Goal: Task Accomplishment & Management: Complete application form

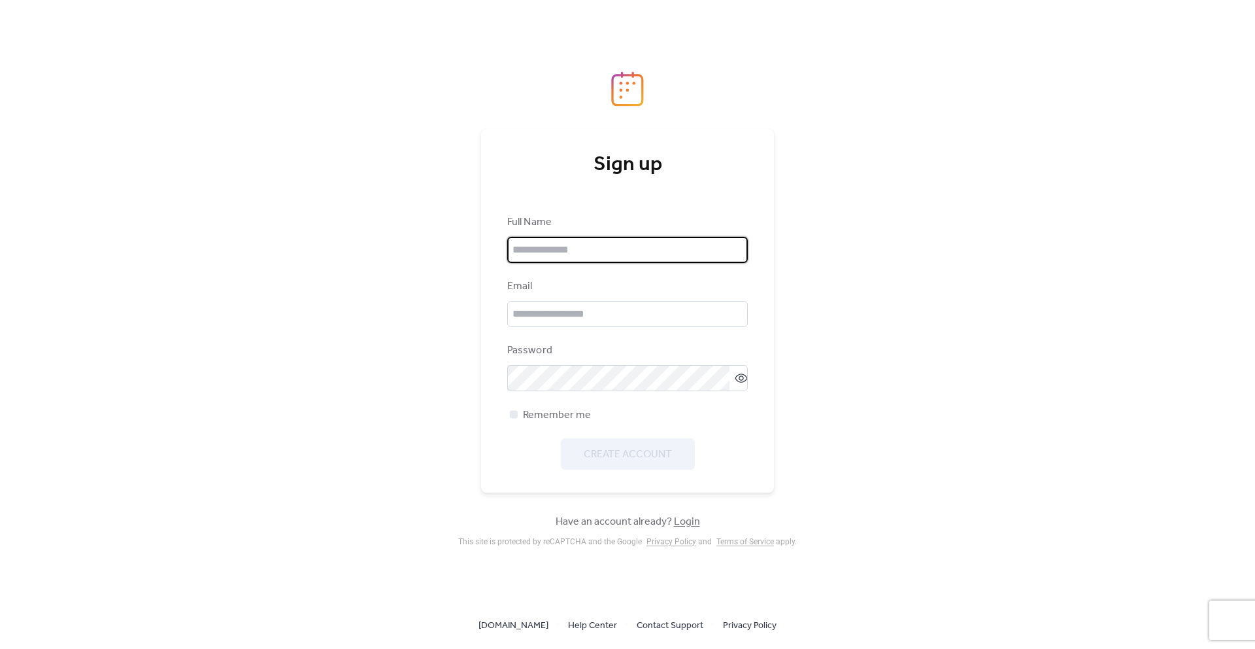
click at [640, 256] on input "text" at bounding box center [627, 250] width 241 height 26
type input "***"
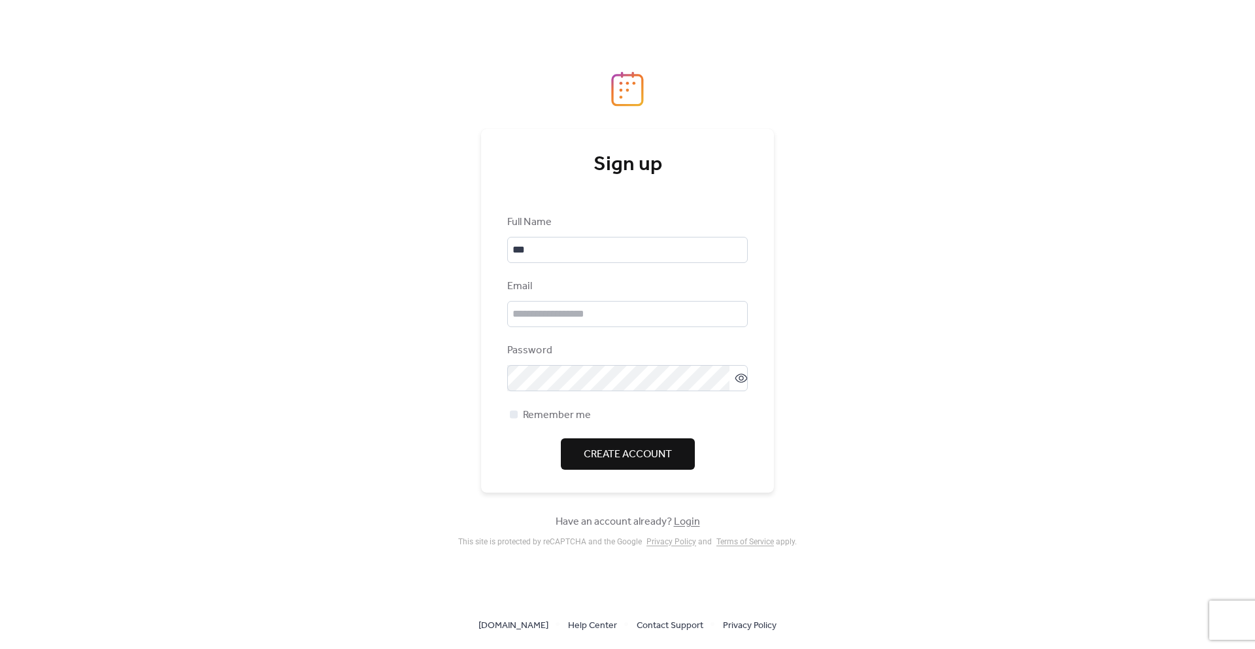
click at [596, 262] on div "Full Name *** Email Password Remember me Create Account" at bounding box center [627, 341] width 241 height 255
click at [596, 260] on input "***" at bounding box center [627, 250] width 241 height 26
type textarea "*"
click at [596, 260] on input "***" at bounding box center [627, 250] width 241 height 26
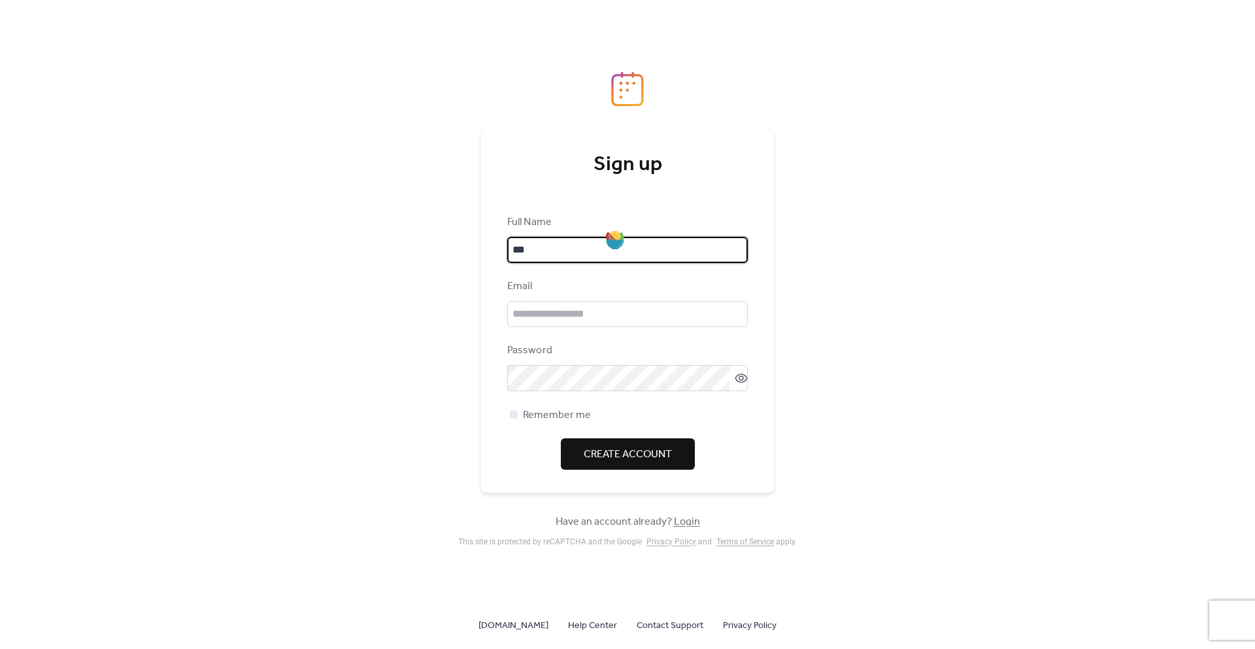
click at [630, 248] on input "***" at bounding box center [627, 250] width 241 height 26
click at [629, 248] on input "***" at bounding box center [627, 250] width 241 height 26
click at [628, 248] on input "text" at bounding box center [627, 250] width 241 height 26
click at [556, 244] on input "text" at bounding box center [627, 250] width 241 height 26
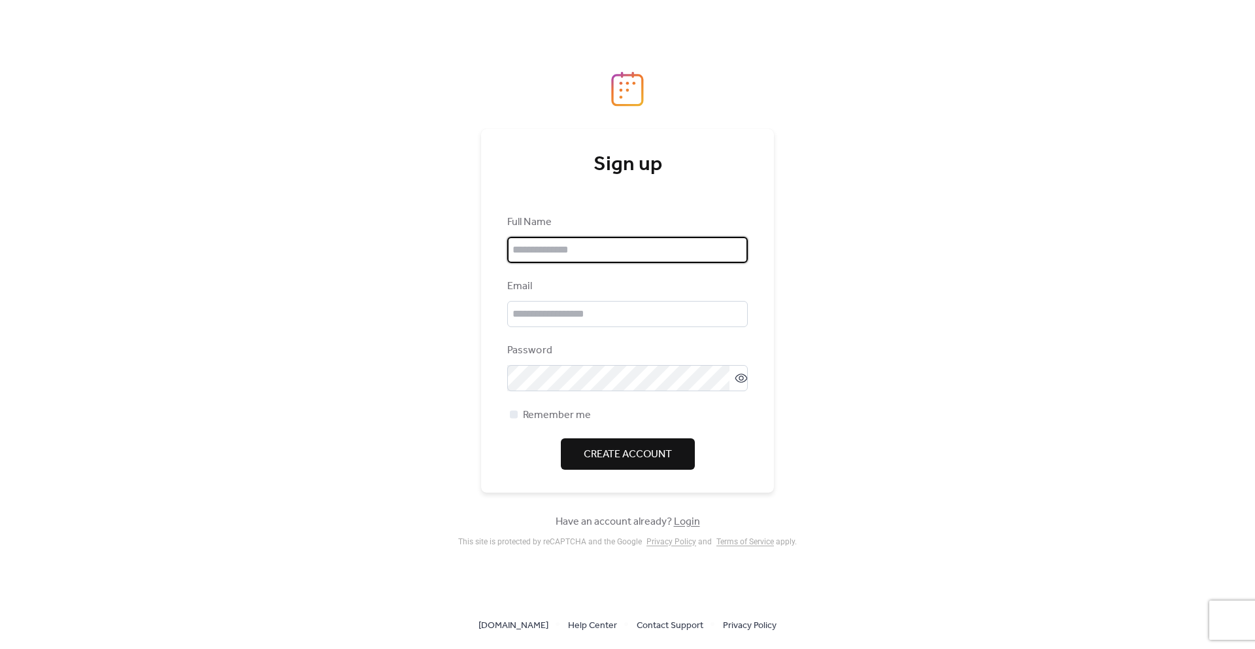
click at [556, 244] on input "text" at bounding box center [627, 250] width 241 height 26
type input "****"
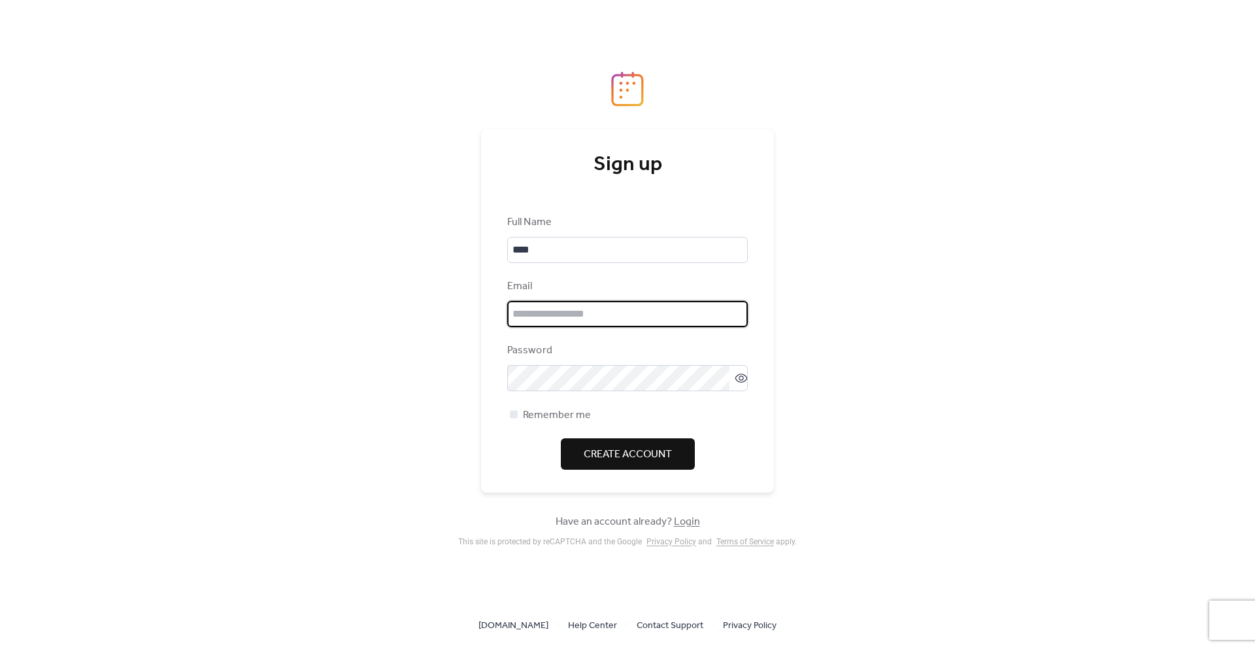
type input "**********"
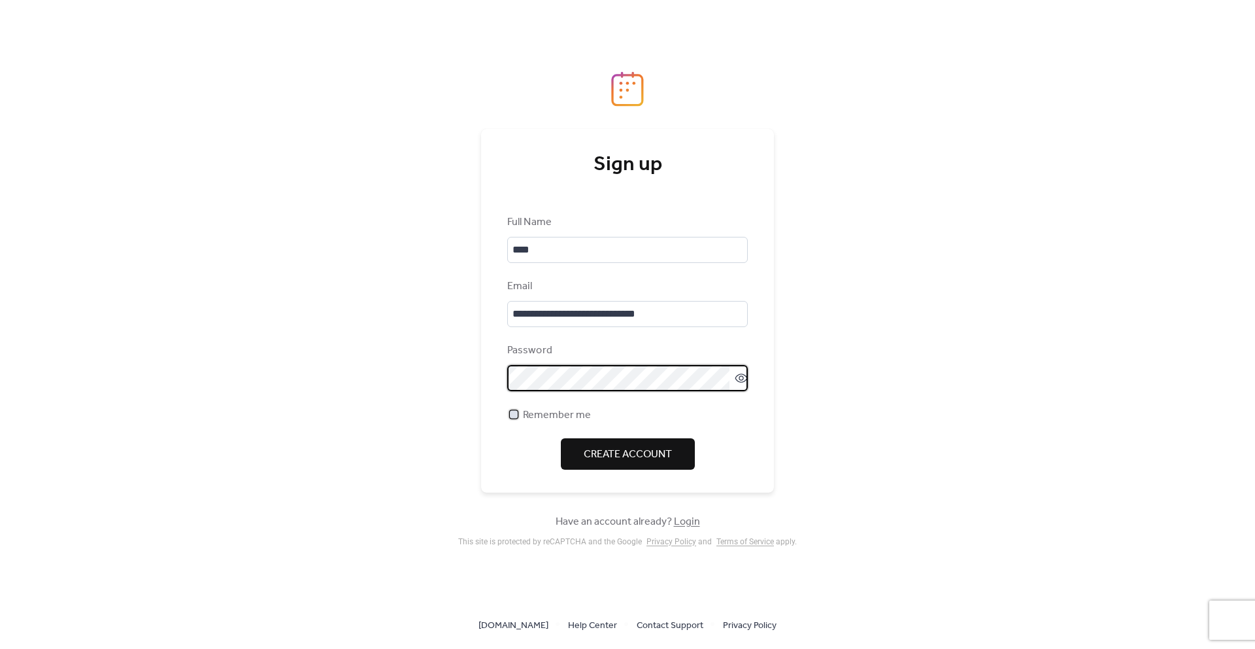
click at [586, 411] on span "Remember me" at bounding box center [557, 415] width 68 height 16
click at [610, 449] on span "Create Account" at bounding box center [628, 455] width 88 height 16
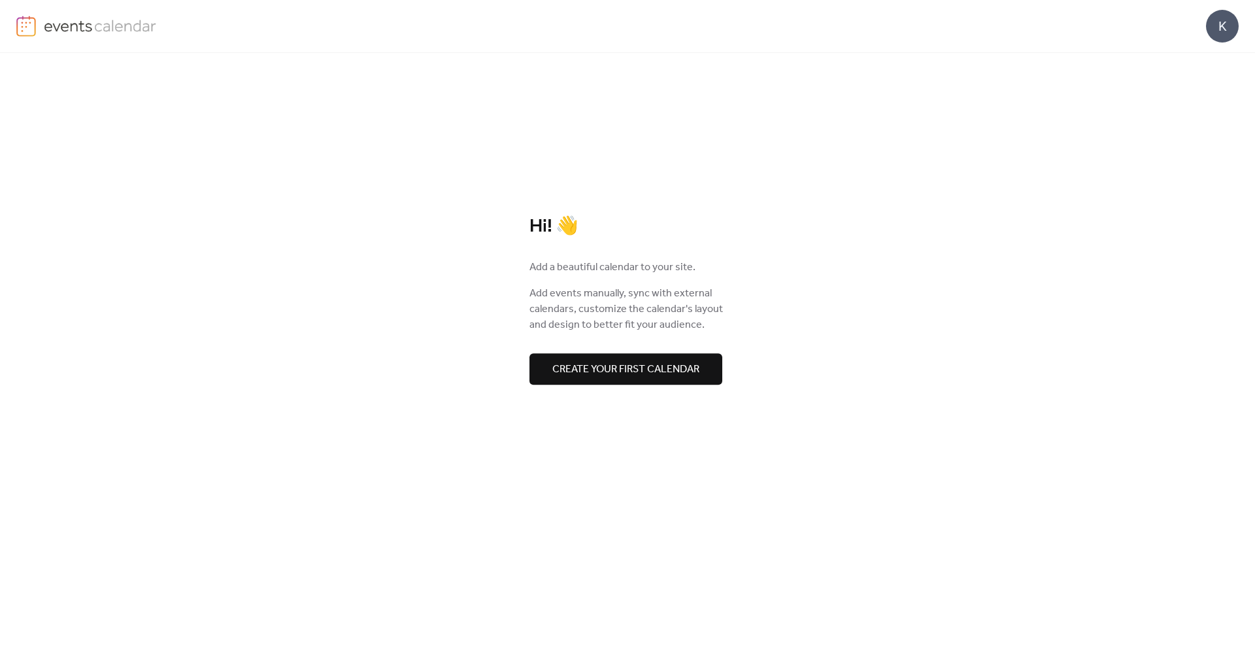
click at [662, 362] on span "Create your first calendar" at bounding box center [625, 370] width 147 height 16
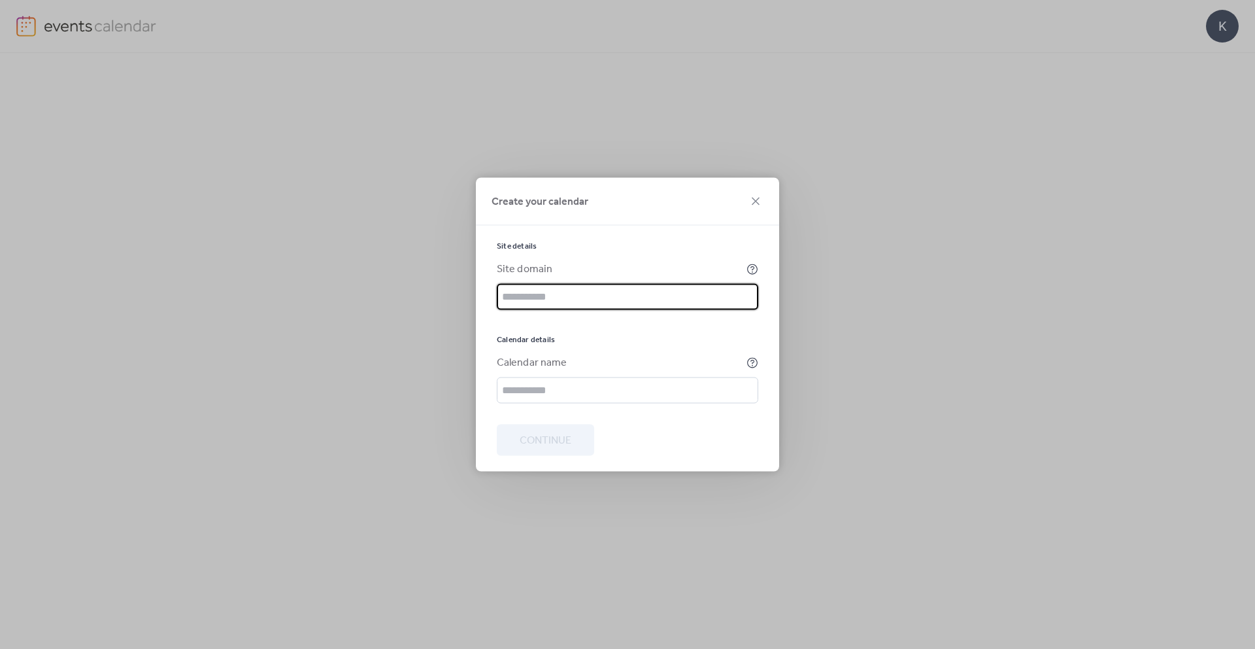
click at [644, 307] on input "text" at bounding box center [628, 297] width 262 height 26
type input "**********"
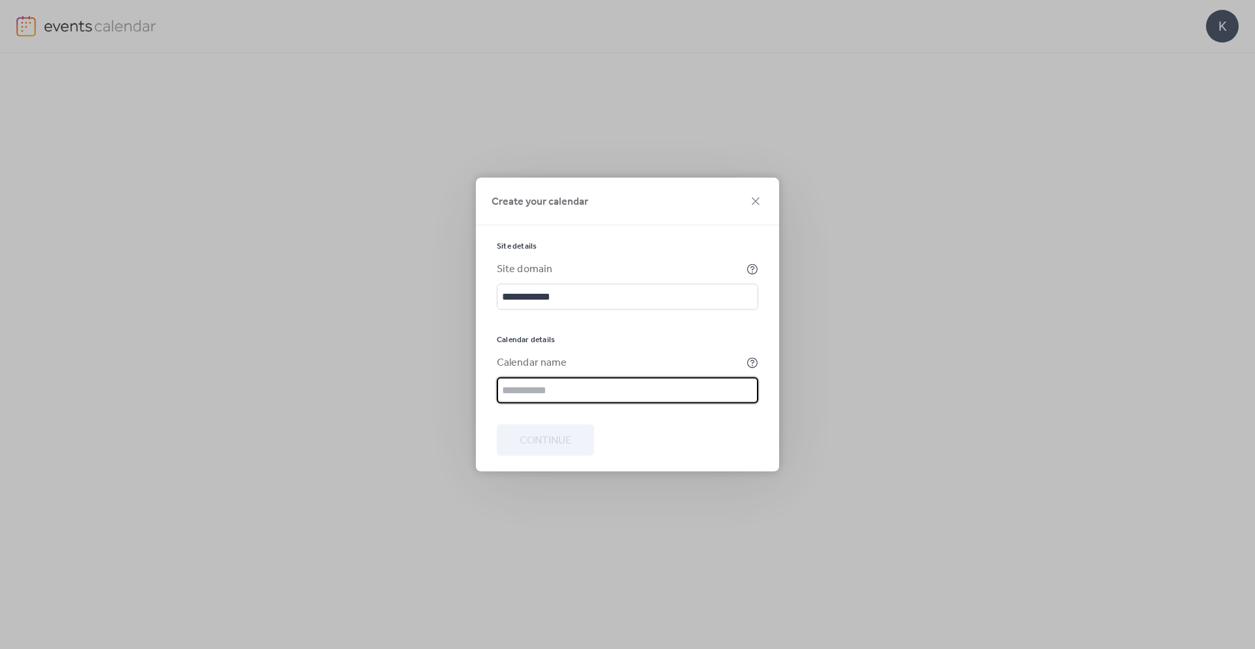
click at [585, 391] on input "text" at bounding box center [628, 390] width 262 height 26
type input "**********"
click at [554, 296] on input "**********" at bounding box center [628, 297] width 262 height 26
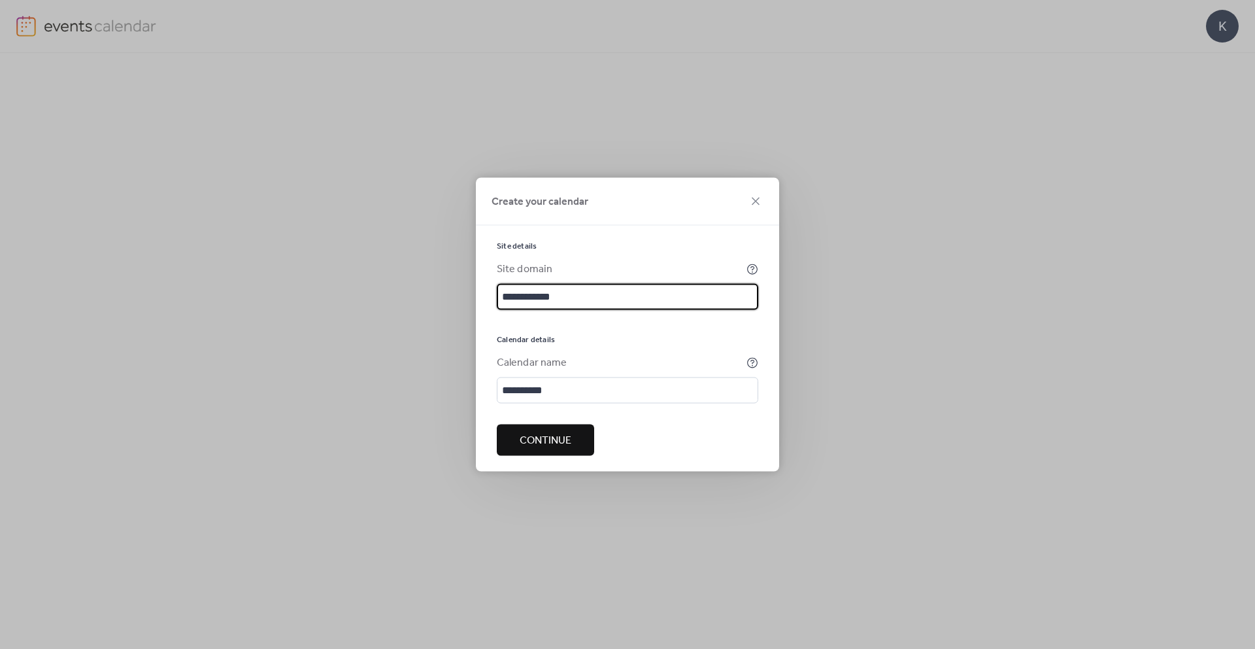
click at [554, 296] on input "**********" at bounding box center [628, 297] width 262 height 26
click at [539, 296] on input "**********" at bounding box center [628, 297] width 262 height 26
drag, startPoint x: 539, startPoint y: 296, endPoint x: 526, endPoint y: 296, distance: 13.7
click at [526, 296] on input "**********" at bounding box center [628, 297] width 262 height 26
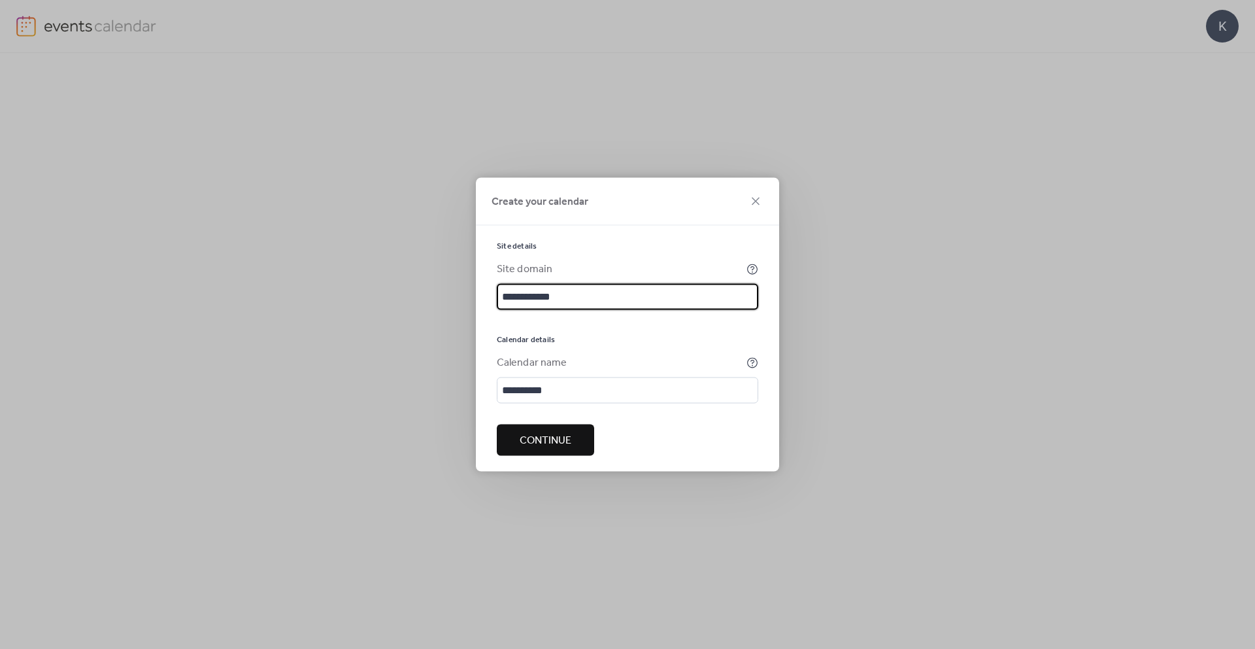
click at [526, 296] on input "**********" at bounding box center [628, 297] width 262 height 26
type input "**********"
click at [532, 452] on button "Continue" at bounding box center [545, 439] width 97 height 31
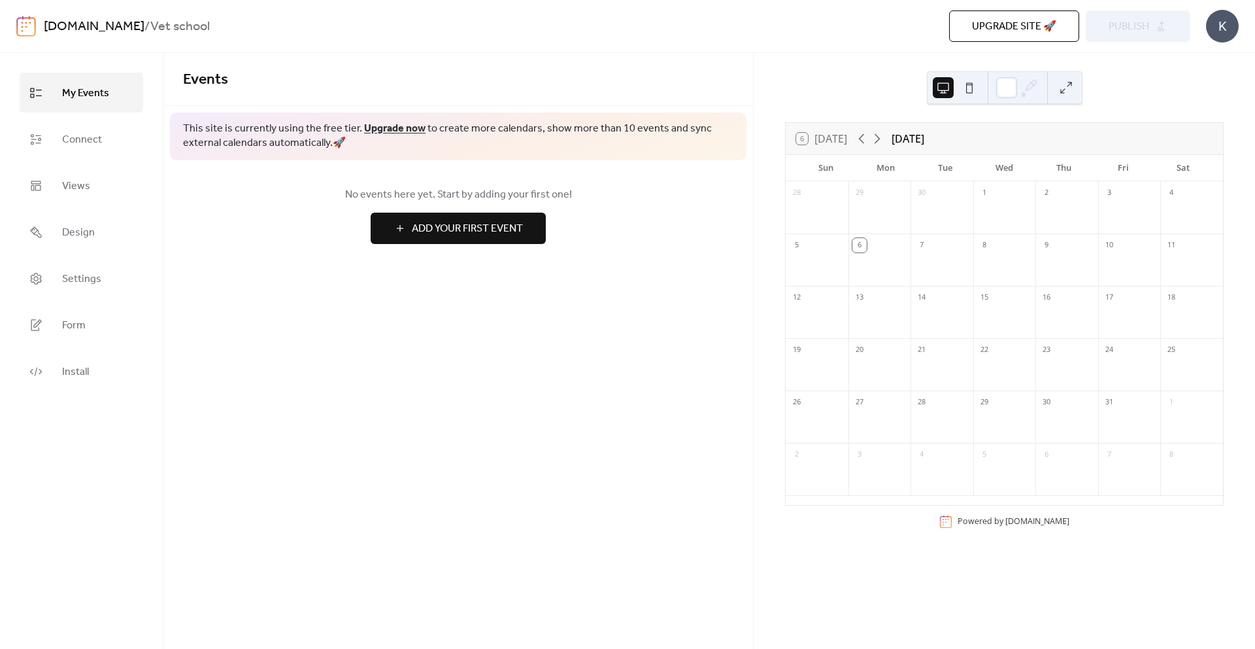
click at [971, 82] on button at bounding box center [969, 87] width 21 height 21
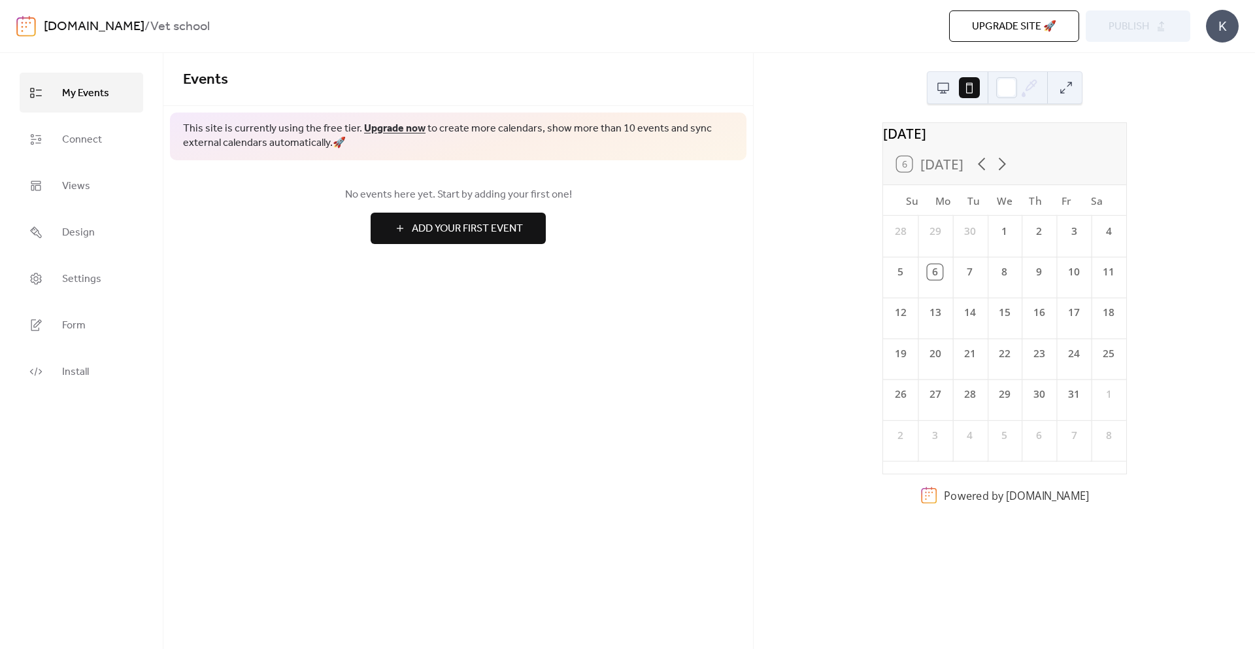
click at [952, 84] on button at bounding box center [943, 87] width 21 height 21
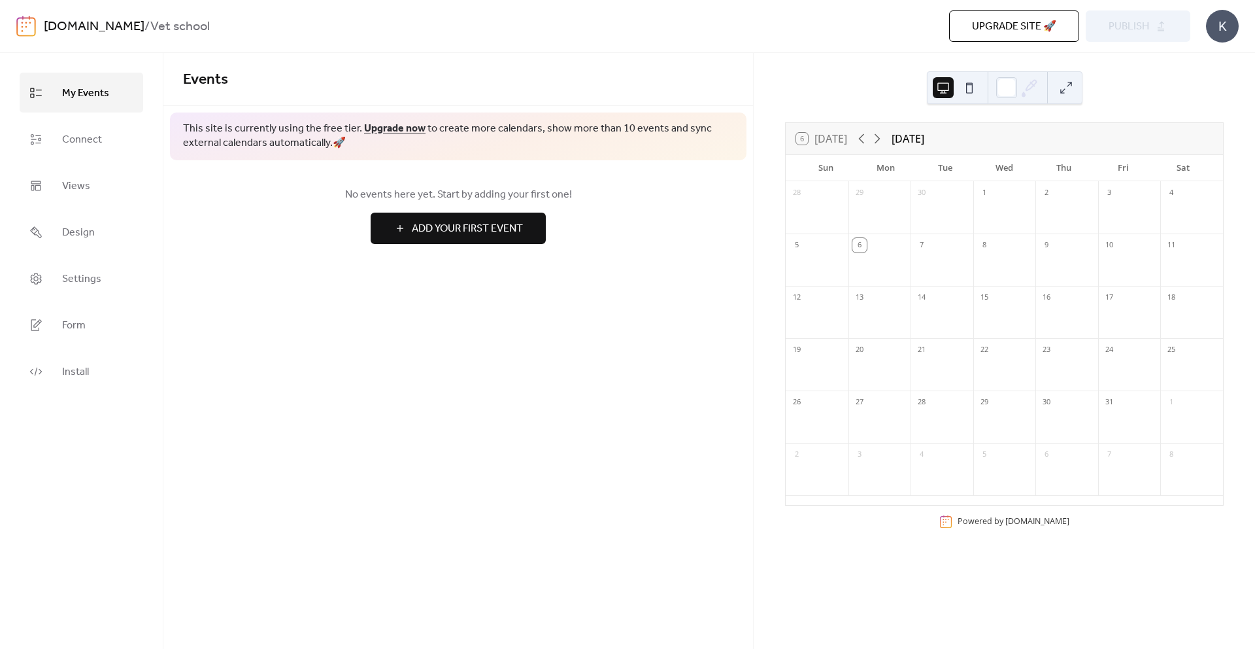
click at [501, 229] on span "Add Your First Event" at bounding box center [467, 229] width 111 height 16
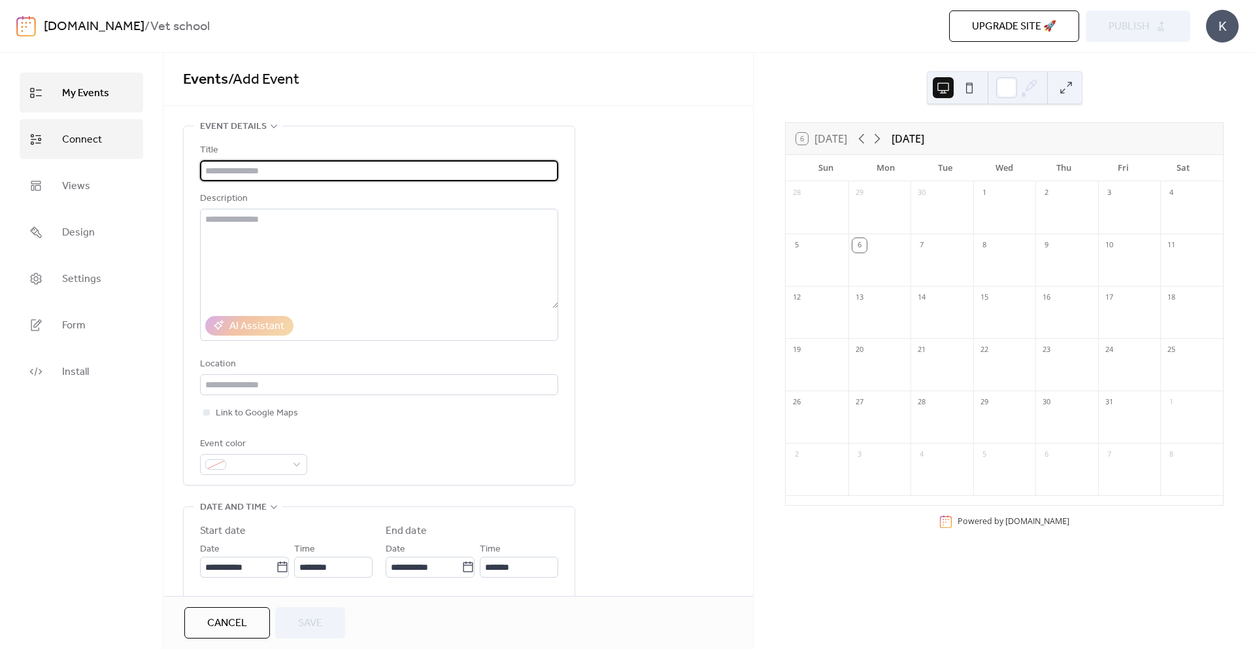
click at [110, 126] on link "Connect" at bounding box center [82, 139] width 124 height 40
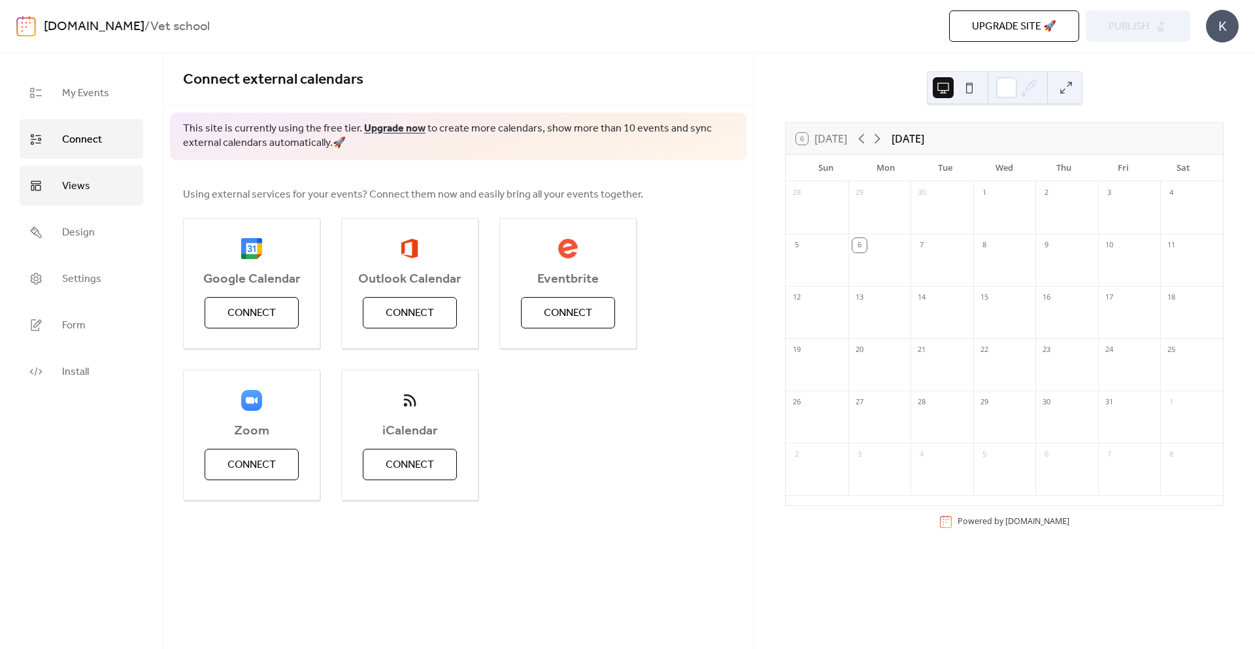
click at [98, 178] on link "Views" at bounding box center [82, 185] width 124 height 40
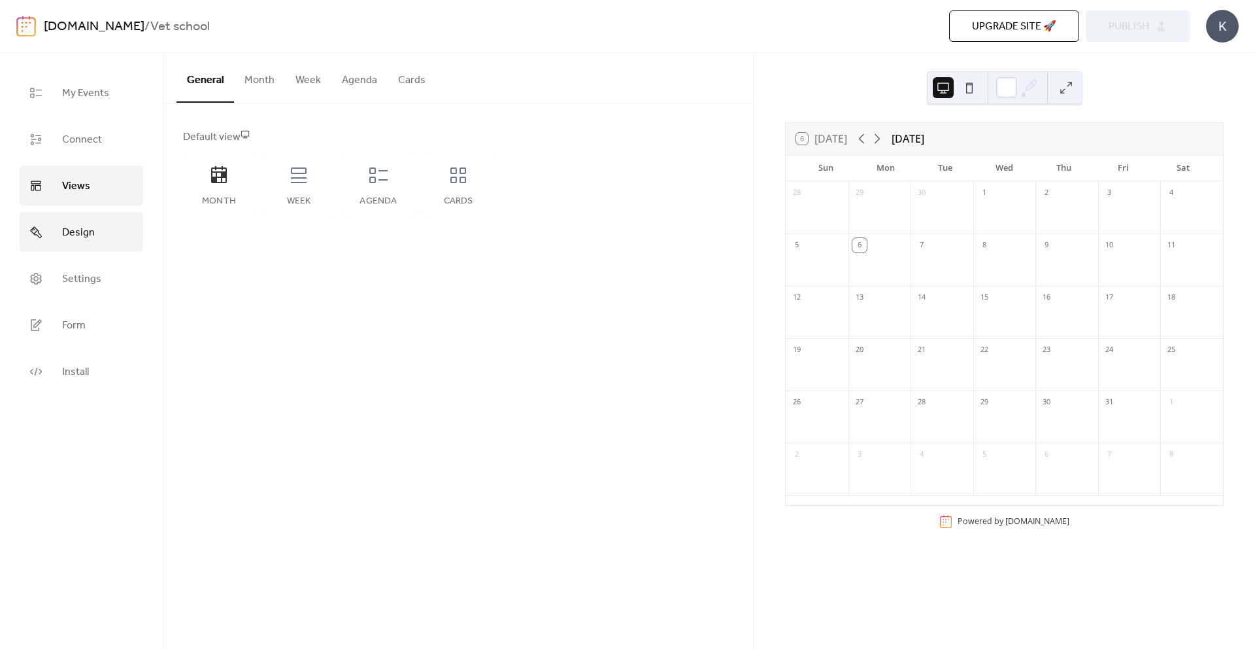
click at [98, 212] on link "Design" at bounding box center [82, 232] width 124 height 40
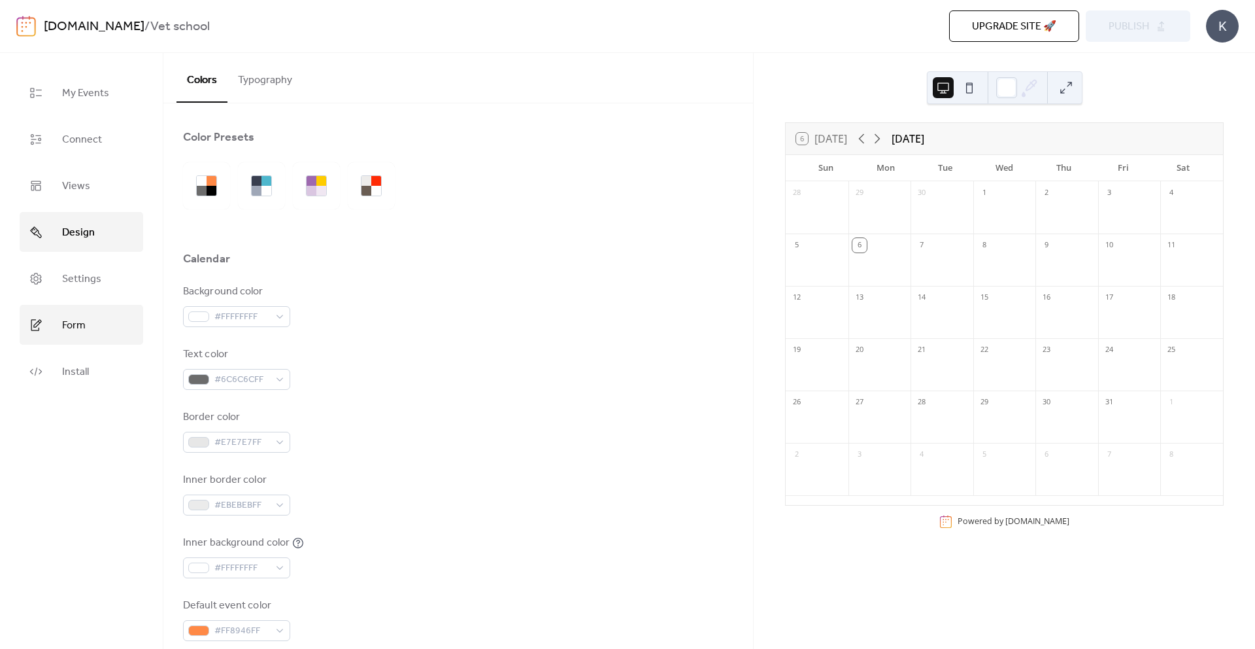
click at [95, 305] on link "Form" at bounding box center [82, 325] width 124 height 40
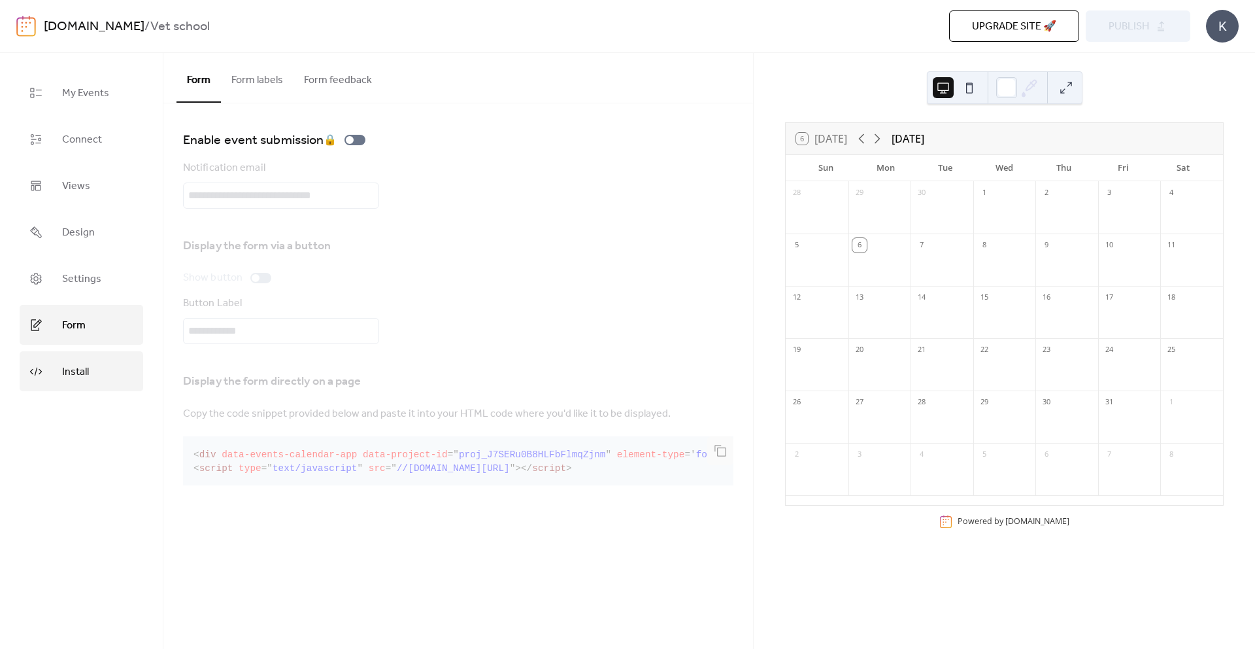
click at [94, 351] on link "Install" at bounding box center [82, 371] width 124 height 40
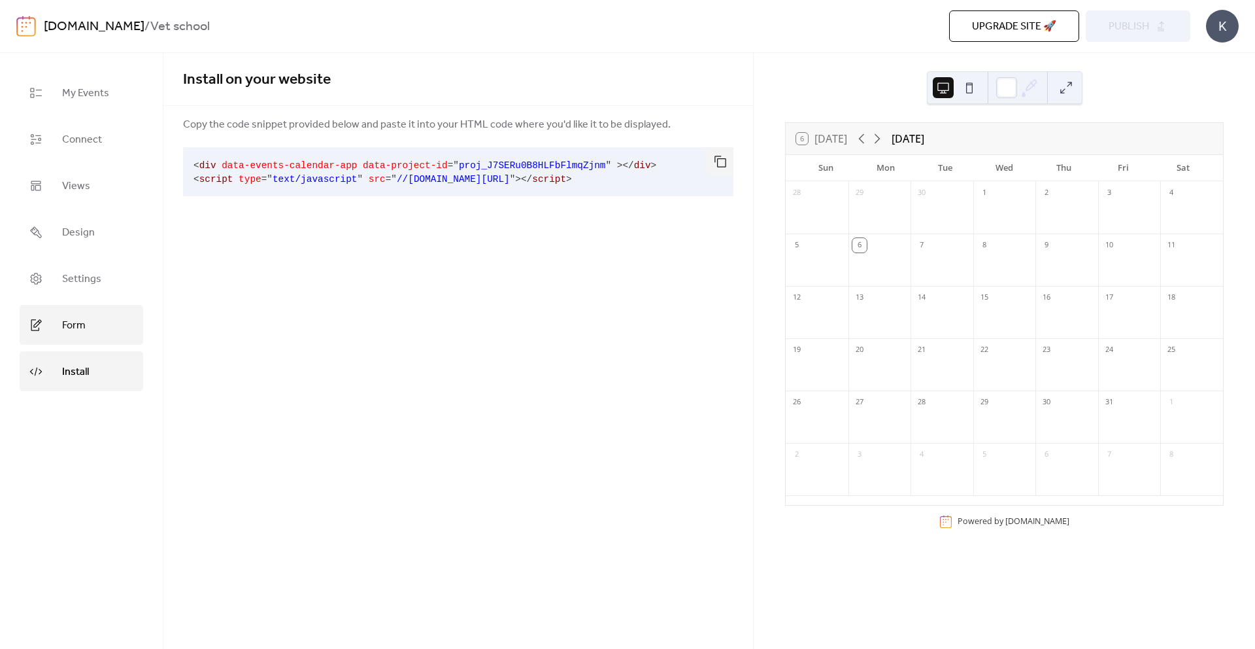
click at [107, 305] on link "Form" at bounding box center [82, 325] width 124 height 40
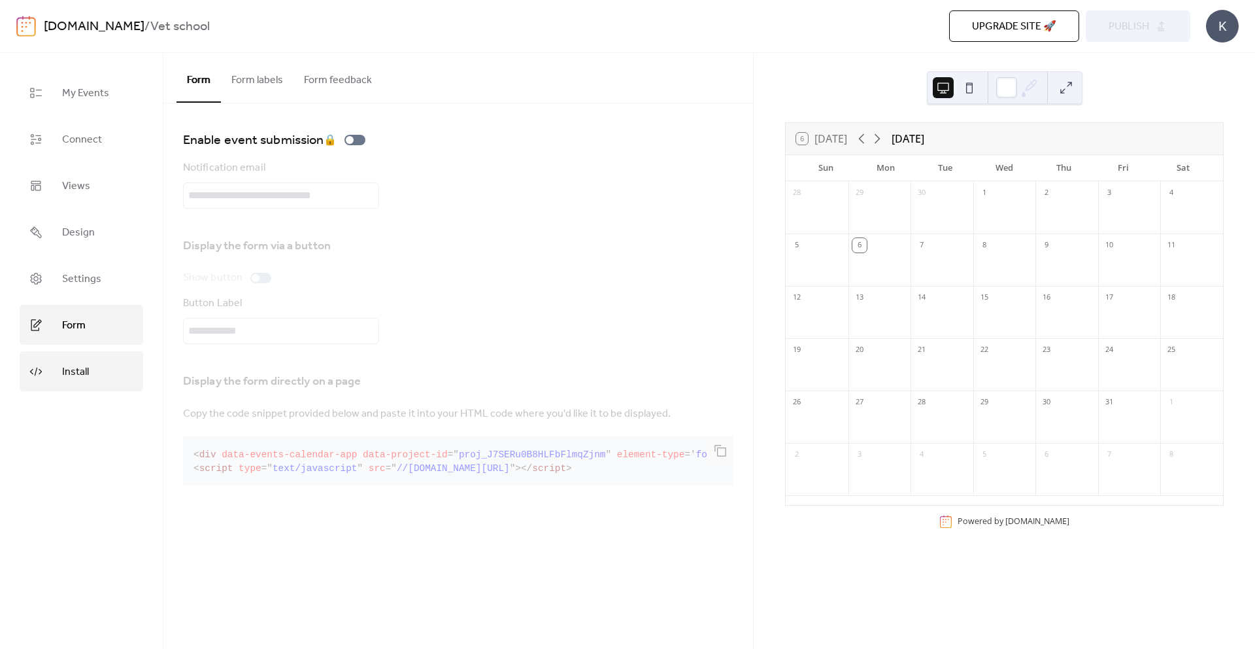
click at [87, 362] on span "Install" at bounding box center [75, 372] width 27 height 20
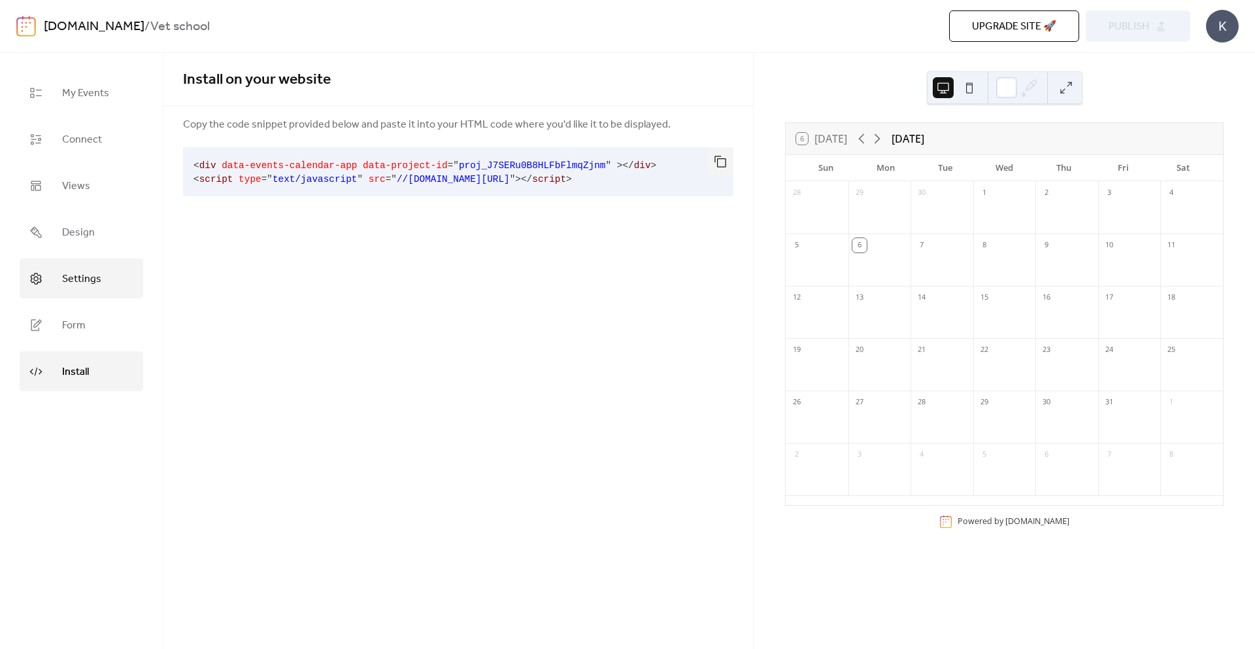
click at [103, 258] on link "Settings" at bounding box center [82, 278] width 124 height 40
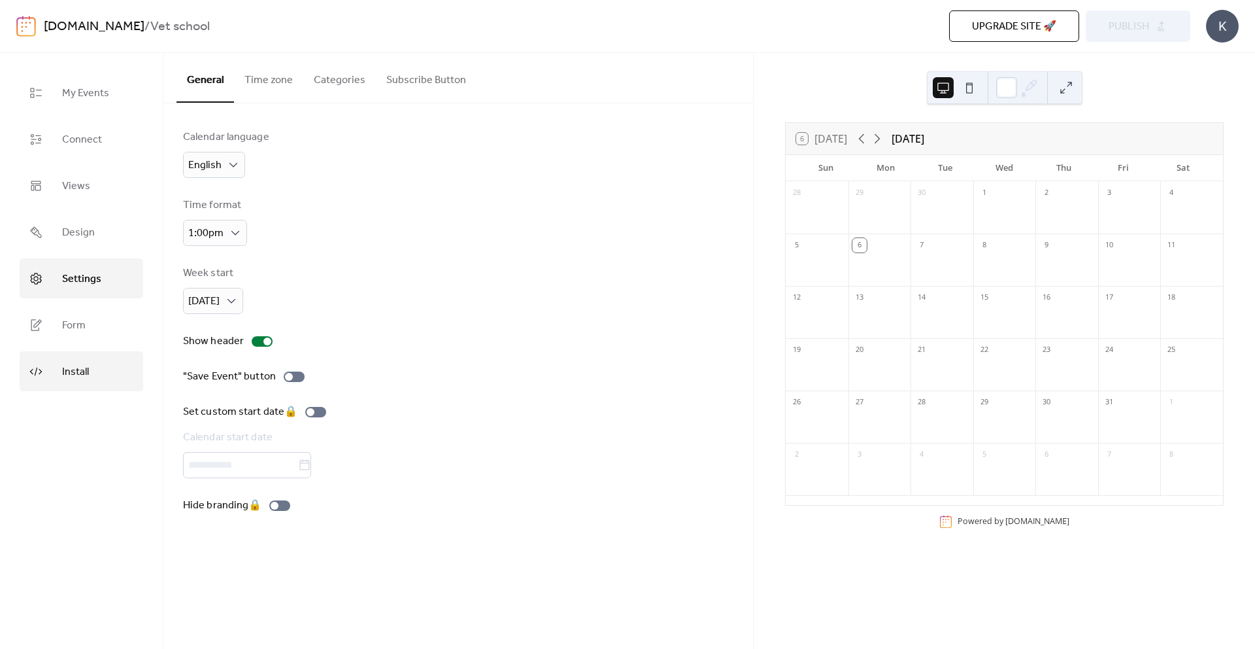
click at [84, 362] on span "Install" at bounding box center [75, 372] width 27 height 20
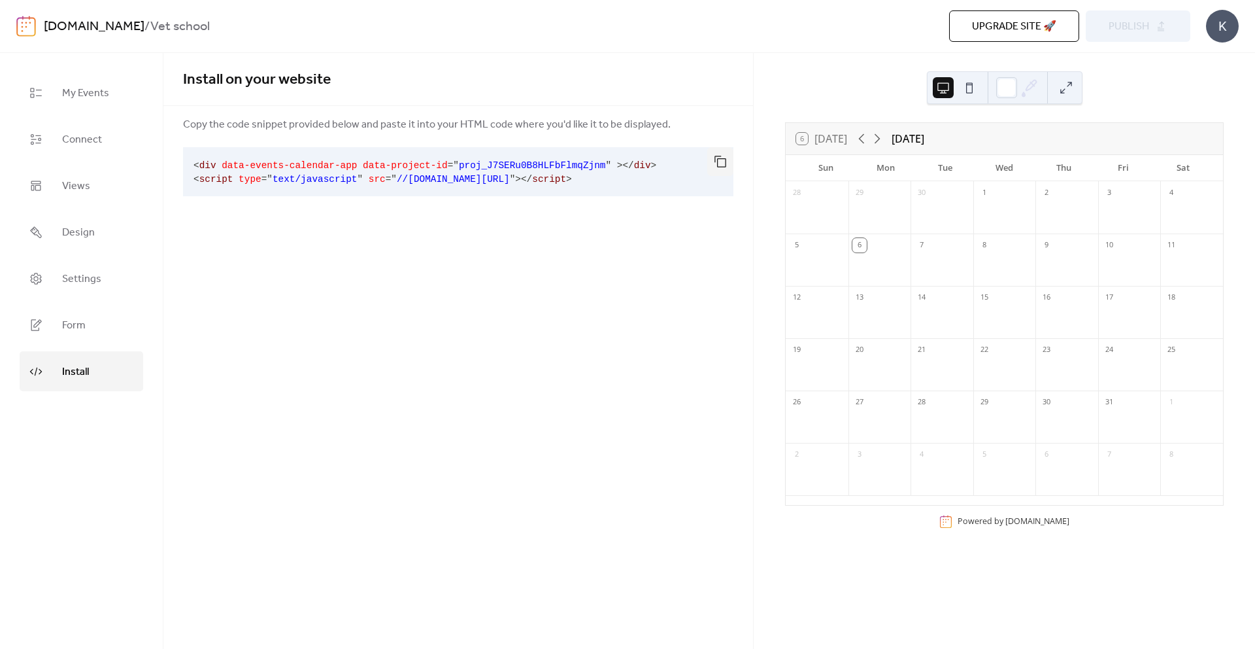
click at [320, 167] on span "data-events-calendar-app" at bounding box center [289, 165] width 135 height 10
click at [717, 158] on button "button" at bounding box center [720, 161] width 26 height 29
click at [976, 26] on span "Upgrade site 🚀" at bounding box center [1014, 27] width 84 height 16
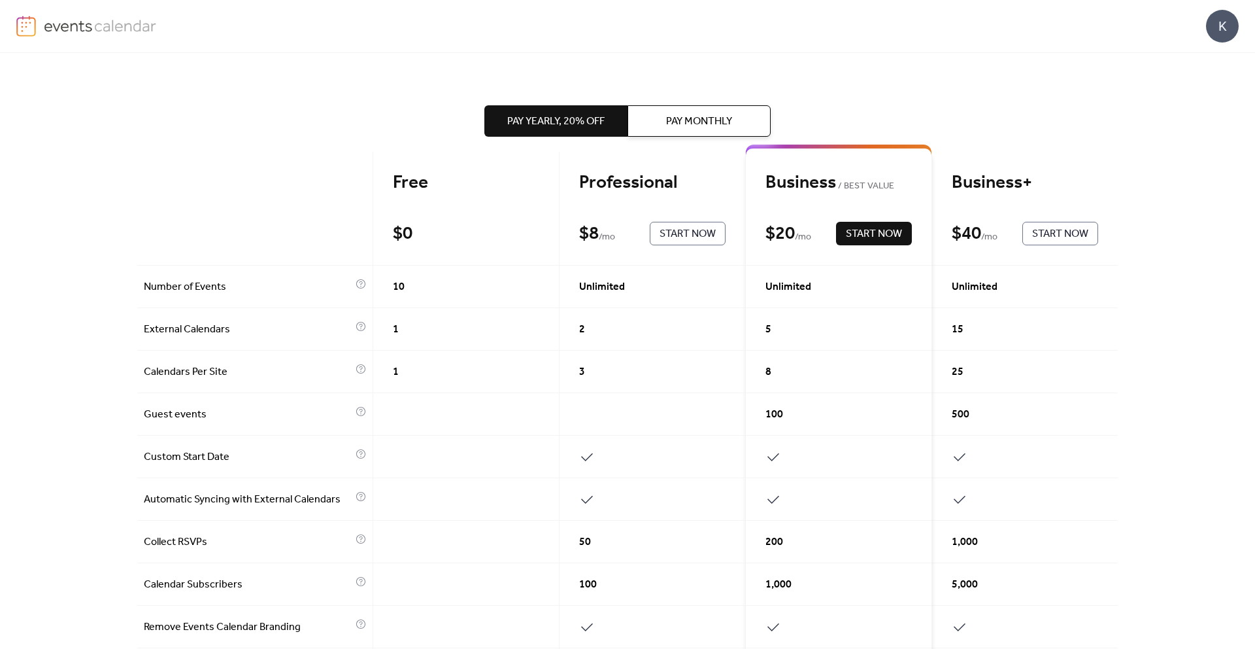
scroll to position [38, 0]
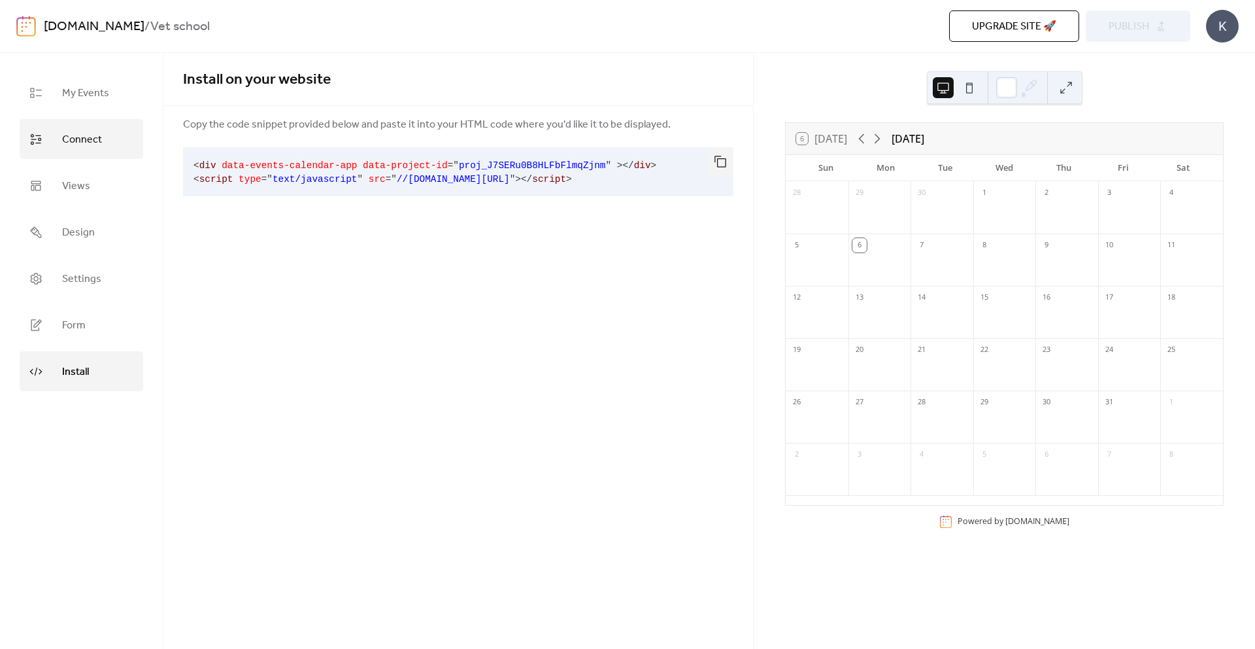
click at [99, 129] on span "Connect" at bounding box center [82, 139] width 40 height 20
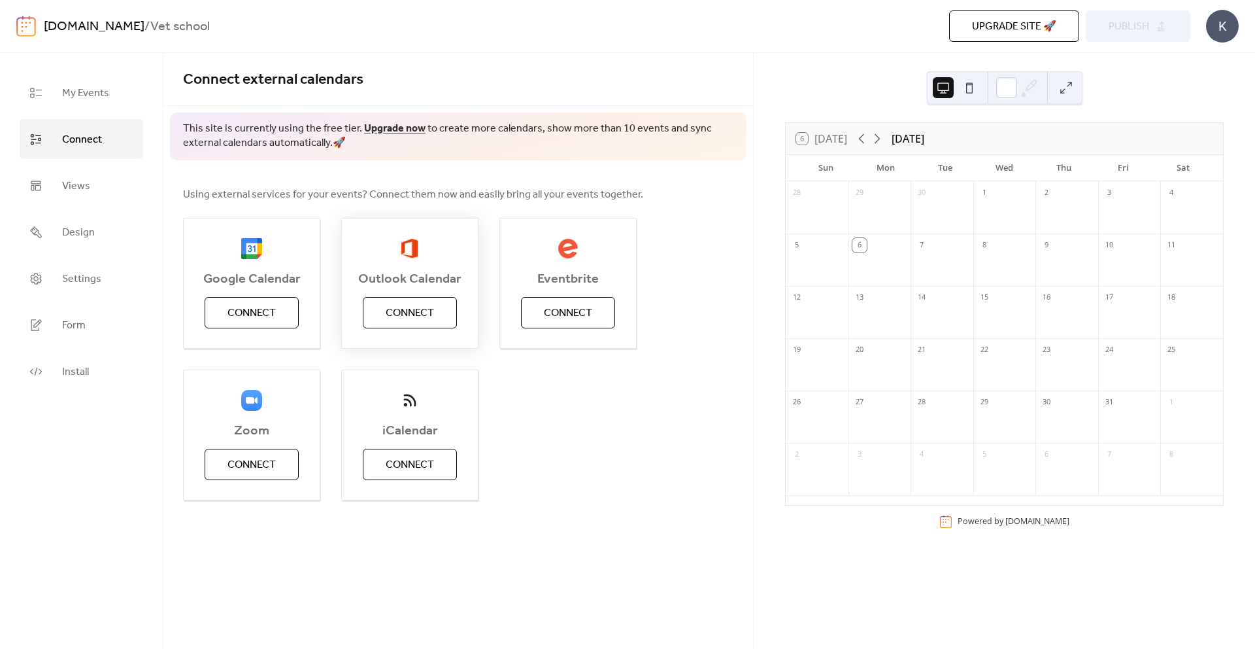
click at [378, 312] on button "Connect" at bounding box center [410, 312] width 94 height 31
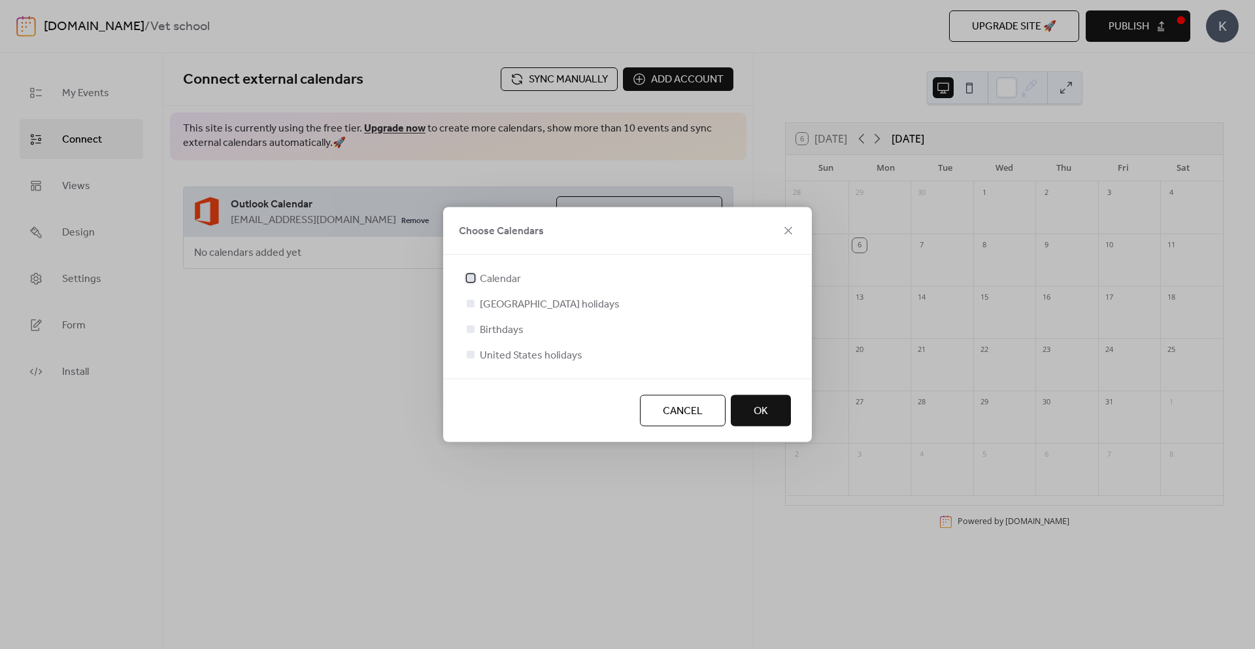
click at [494, 276] on span "Calendar" at bounding box center [500, 279] width 41 height 16
click at [749, 408] on button "OK" at bounding box center [761, 410] width 60 height 31
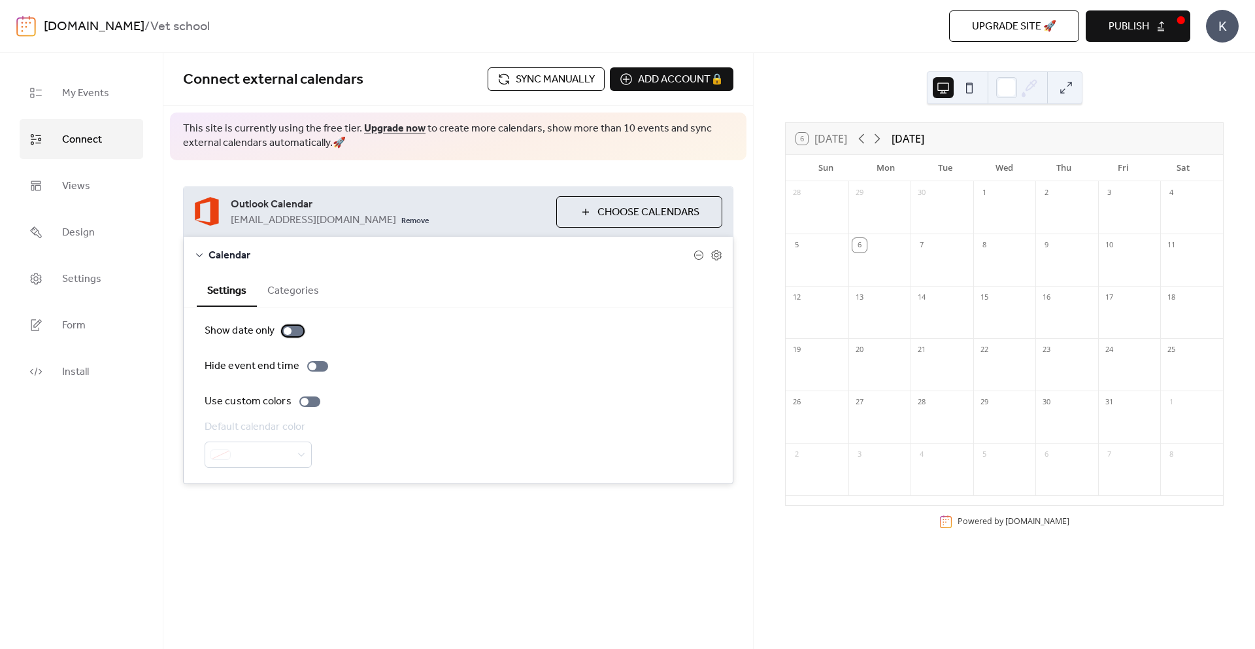
click at [290, 330] on div at bounding box center [288, 331] width 8 height 8
click at [290, 330] on div at bounding box center [292, 331] width 21 height 10
click at [885, 133] on icon at bounding box center [878, 139] width 16 height 16
click at [866, 136] on icon at bounding box center [862, 139] width 16 height 16
click at [96, 99] on span "My Events" at bounding box center [85, 93] width 47 height 20
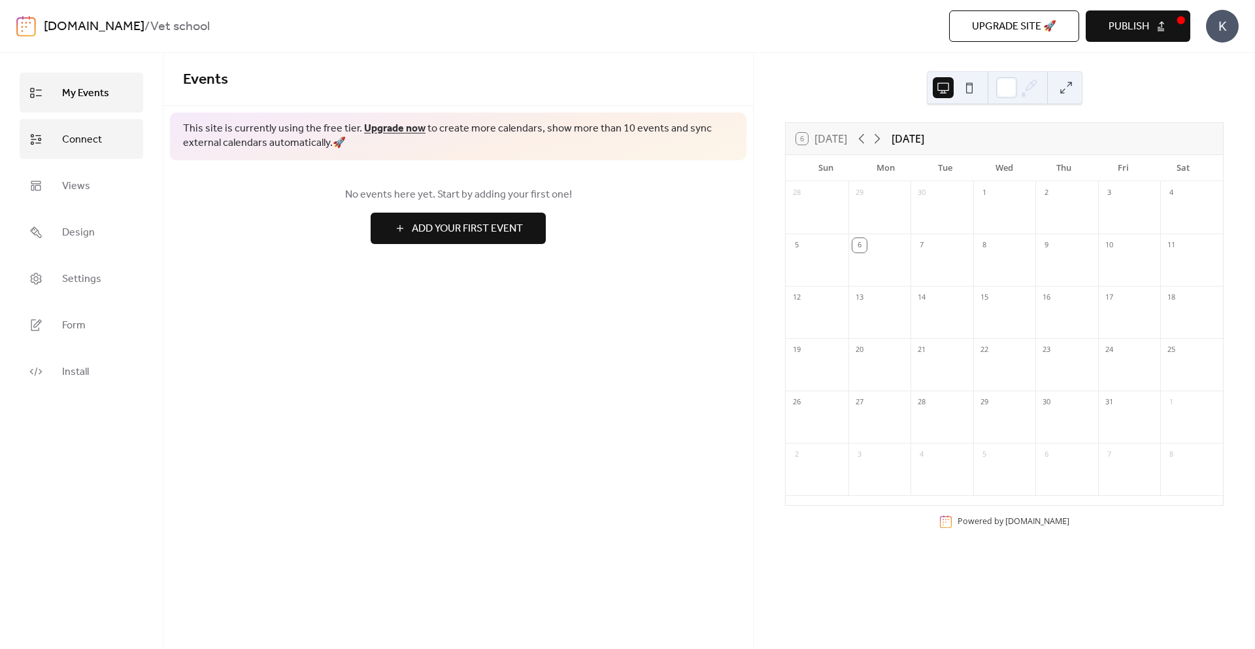
click at [93, 137] on span "Connect" at bounding box center [82, 139] width 40 height 20
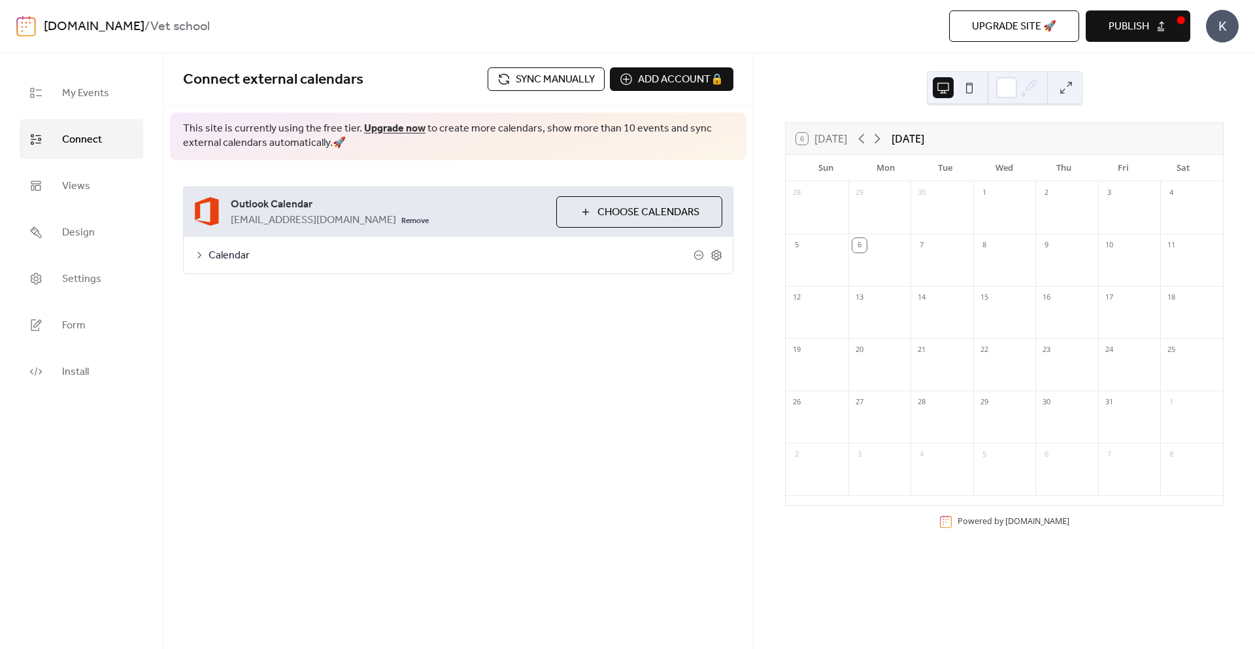
click at [250, 252] on span "Calendar" at bounding box center [451, 256] width 485 height 16
click at [598, 217] on span "Choose Calendars" at bounding box center [649, 213] width 102 height 16
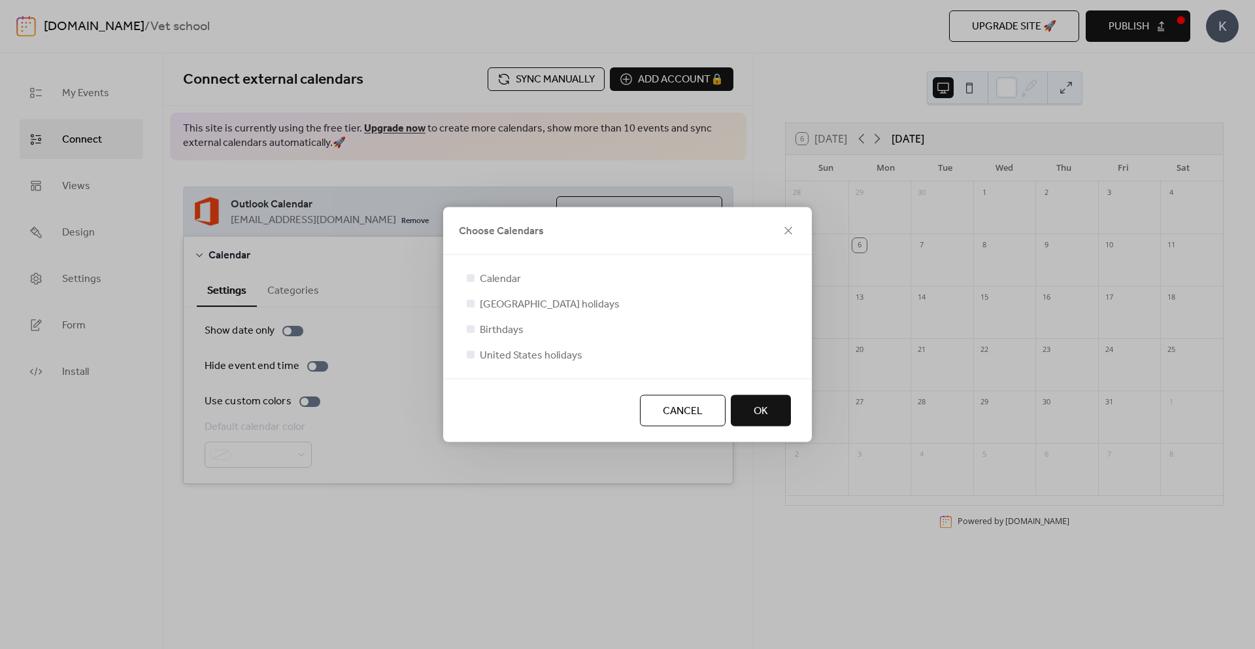
click at [542, 308] on span "[GEOGRAPHIC_DATA] holidays" at bounding box center [550, 305] width 140 height 16
click at [509, 348] on span "United States holidays" at bounding box center [531, 356] width 103 height 16
click at [480, 350] on span "United States holidays" at bounding box center [531, 356] width 103 height 16
click at [475, 350] on div at bounding box center [470, 354] width 13 height 13
click at [473, 353] on div at bounding box center [471, 354] width 8 height 8
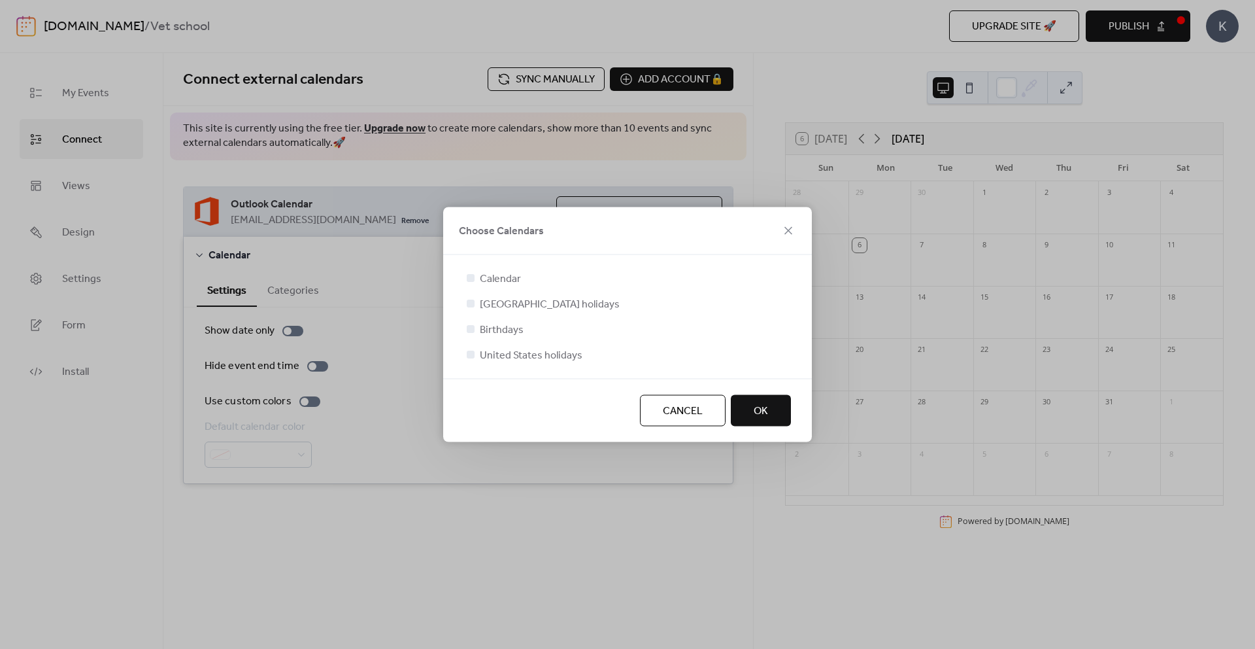
click at [471, 303] on div at bounding box center [471, 303] width 8 height 8
click at [690, 403] on span "Cancel" at bounding box center [683, 411] width 40 height 16
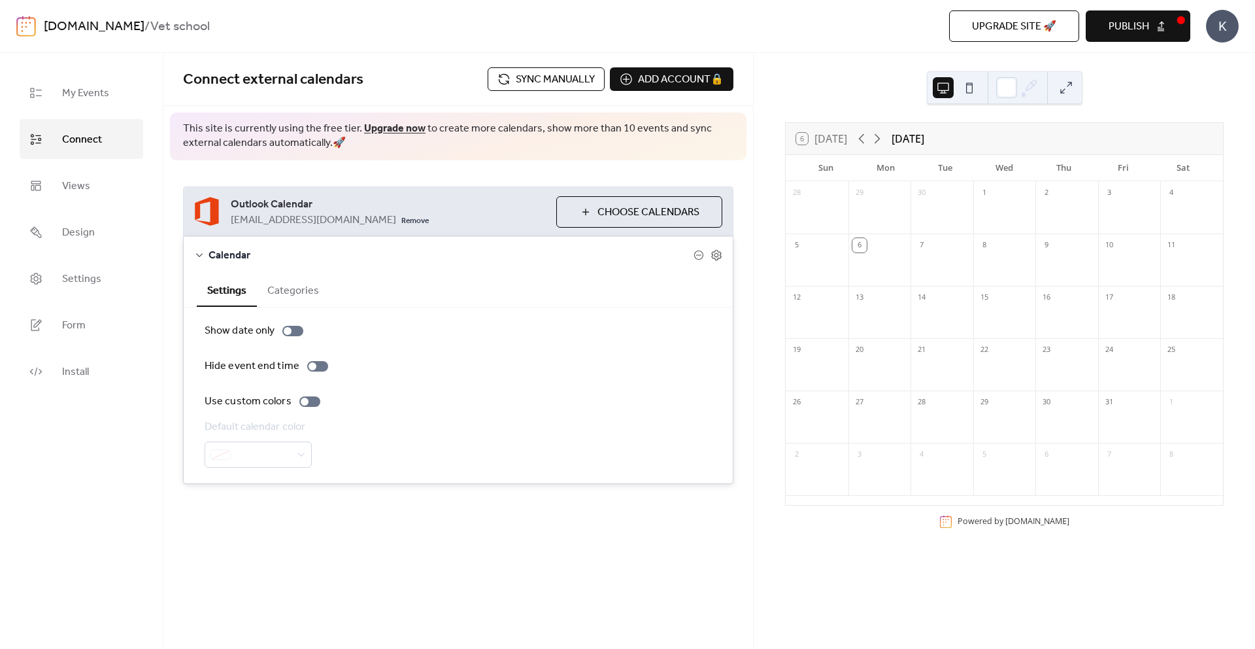
click at [592, 86] on span "Sync manually" at bounding box center [555, 80] width 79 height 16
click at [977, 84] on button at bounding box center [969, 87] width 21 height 21
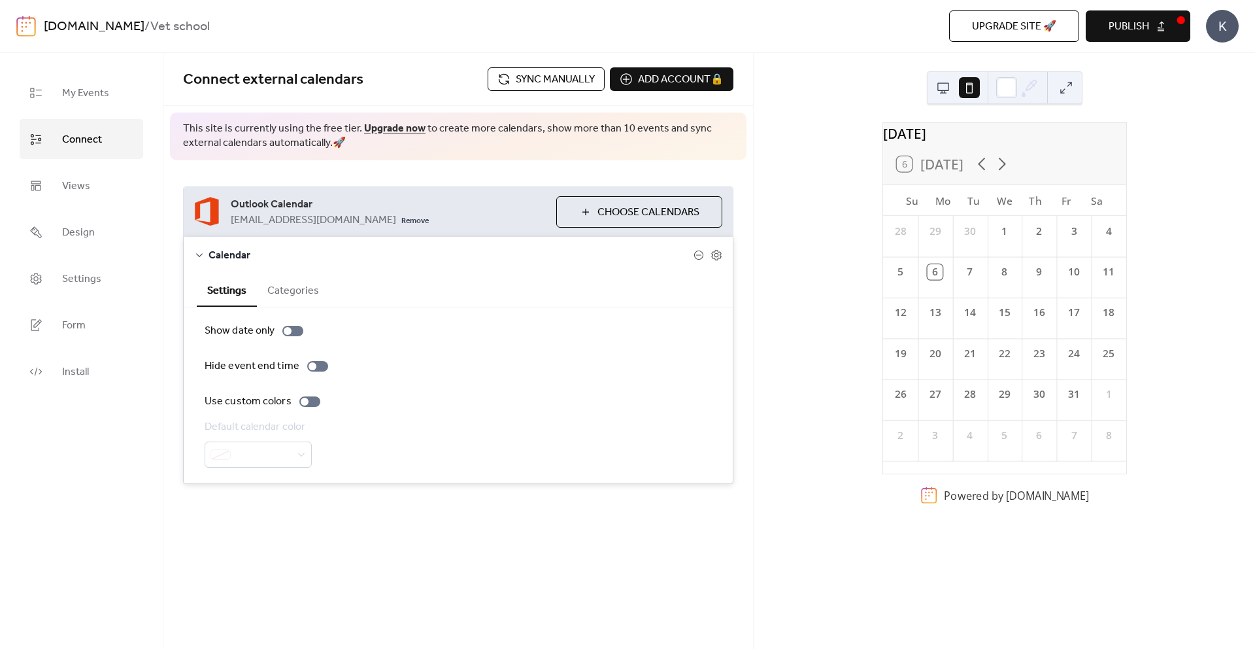
click at [935, 85] on button at bounding box center [943, 87] width 21 height 21
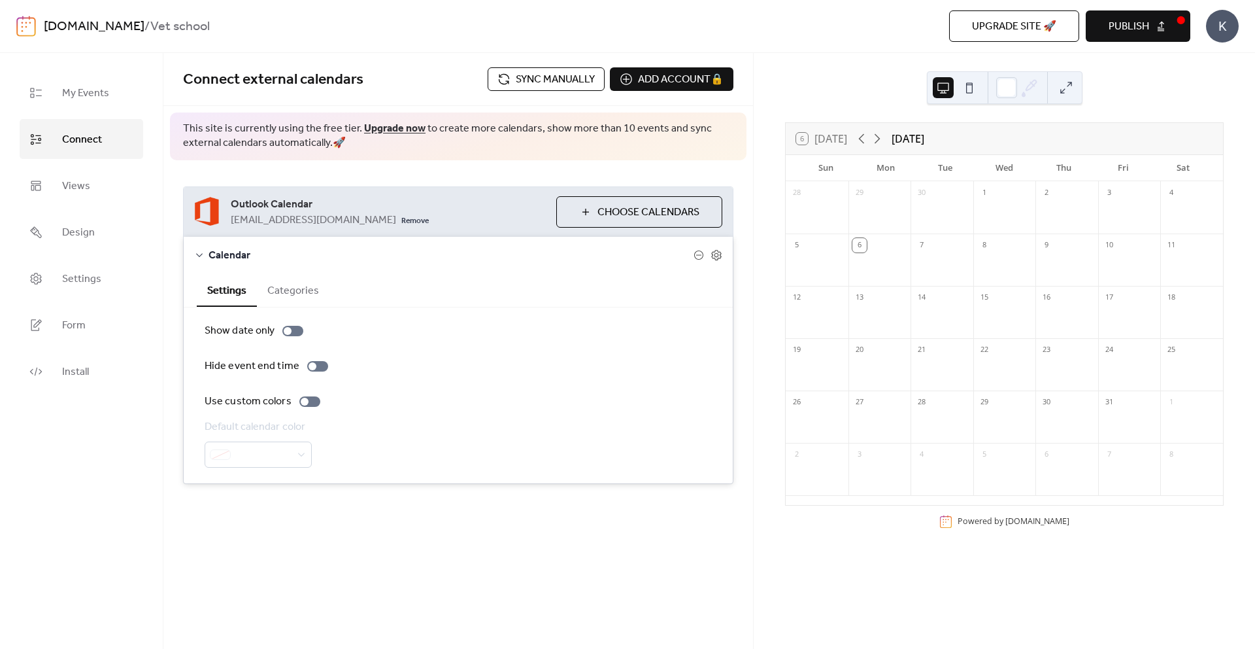
click at [1129, 27] on span "Publish" at bounding box center [1129, 27] width 41 height 16
click at [1127, 25] on div "Upgrade site 🚀 Preview Publish" at bounding box center [886, 25] width 607 height 31
click at [59, 152] on ul "My Events Connect Views Design Settings Form Install" at bounding box center [82, 232] width 124 height 318
click at [67, 176] on span "Views" at bounding box center [76, 186] width 28 height 20
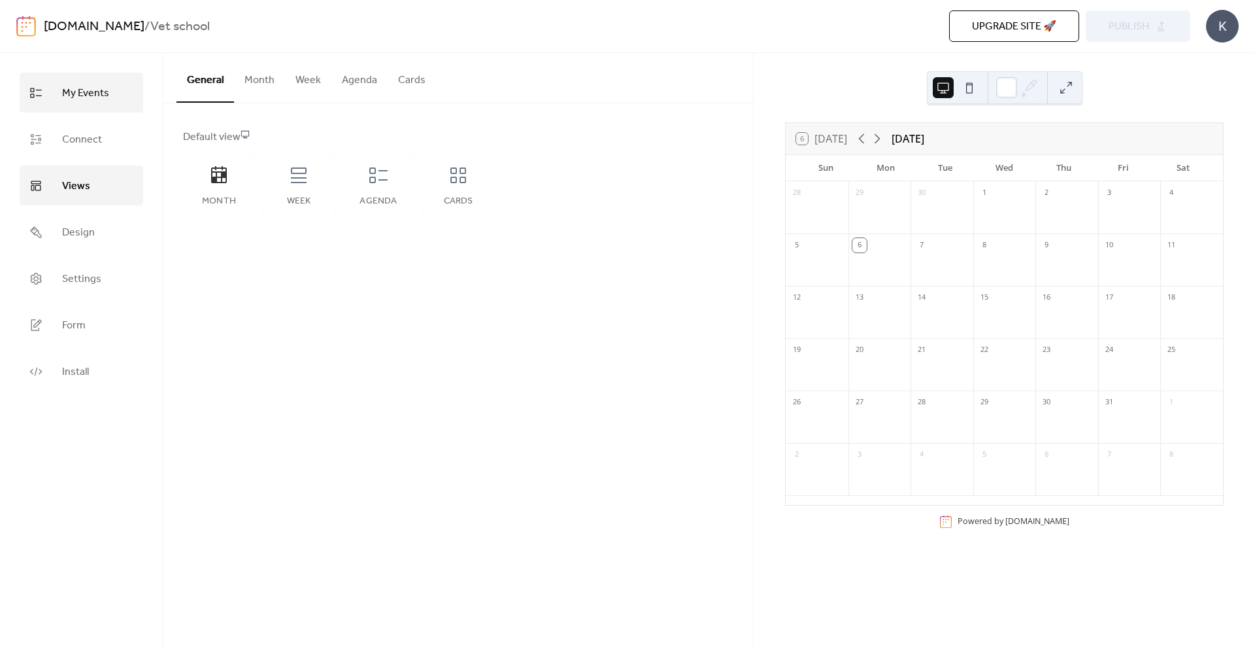
click at [88, 102] on link "My Events" at bounding box center [82, 93] width 124 height 40
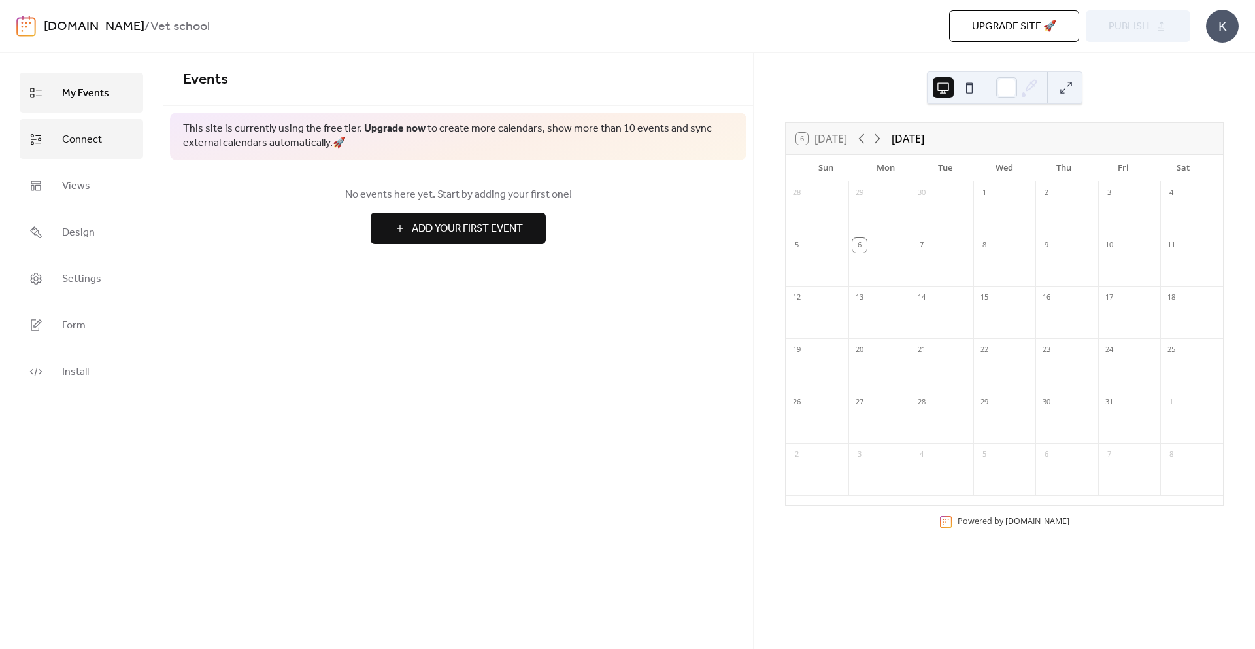
click at [93, 119] on link "Connect" at bounding box center [82, 139] width 124 height 40
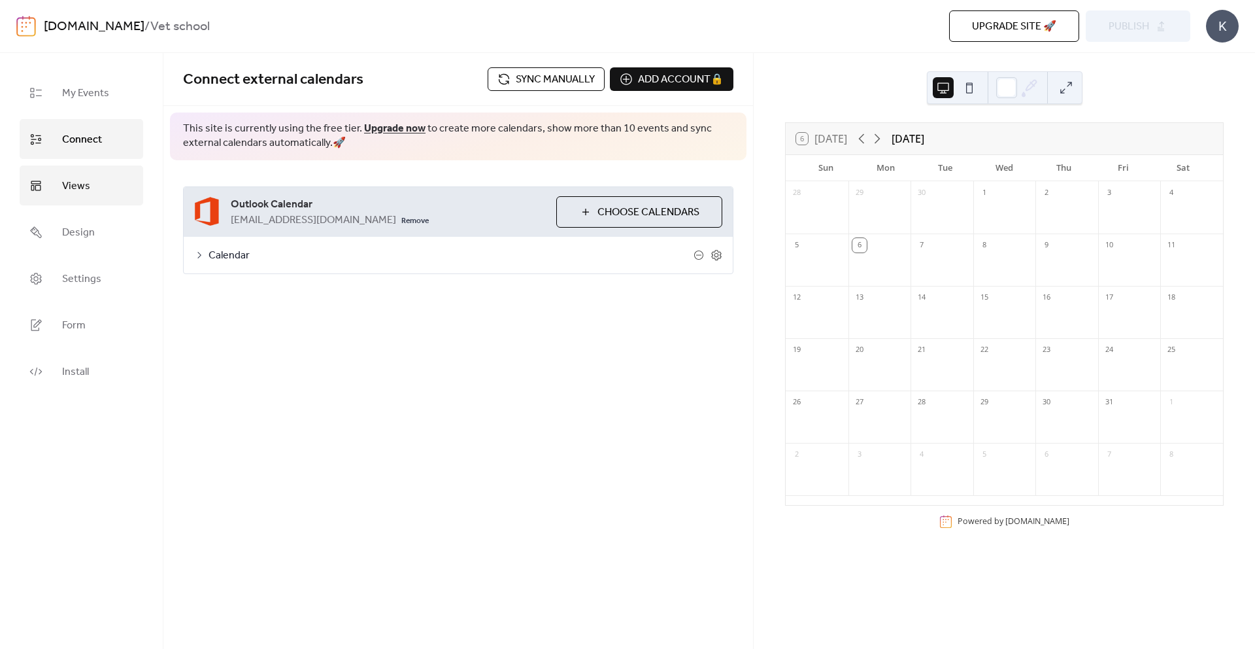
click at [93, 156] on ul "My Events Connect Views Design Settings Form Install" at bounding box center [82, 232] width 124 height 318
click at [93, 165] on link "Views" at bounding box center [82, 185] width 124 height 40
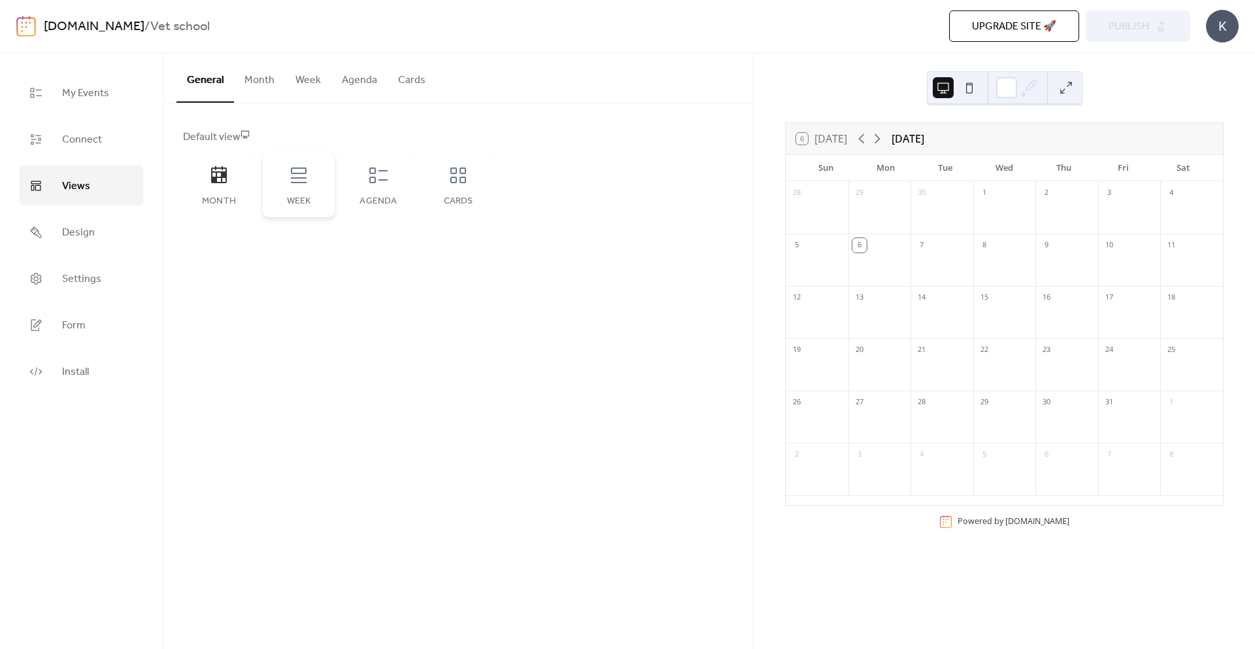
click at [276, 176] on div "Week" at bounding box center [299, 184] width 72 height 65
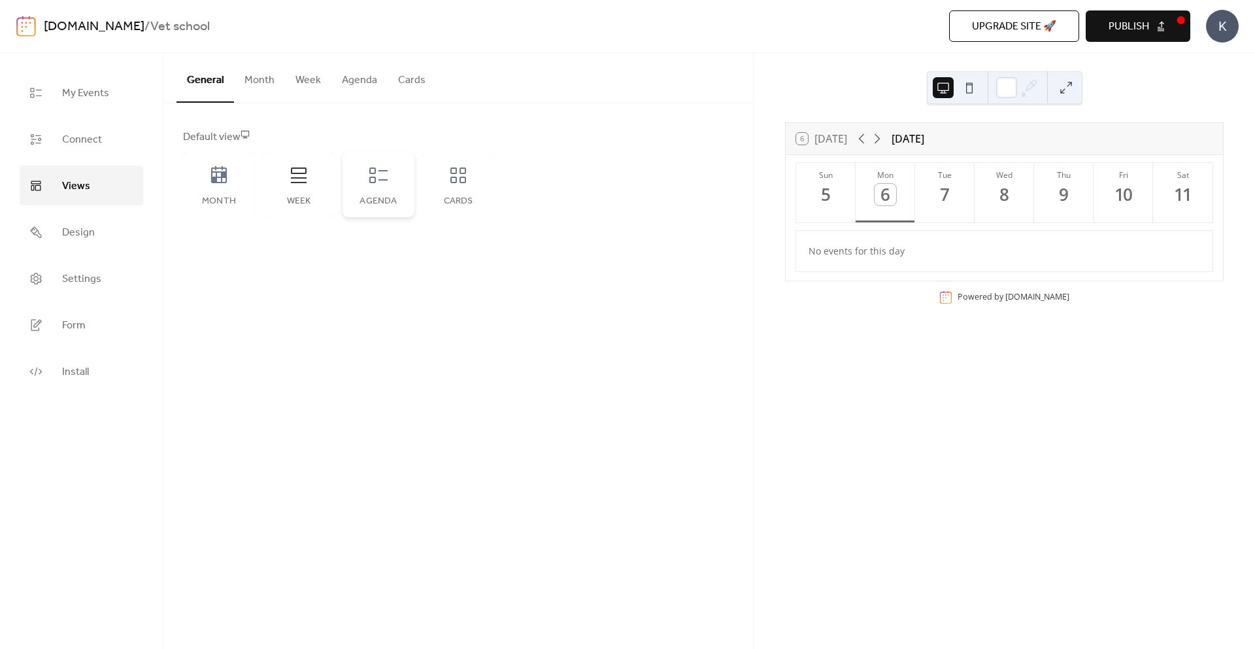
click at [383, 177] on icon at bounding box center [378, 175] width 21 height 21
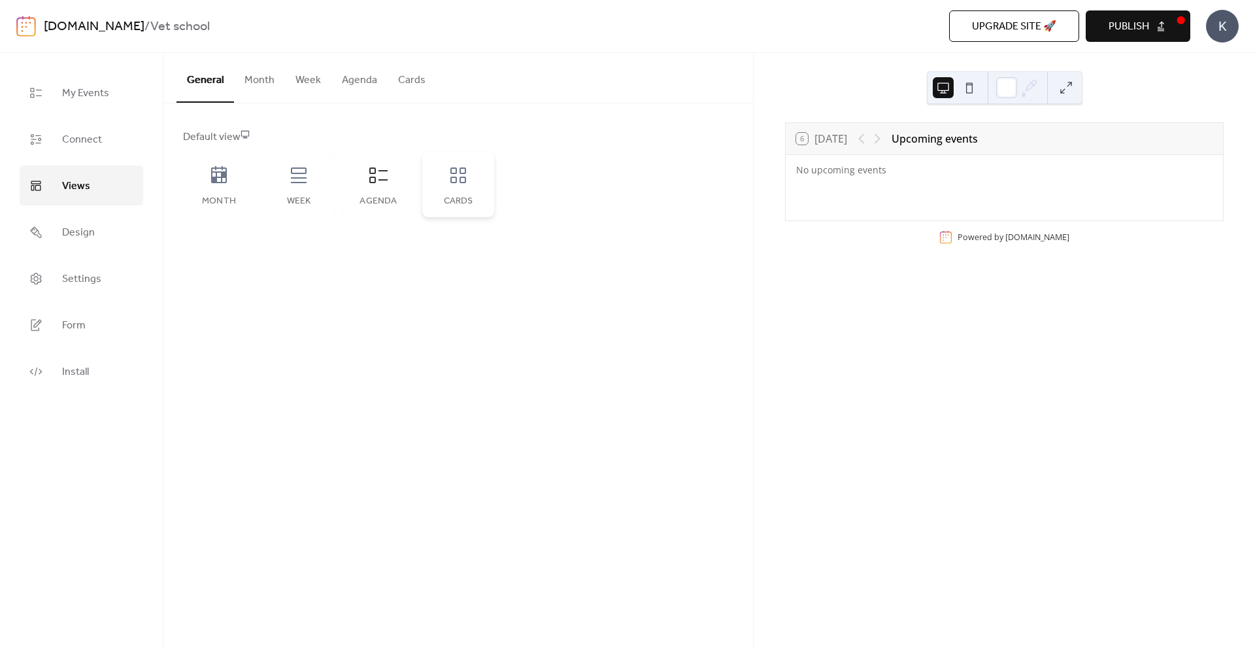
click at [490, 182] on div "Cards" at bounding box center [458, 184] width 72 height 65
click at [197, 180] on div "Month" at bounding box center [219, 184] width 72 height 65
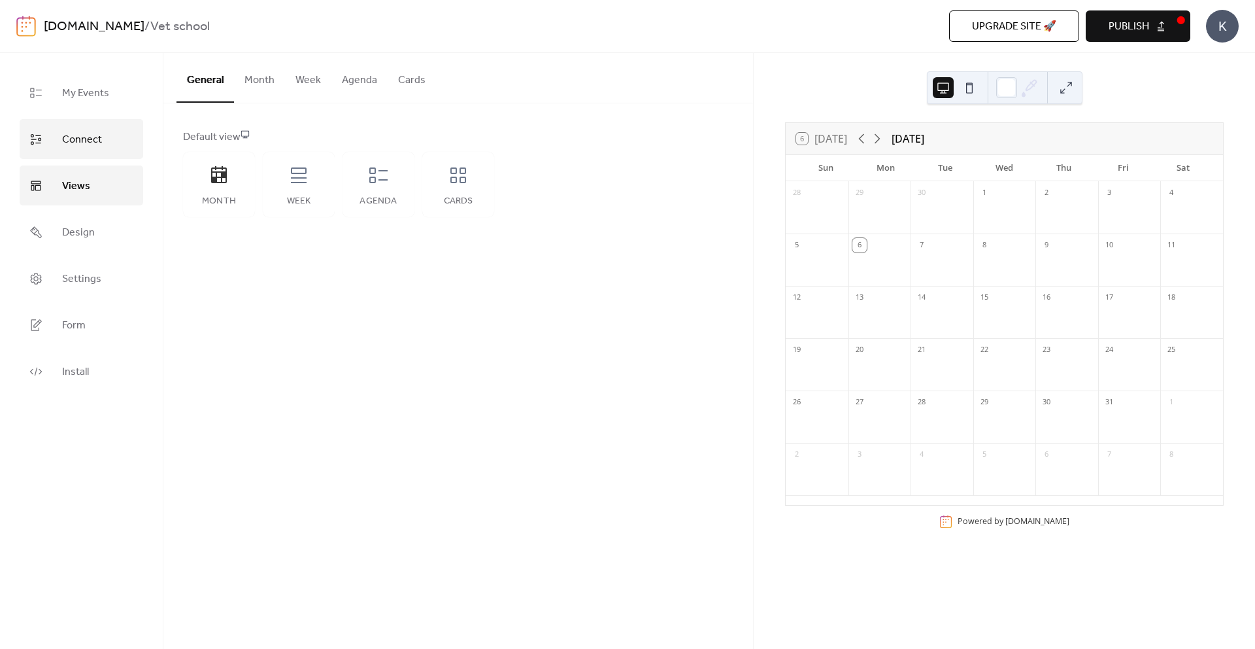
click at [89, 135] on span "Connect" at bounding box center [82, 139] width 40 height 20
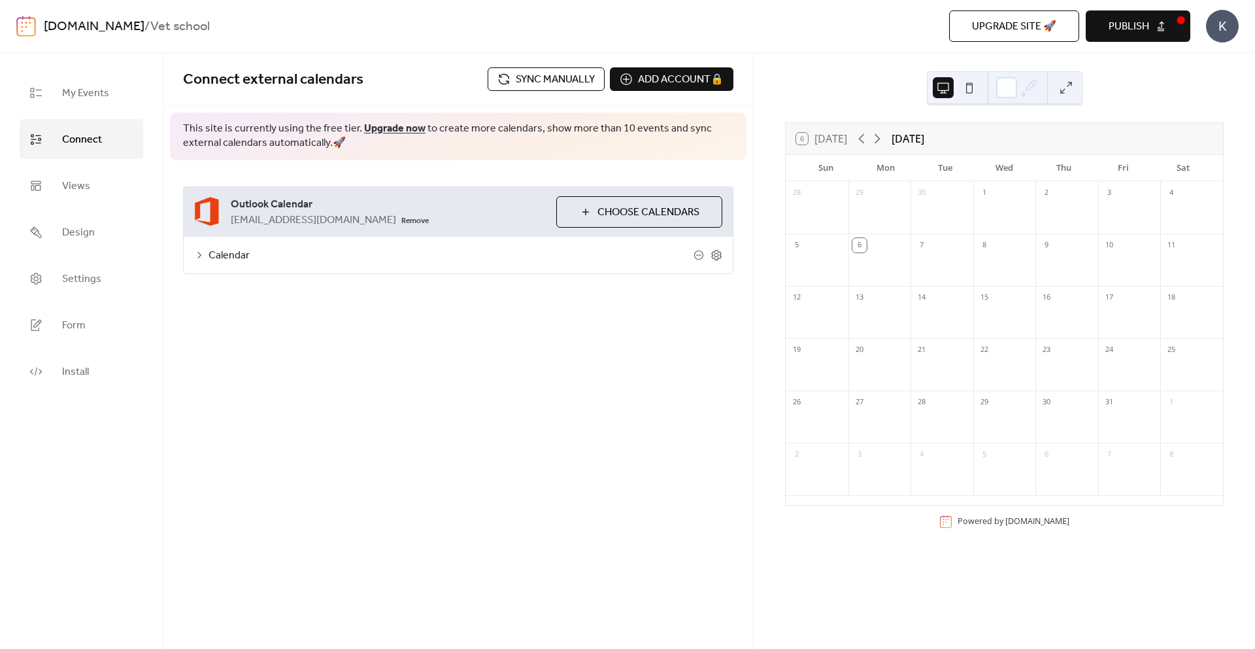
click at [264, 263] on span "Calendar" at bounding box center [451, 256] width 485 height 16
click at [308, 291] on button "Categories" at bounding box center [293, 289] width 73 height 32
click at [224, 297] on button "Settings" at bounding box center [227, 289] width 60 height 32
click at [284, 330] on div at bounding box center [288, 331] width 8 height 8
click at [875, 144] on icon at bounding box center [878, 139] width 16 height 16
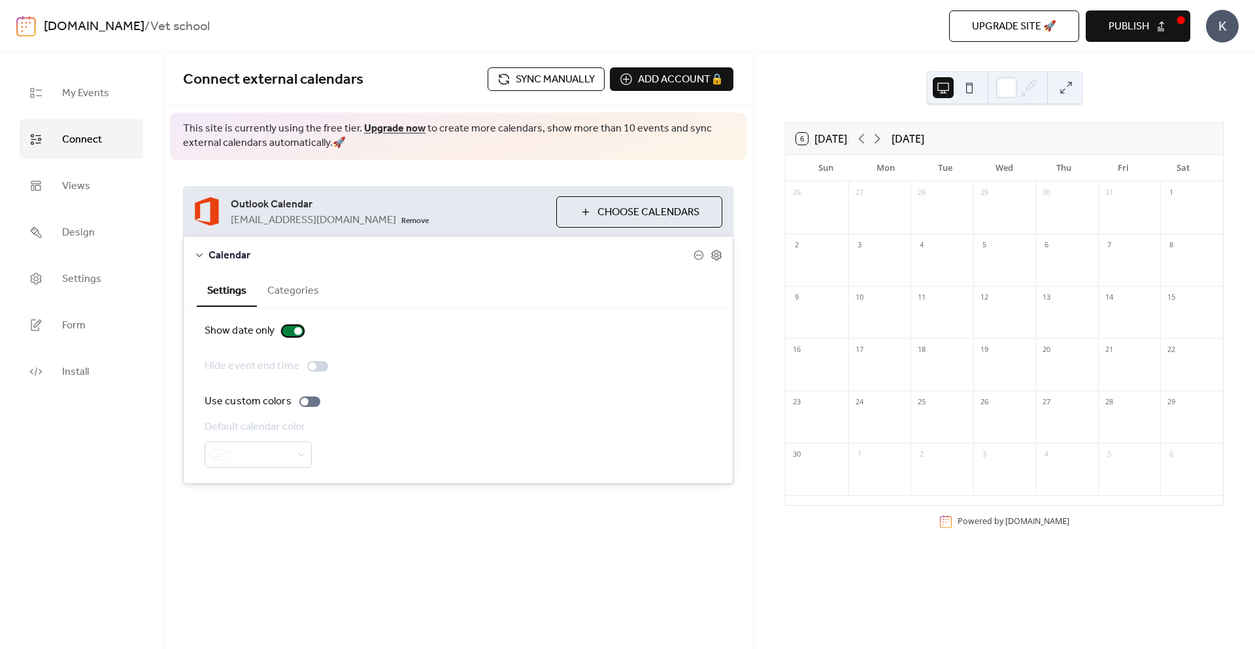
click at [290, 334] on div at bounding box center [292, 331] width 21 height 10
click at [296, 281] on button "Categories" at bounding box center [293, 289] width 73 height 32
click at [242, 288] on button "Settings" at bounding box center [227, 289] width 60 height 32
click at [718, 257] on icon at bounding box center [717, 255] width 12 height 12
click at [712, 257] on icon at bounding box center [716, 255] width 10 height 10
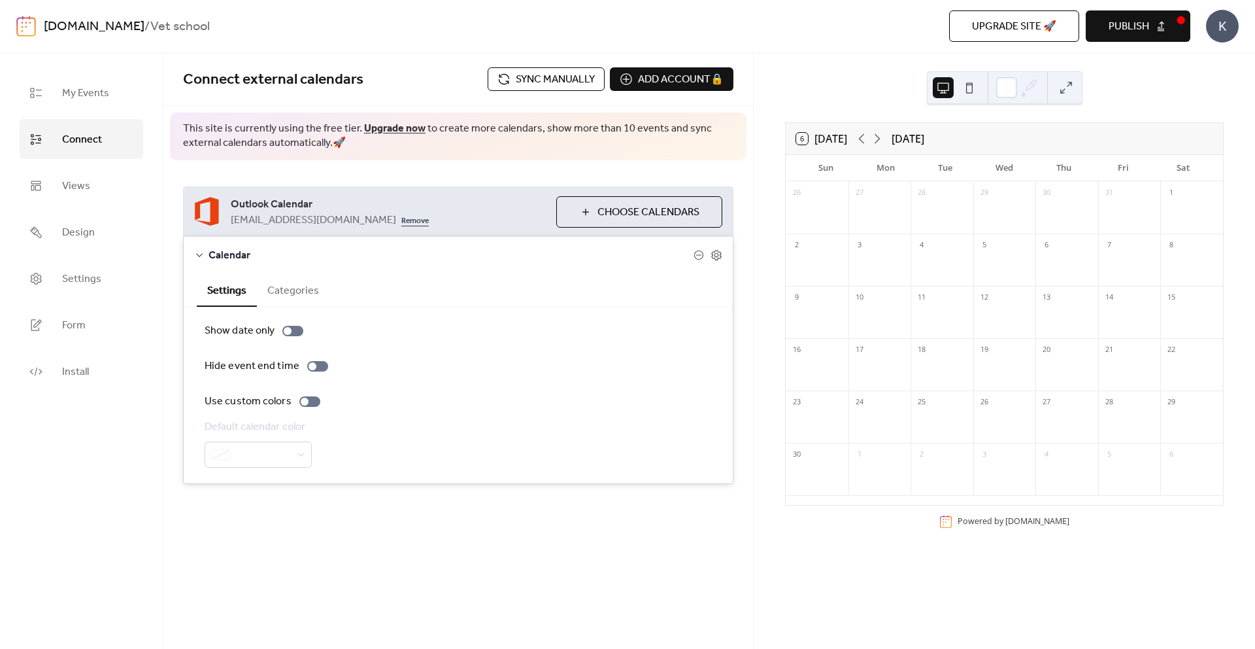
click at [401, 224] on link "Remove" at bounding box center [414, 220] width 27 height 16
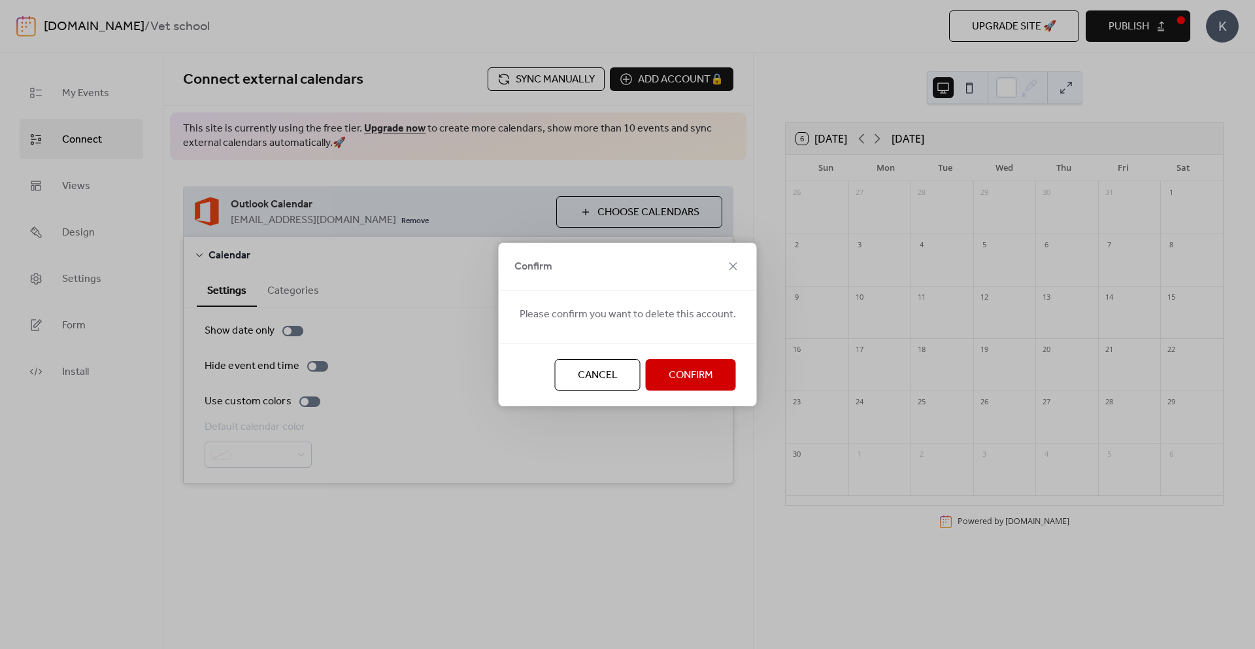
click at [679, 377] on span "Confirm" at bounding box center [691, 375] width 44 height 16
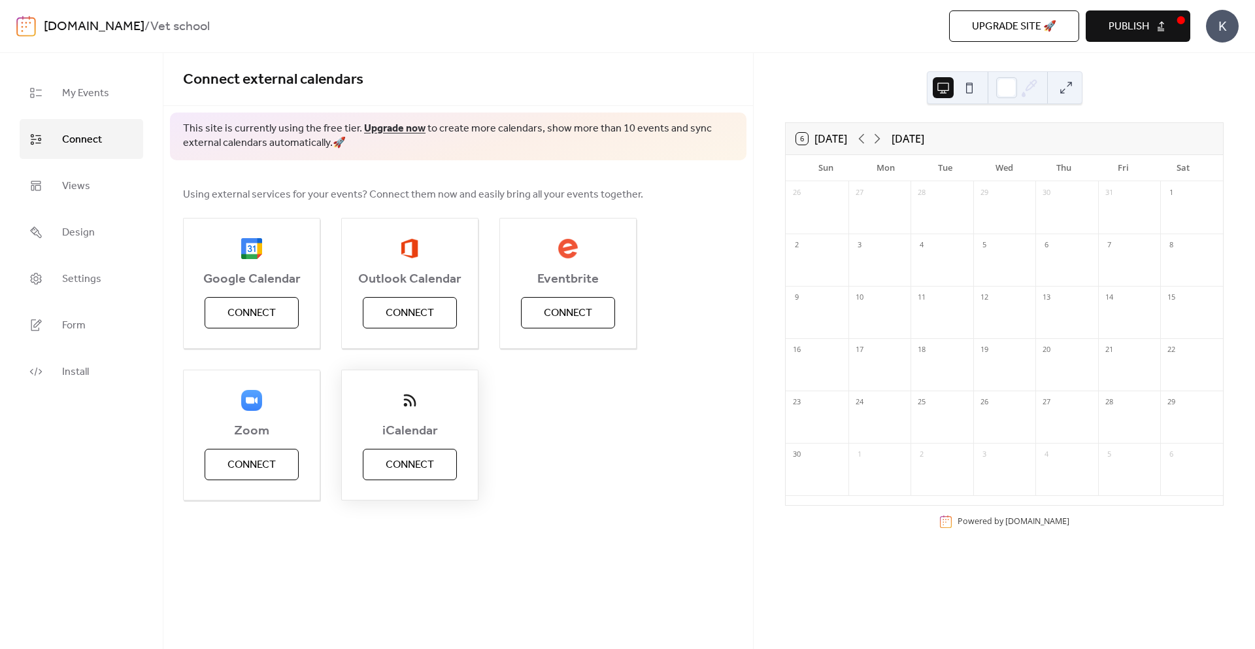
click at [429, 459] on span "Connect" at bounding box center [410, 465] width 48 height 16
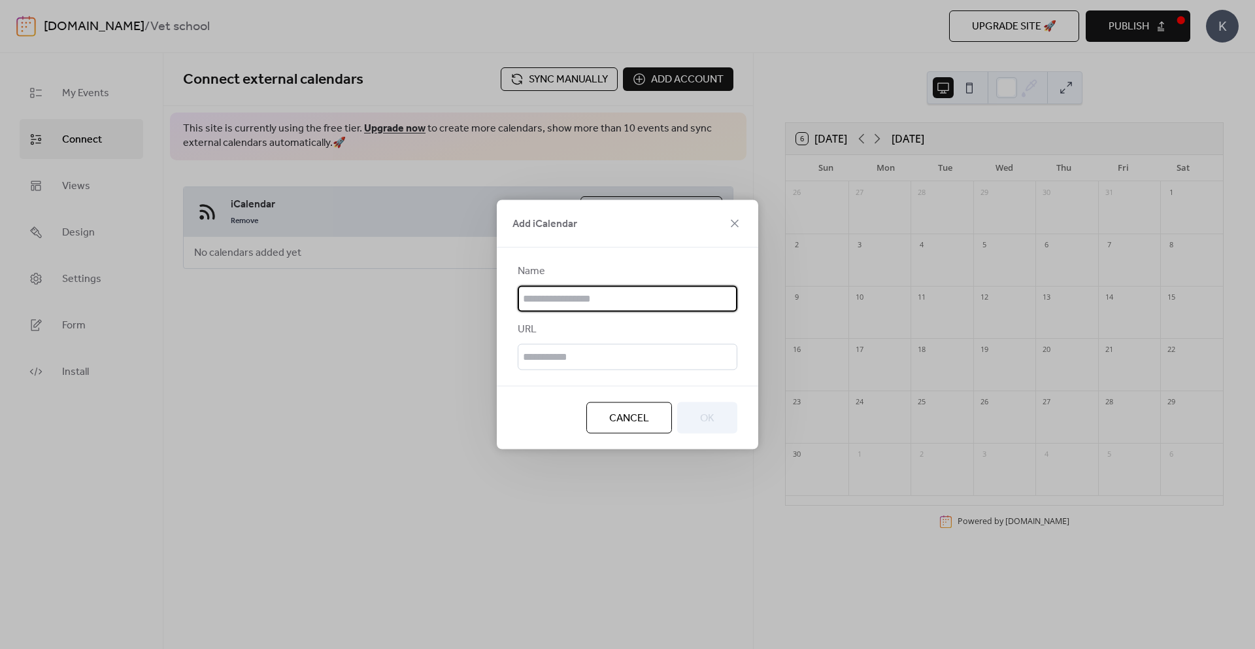
click at [562, 324] on div "URL" at bounding box center [626, 330] width 217 height 16
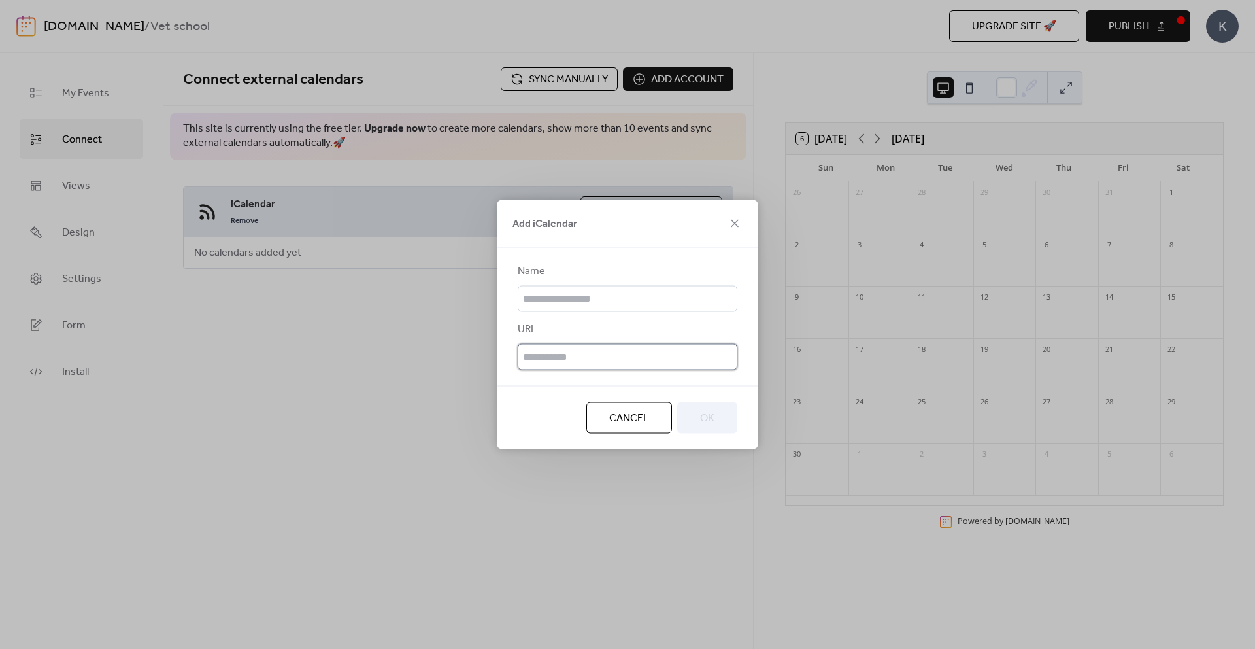
click at [586, 368] on input "text" at bounding box center [628, 357] width 220 height 26
paste input "**********"
type input "**********"
click at [588, 301] on input "text" at bounding box center [628, 299] width 220 height 26
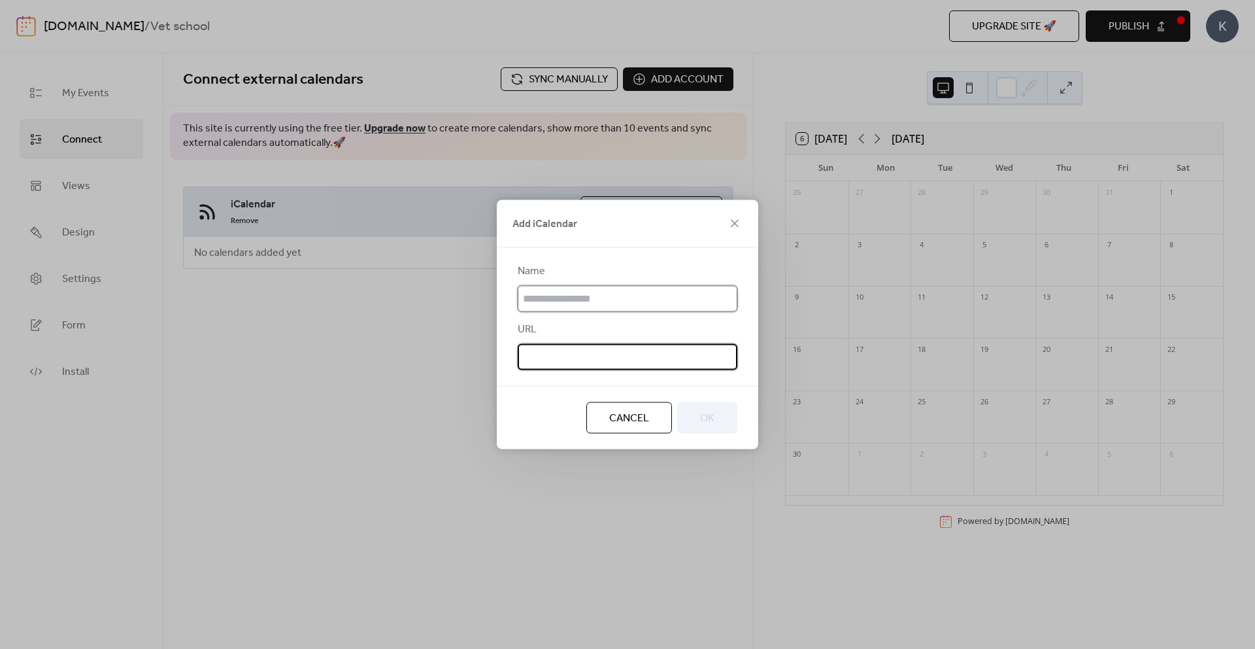
scroll to position [0, 0]
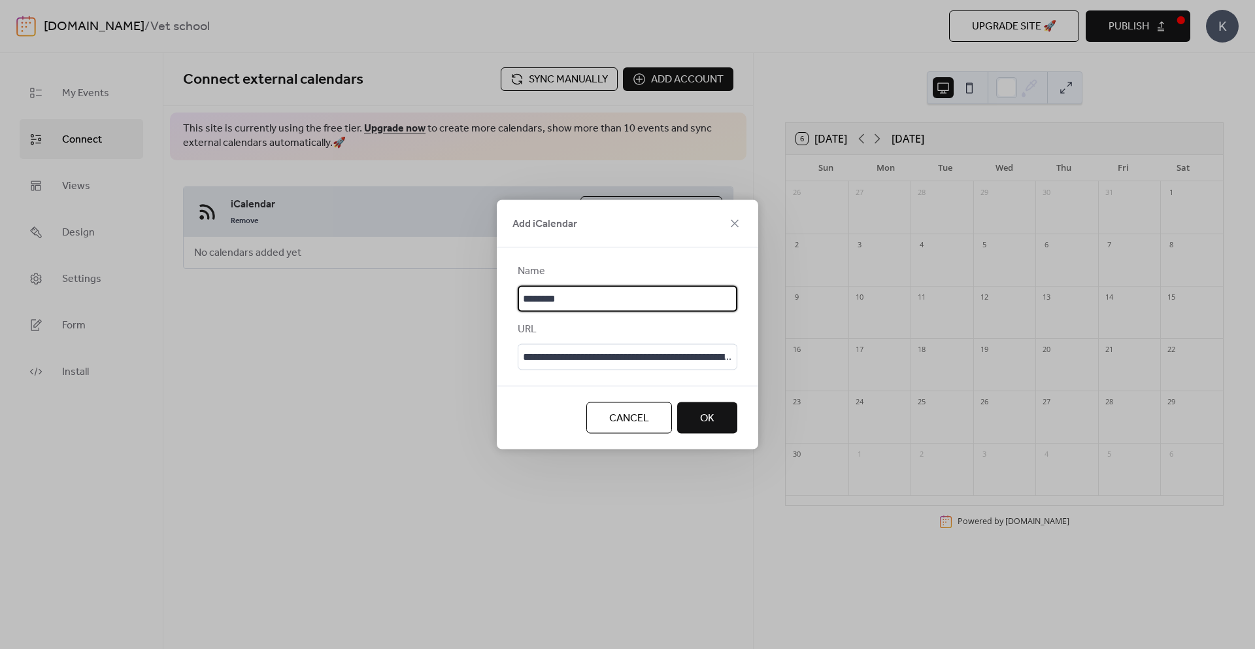
type input "********"
click at [714, 412] on span "OK" at bounding box center [707, 419] width 14 height 16
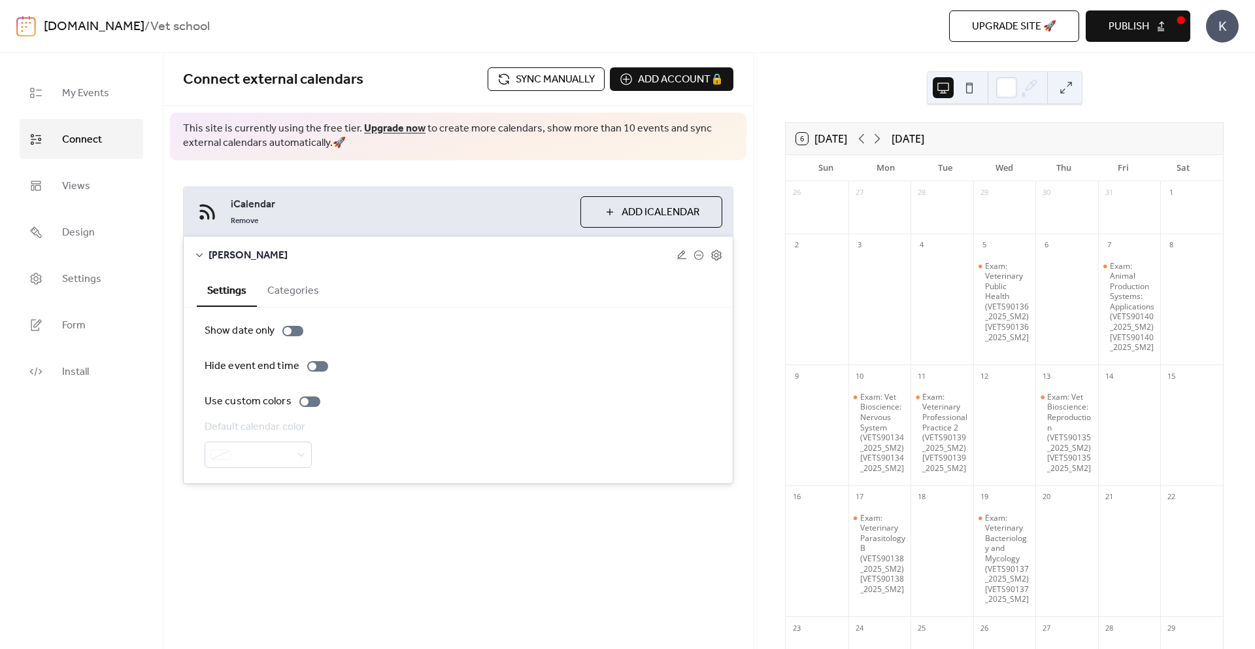
click at [1112, 27] on span "Publish" at bounding box center [1129, 27] width 41 height 16
click at [998, 304] on div "Exam: Veterinary Public Health (VETS90136_2025_SM2) [VETS90136_2025_SM2]" at bounding box center [1008, 302] width 46 height 82
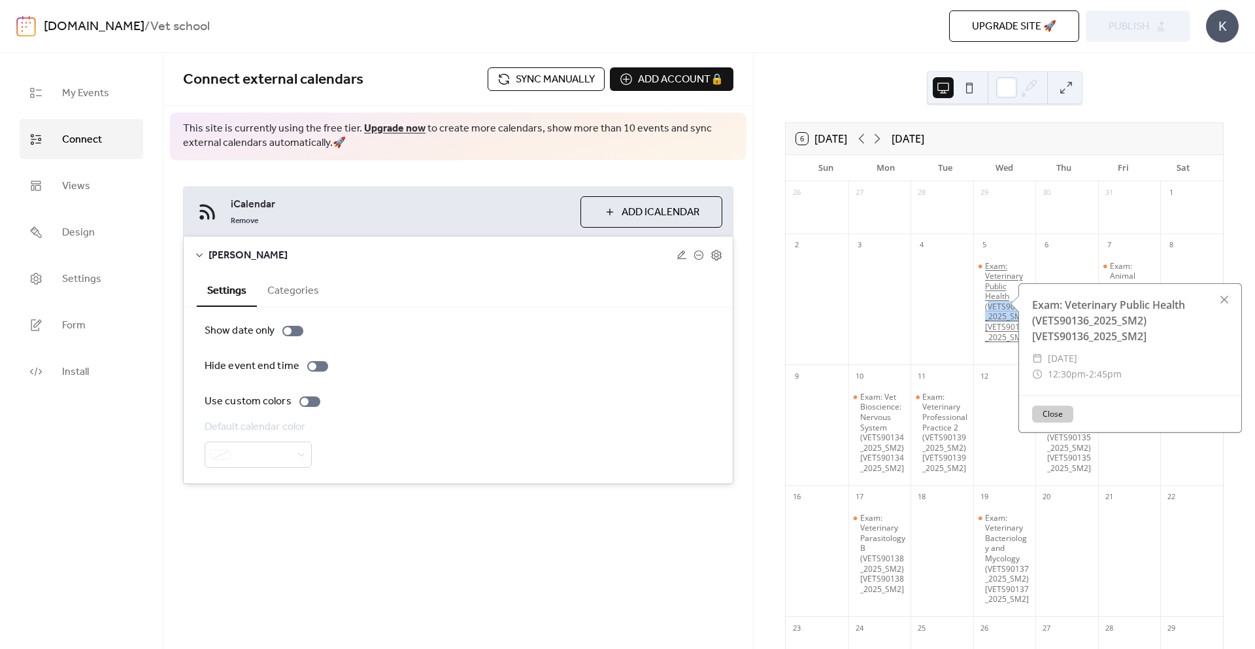
click at [998, 304] on div "Exam: Veterinary Public Health (VETS90136_2025_SM2) [VETS90136_2025_SM2]" at bounding box center [1008, 302] width 46 height 82
click at [997, 335] on div "Exam: Veterinary Public Health (VETS90136_2025_SM2) [VETS90136_2025_SM2]" at bounding box center [1008, 302] width 46 height 82
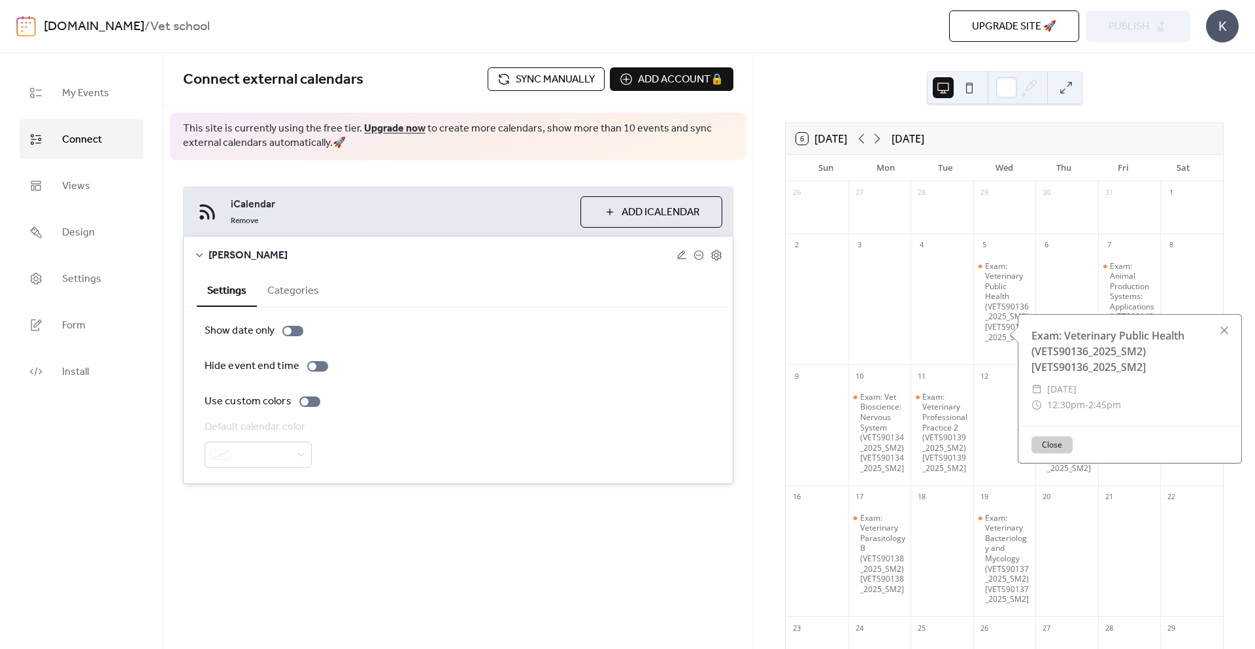
click at [960, 279] on div at bounding box center [942, 306] width 63 height 105
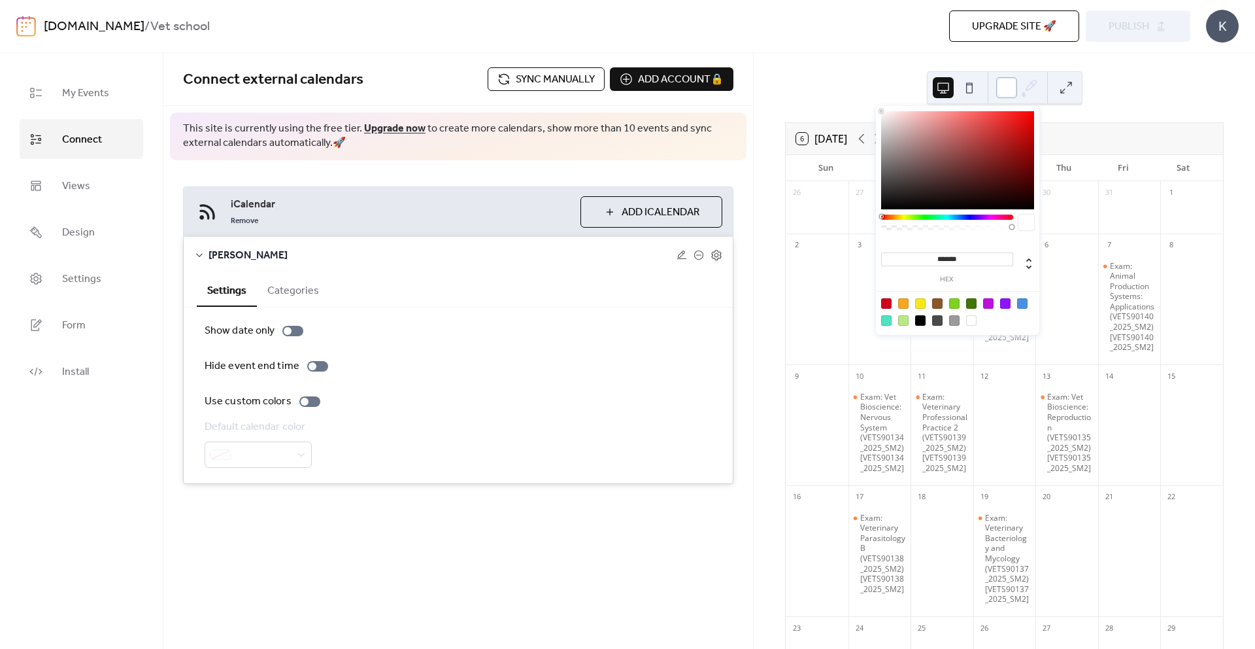
click at [1013, 89] on div at bounding box center [1006, 87] width 21 height 21
click at [991, 139] on div at bounding box center [957, 160] width 153 height 98
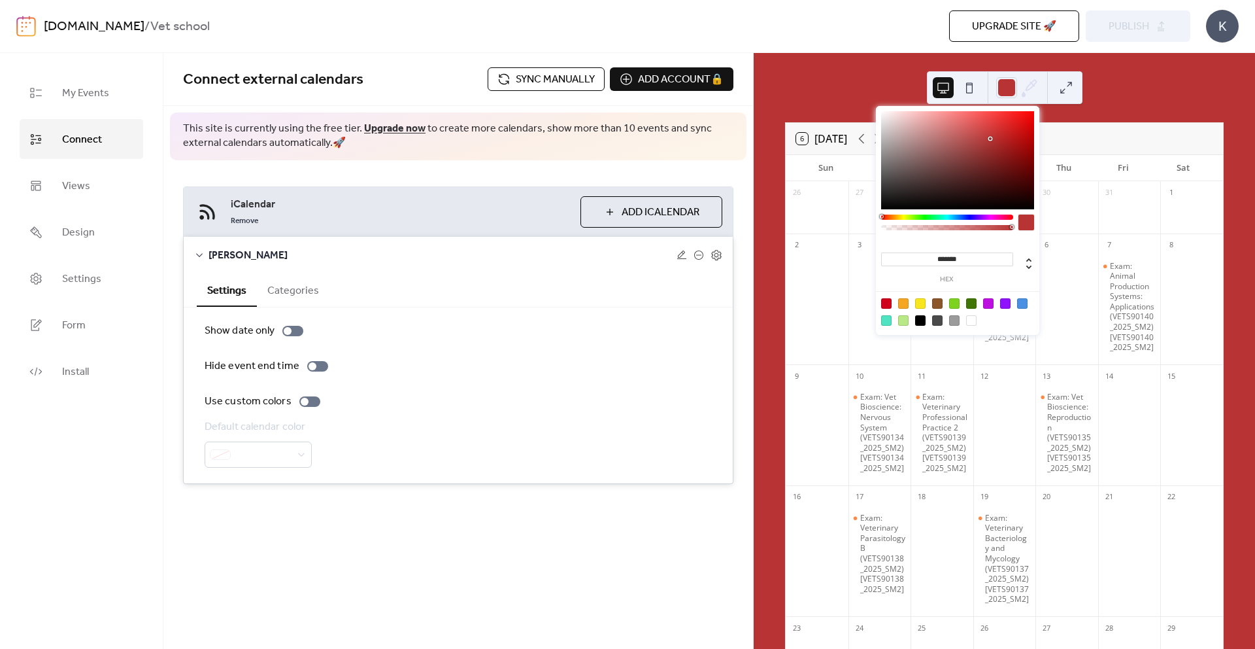
click at [961, 141] on div at bounding box center [957, 160] width 153 height 98
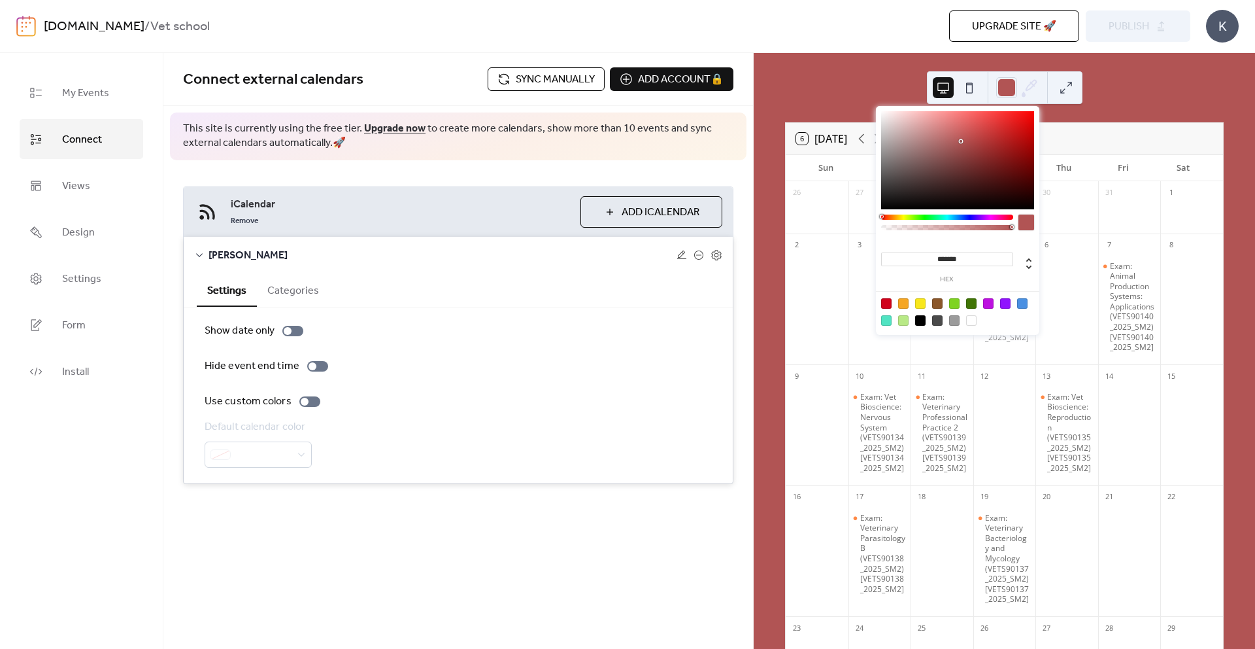
click at [963, 211] on div "******* hex" at bounding box center [957, 221] width 163 height 231
click at [965, 212] on div "******* hex" at bounding box center [957, 221] width 163 height 231
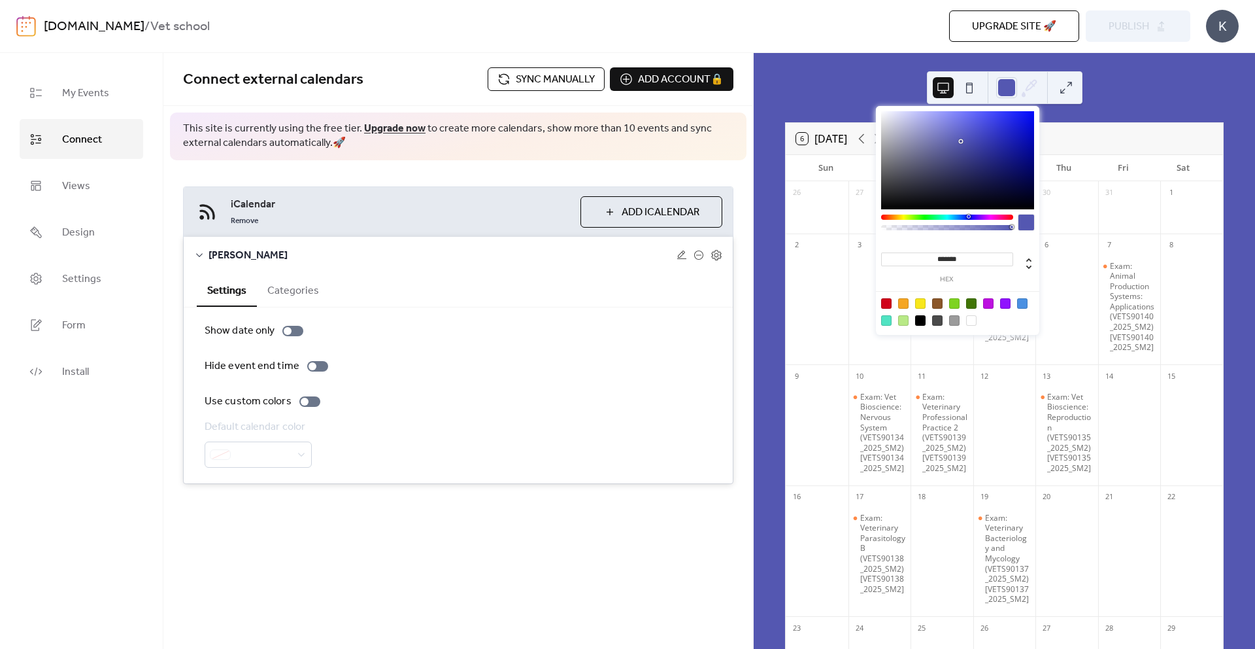
click at [968, 216] on div at bounding box center [947, 216] width 132 height 5
click at [933, 129] on div at bounding box center [957, 160] width 153 height 98
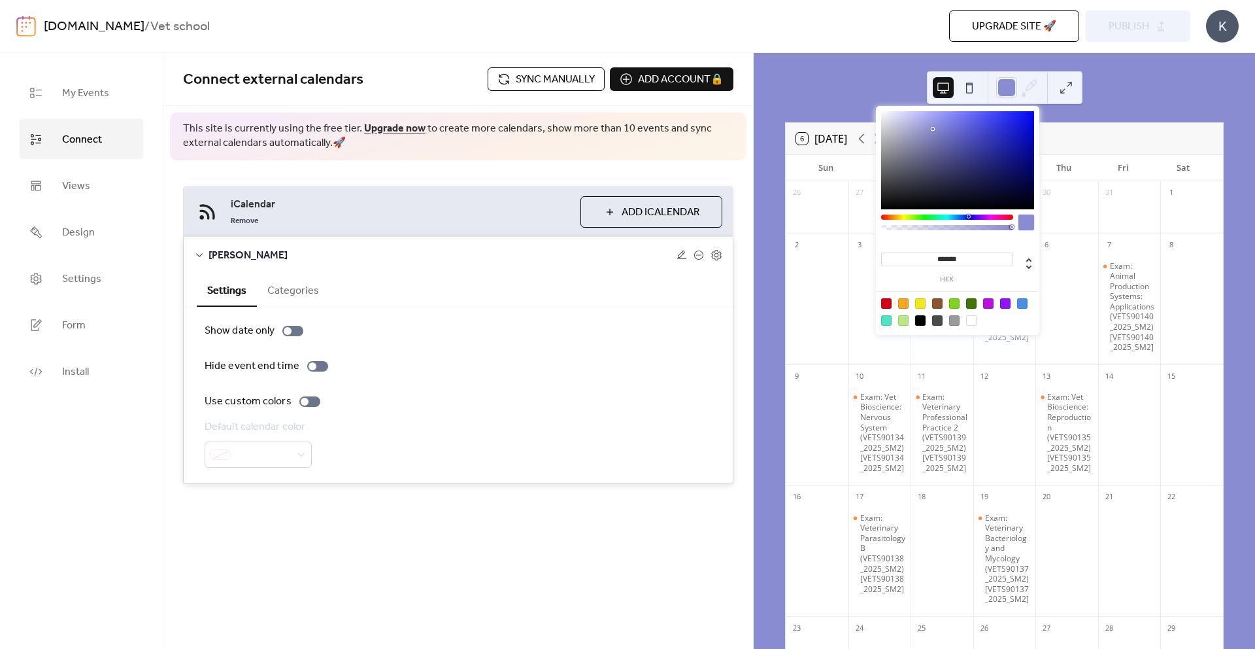
click at [972, 315] on div at bounding box center [971, 320] width 10 height 10
type input "*******"
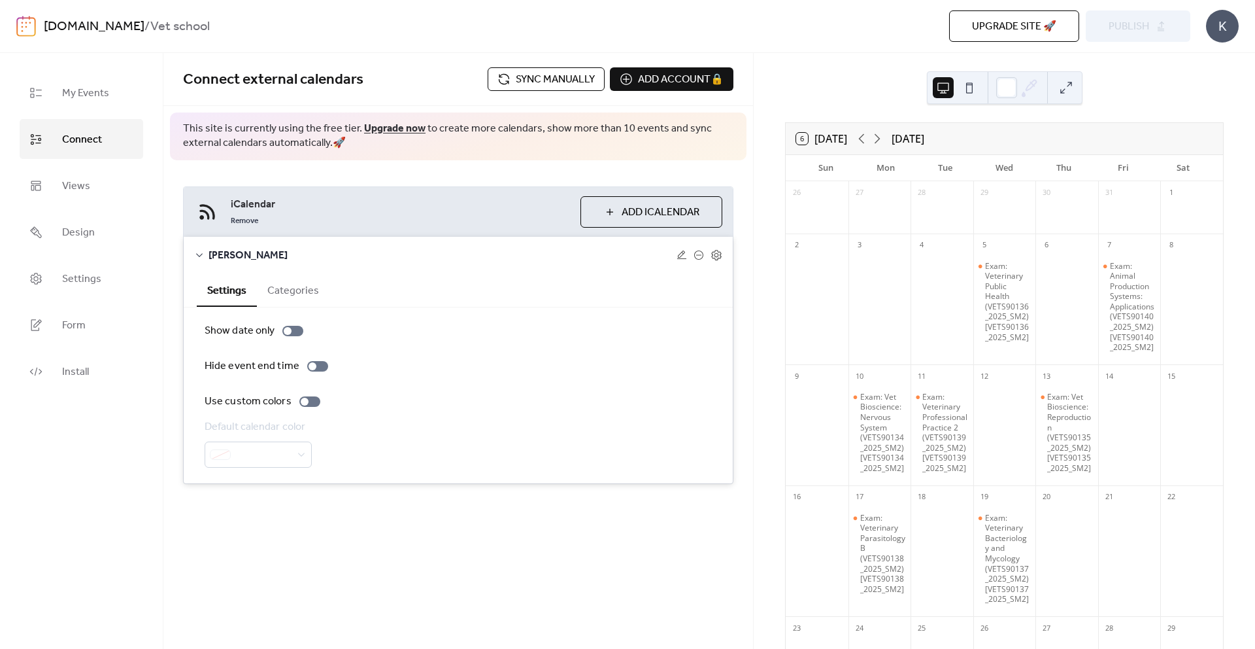
click at [1060, 130] on div "6 [DATE] [DATE]" at bounding box center [1004, 138] width 437 height 31
click at [87, 194] on ul "My Events Connect Views Design Settings Form Install" at bounding box center [82, 232] width 124 height 318
click at [87, 222] on span "Design" at bounding box center [78, 232] width 33 height 20
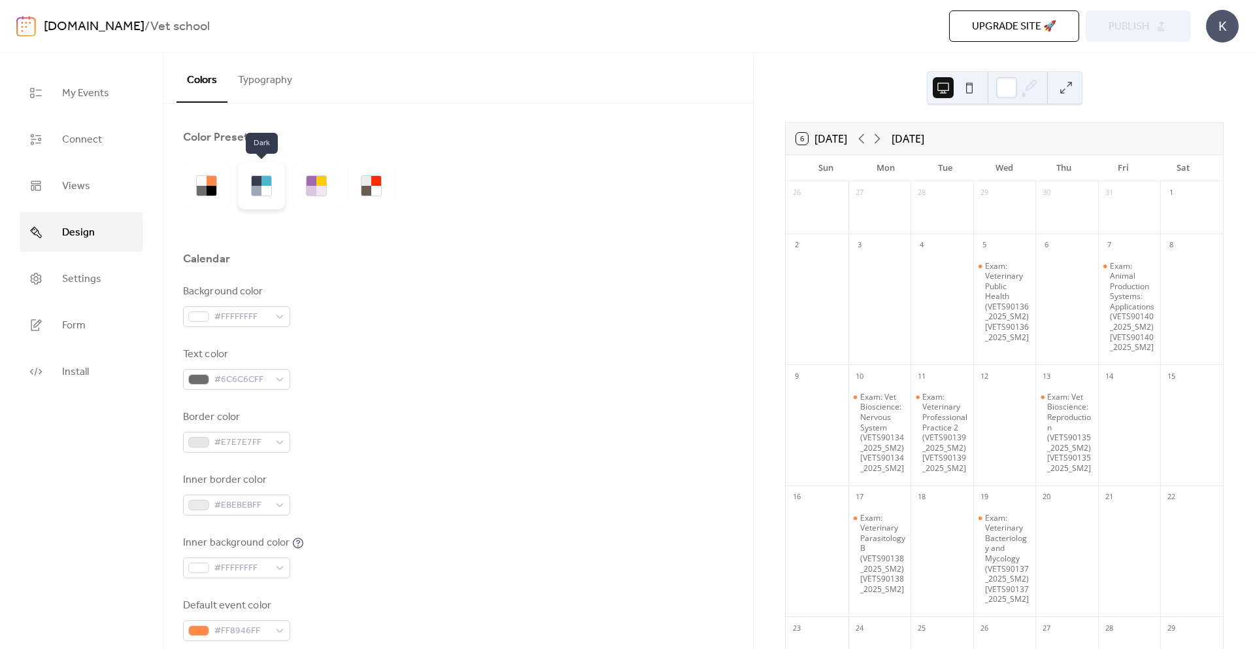
click at [256, 186] on div at bounding box center [257, 191] width 10 height 10
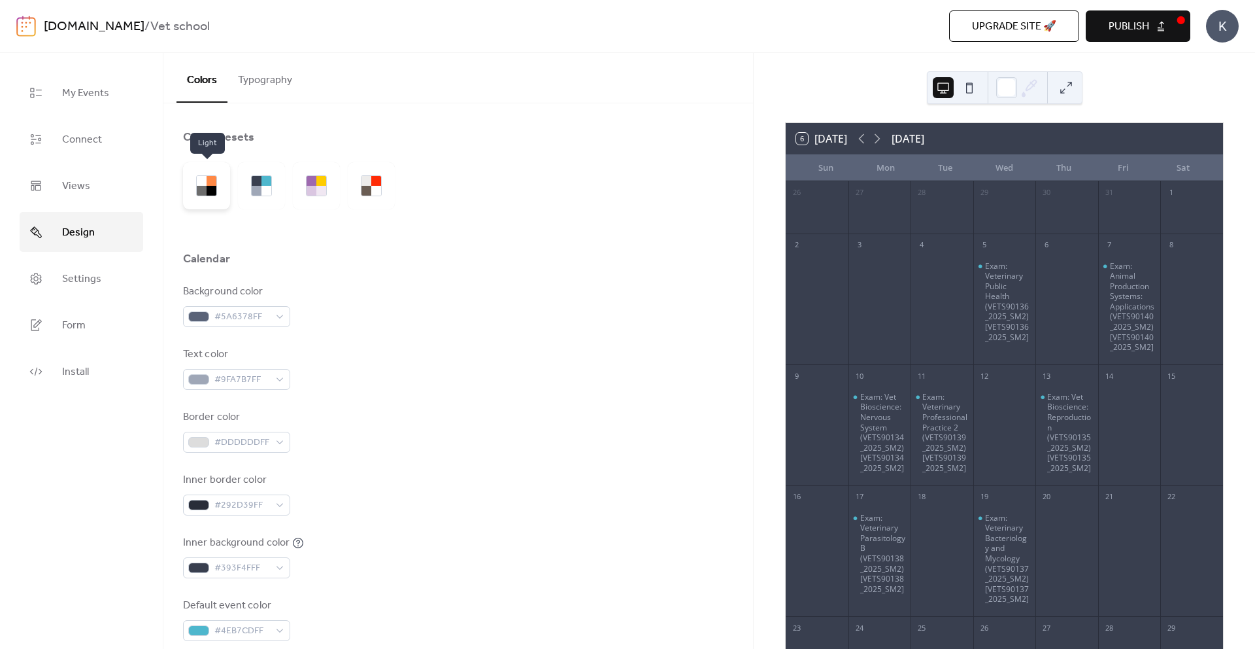
click at [225, 181] on div at bounding box center [206, 185] width 47 height 47
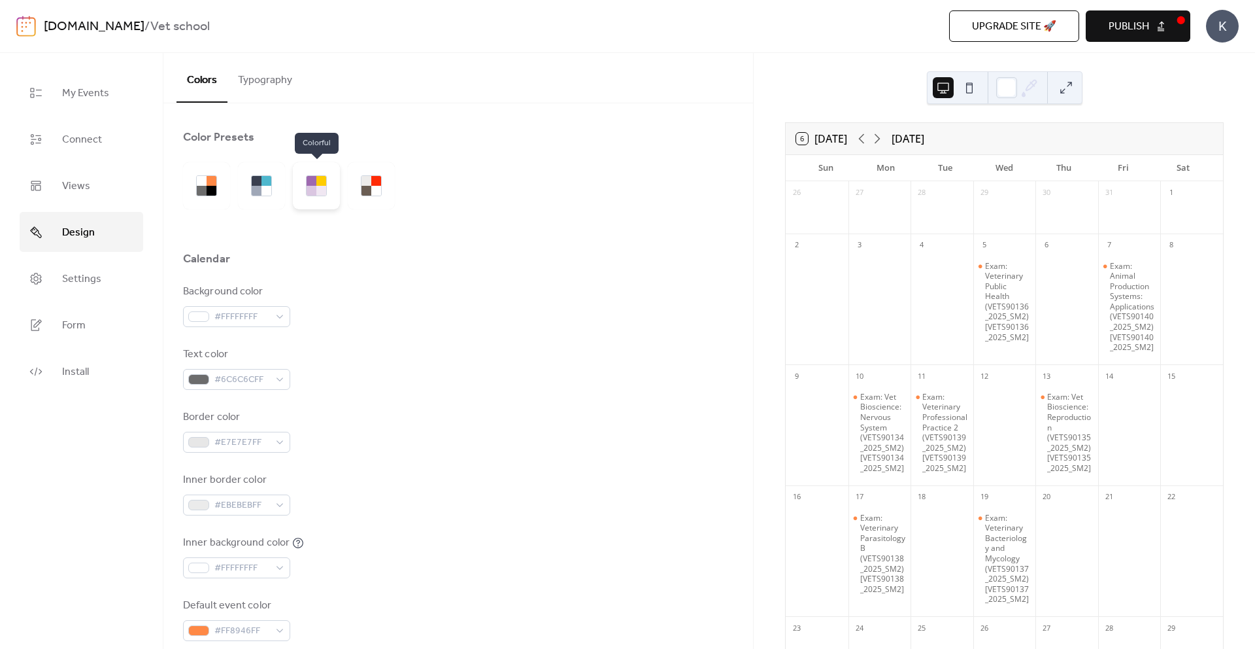
click at [316, 193] on div at bounding box center [321, 191] width 10 height 10
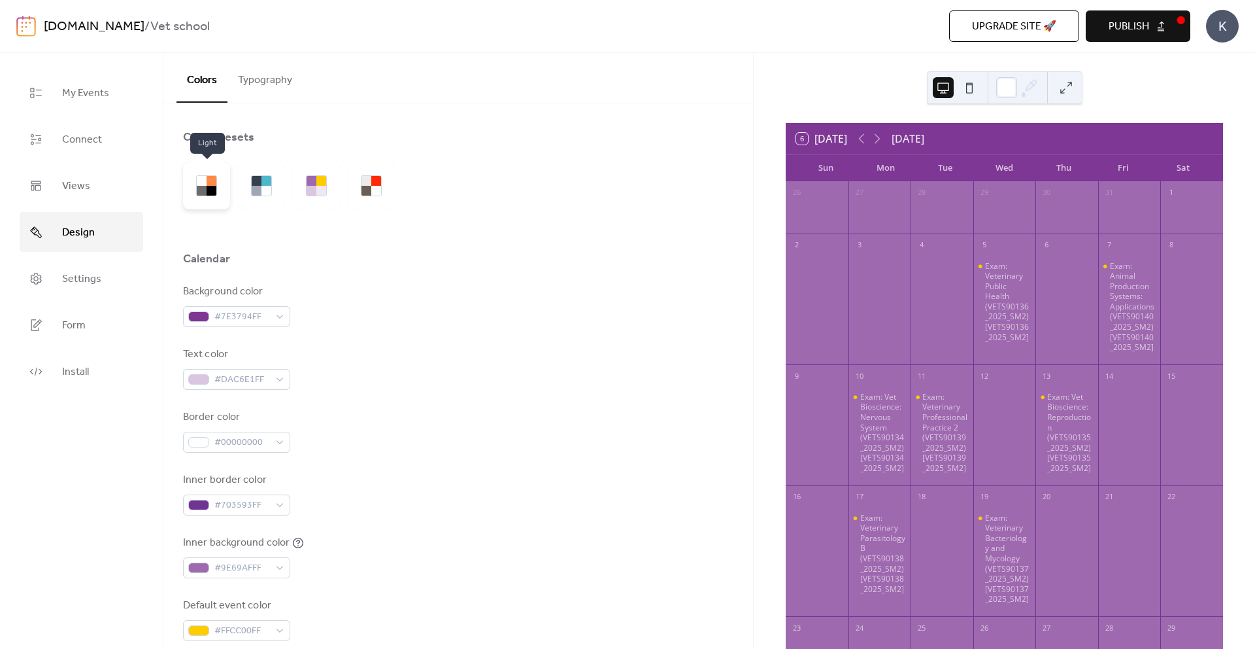
click at [212, 191] on div at bounding box center [212, 191] width 10 height 10
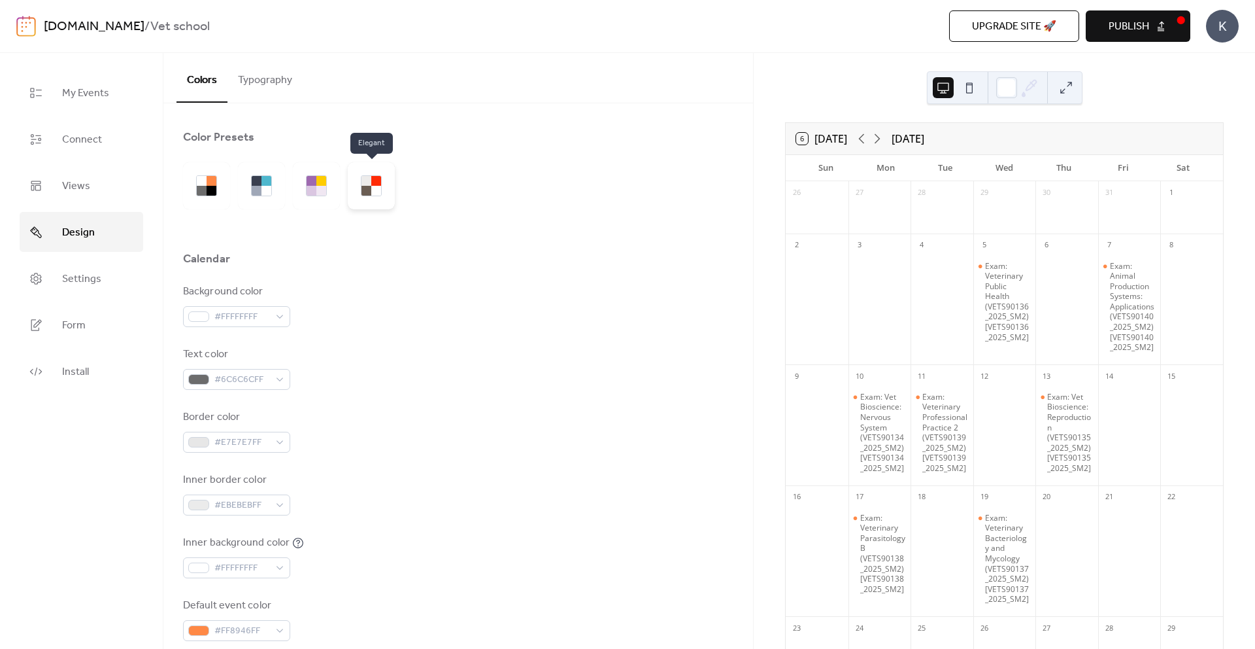
click at [362, 190] on div at bounding box center [367, 191] width 10 height 10
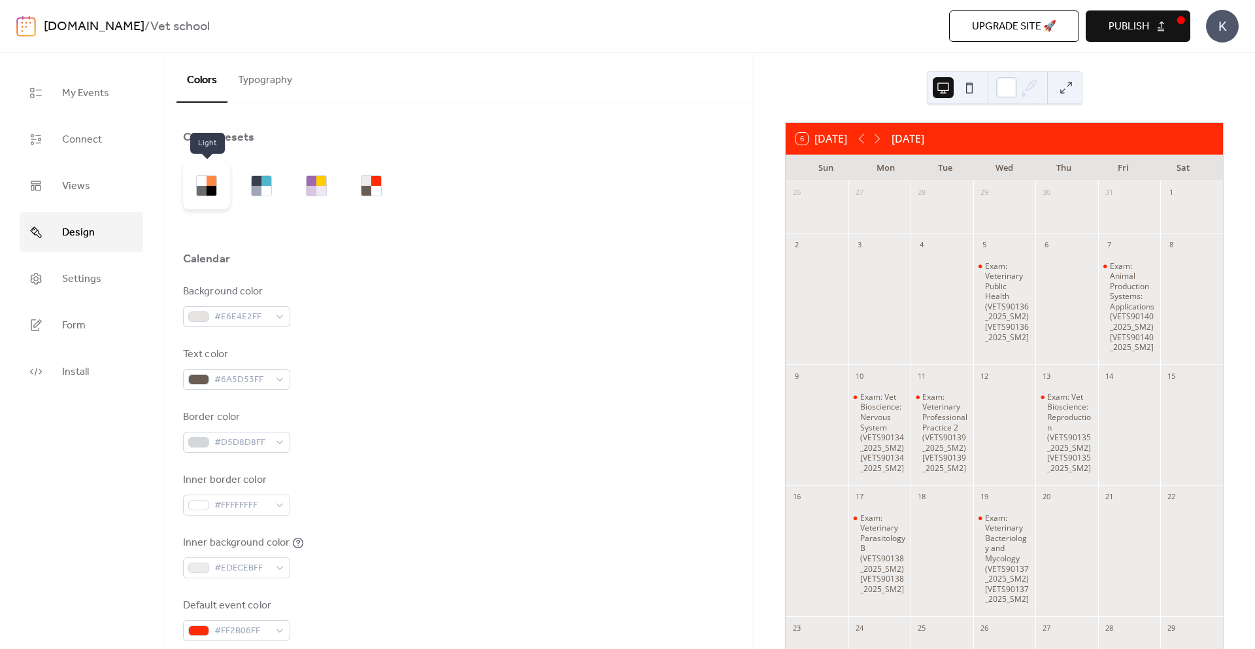
click at [213, 187] on div at bounding box center [212, 191] width 10 height 10
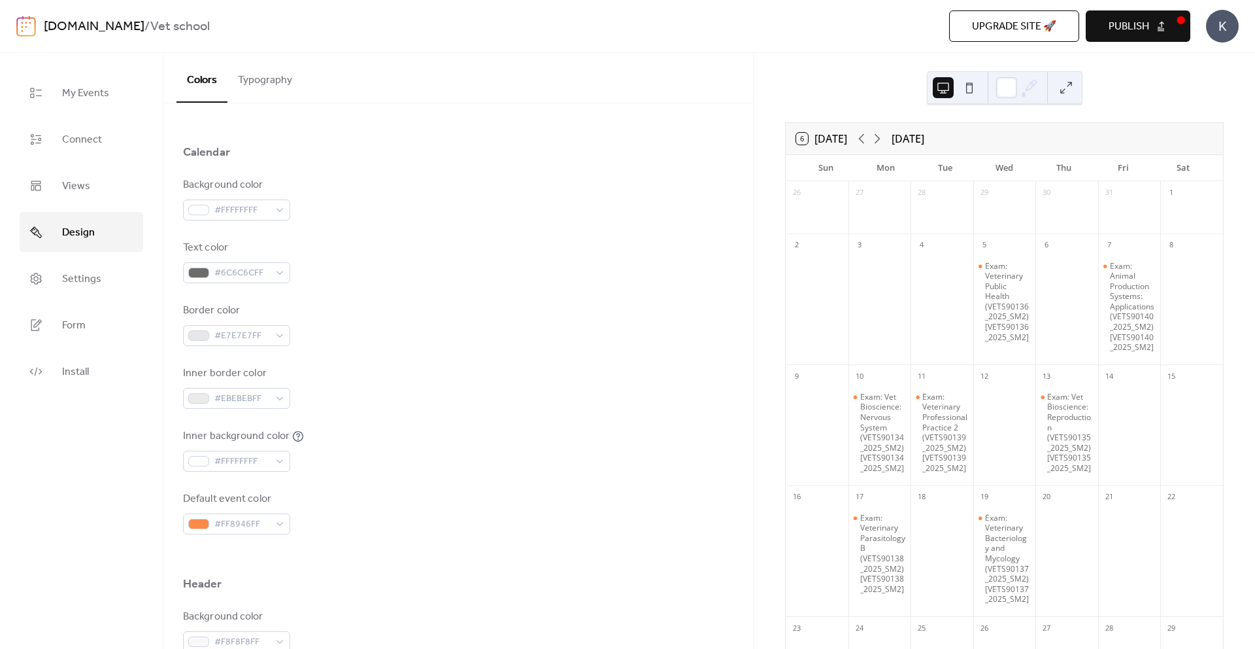
scroll to position [204, 0]
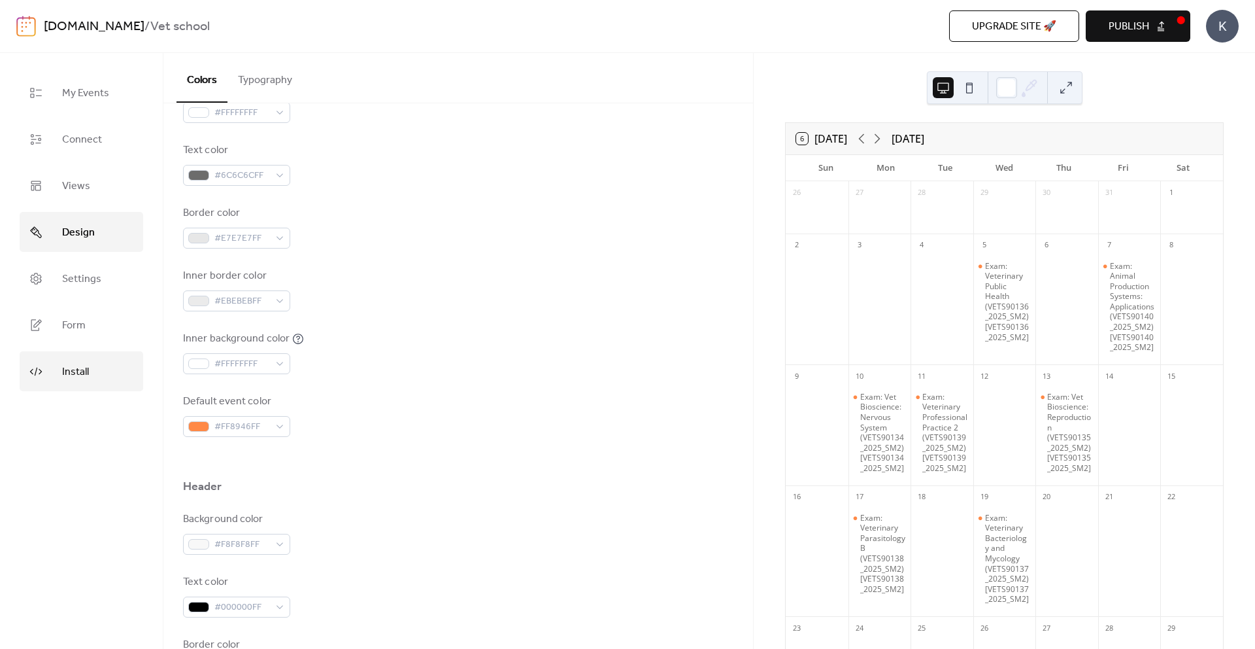
click at [129, 351] on link "Install" at bounding box center [82, 371] width 124 height 40
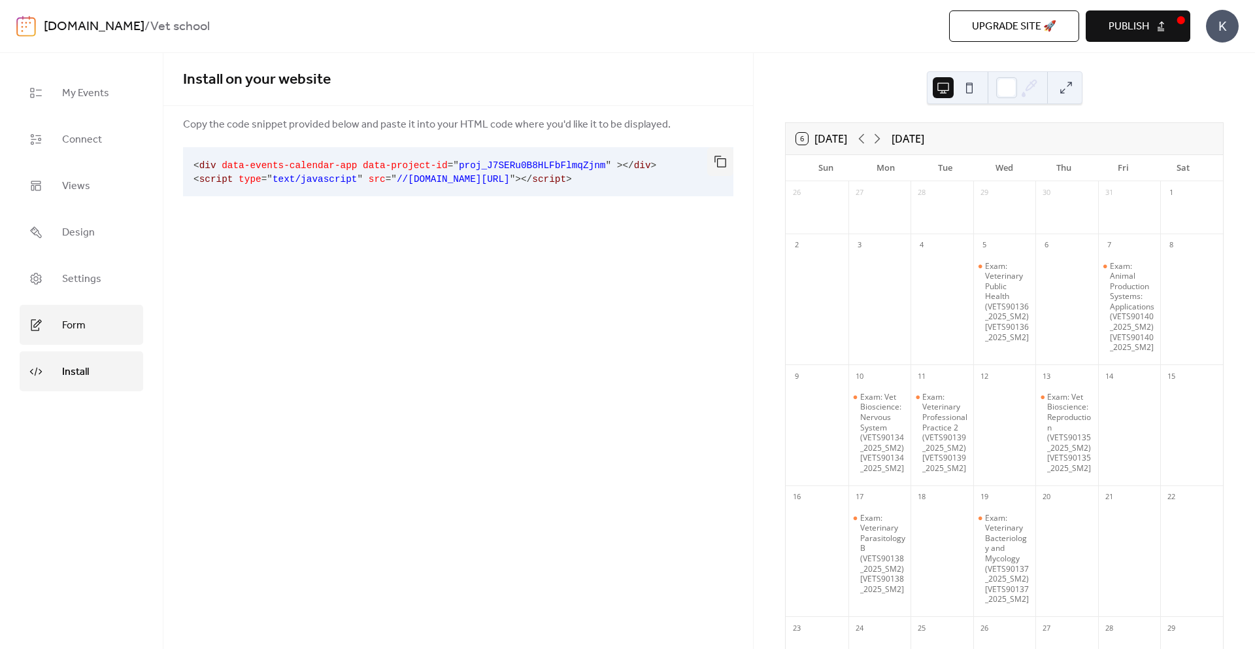
click at [107, 313] on link "Form" at bounding box center [82, 325] width 124 height 40
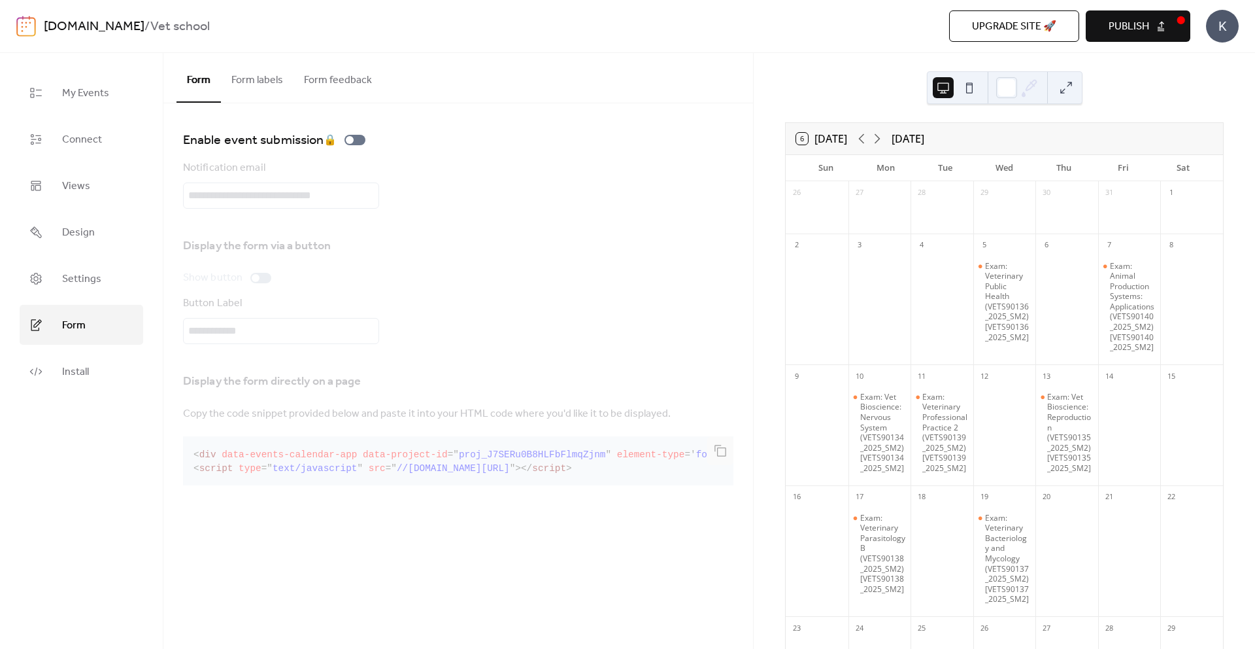
click at [241, 86] on button "Form labels" at bounding box center [257, 77] width 73 height 48
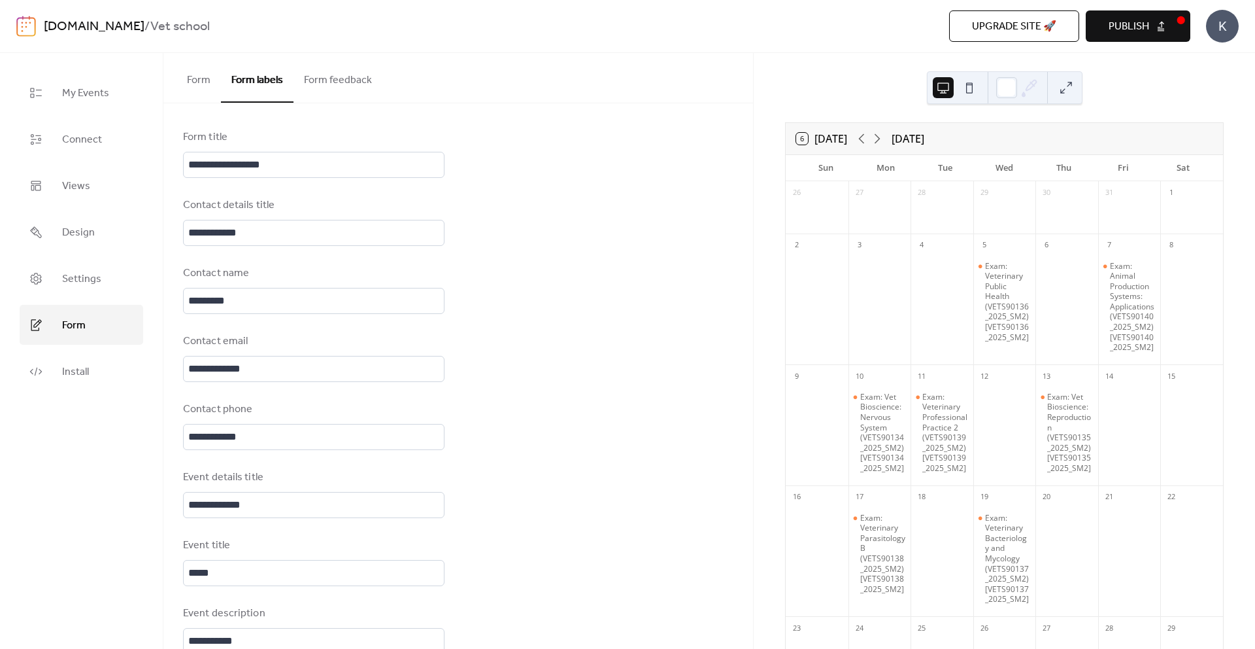
click at [217, 86] on button "Form" at bounding box center [199, 77] width 44 height 48
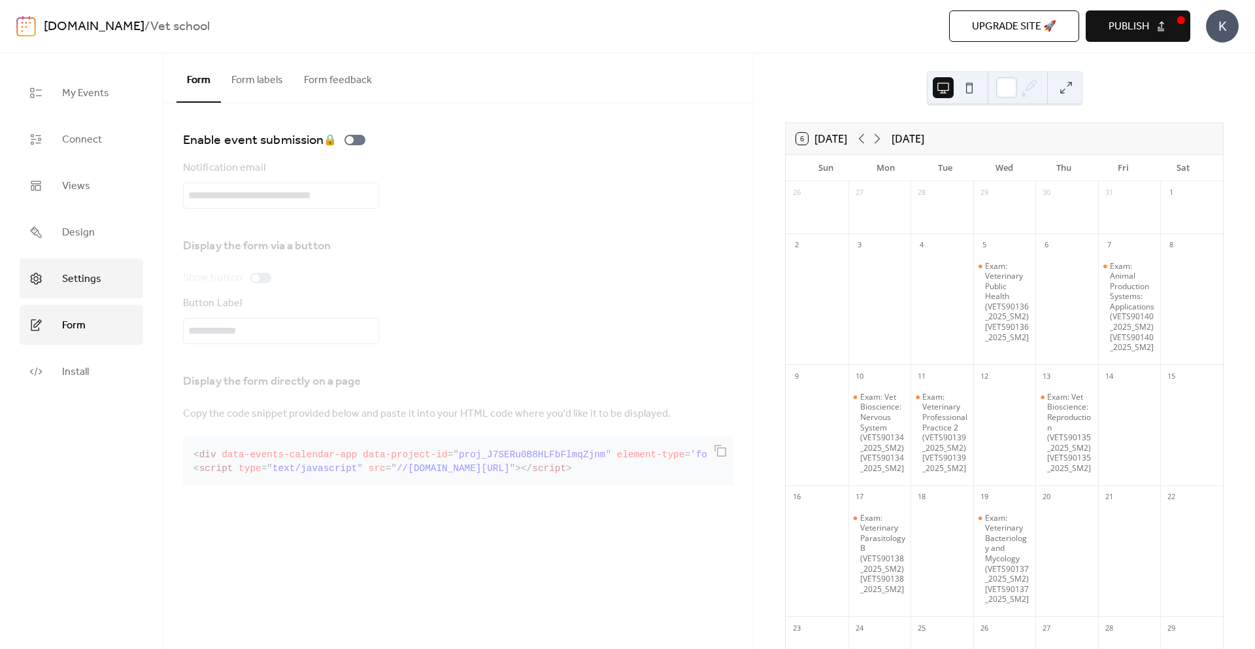
click at [80, 268] on link "Settings" at bounding box center [82, 278] width 124 height 40
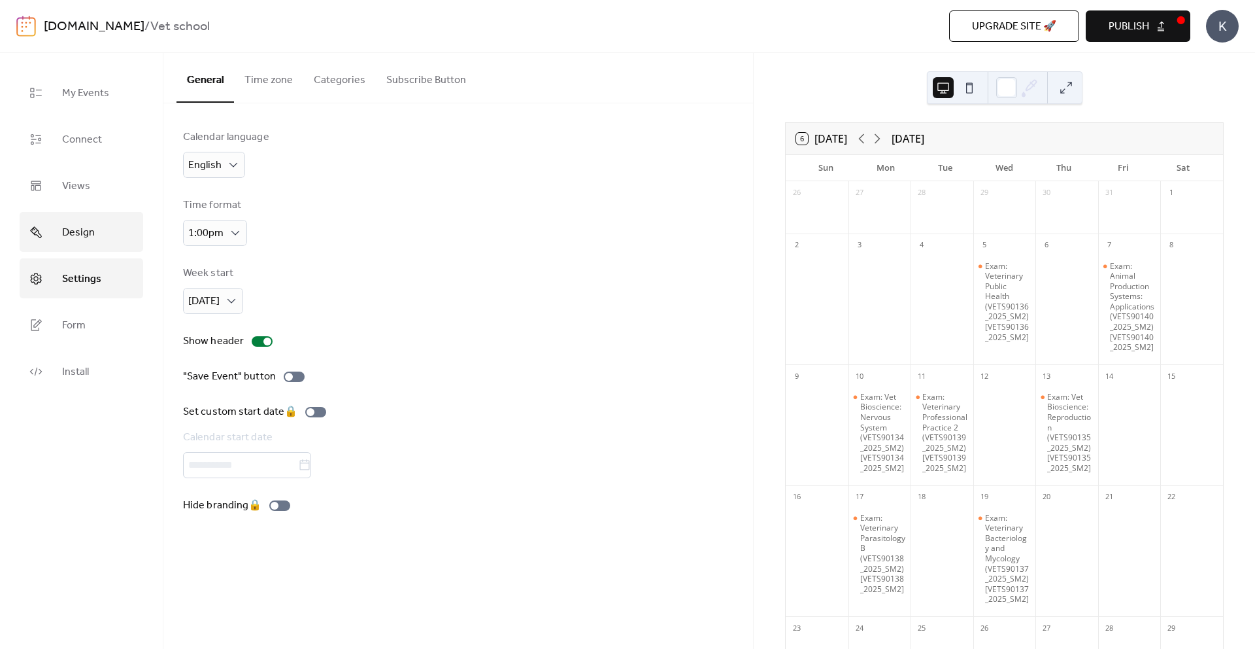
click at [82, 222] on span "Design" at bounding box center [78, 232] width 33 height 20
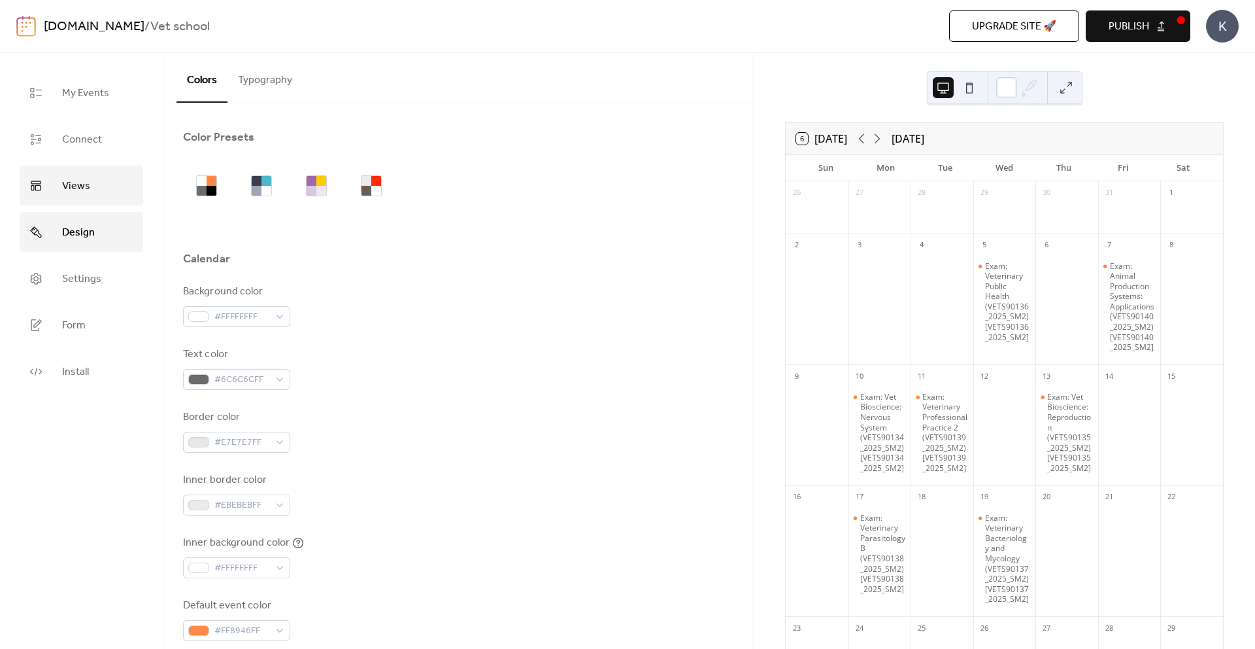
click at [90, 179] on link "Views" at bounding box center [82, 185] width 124 height 40
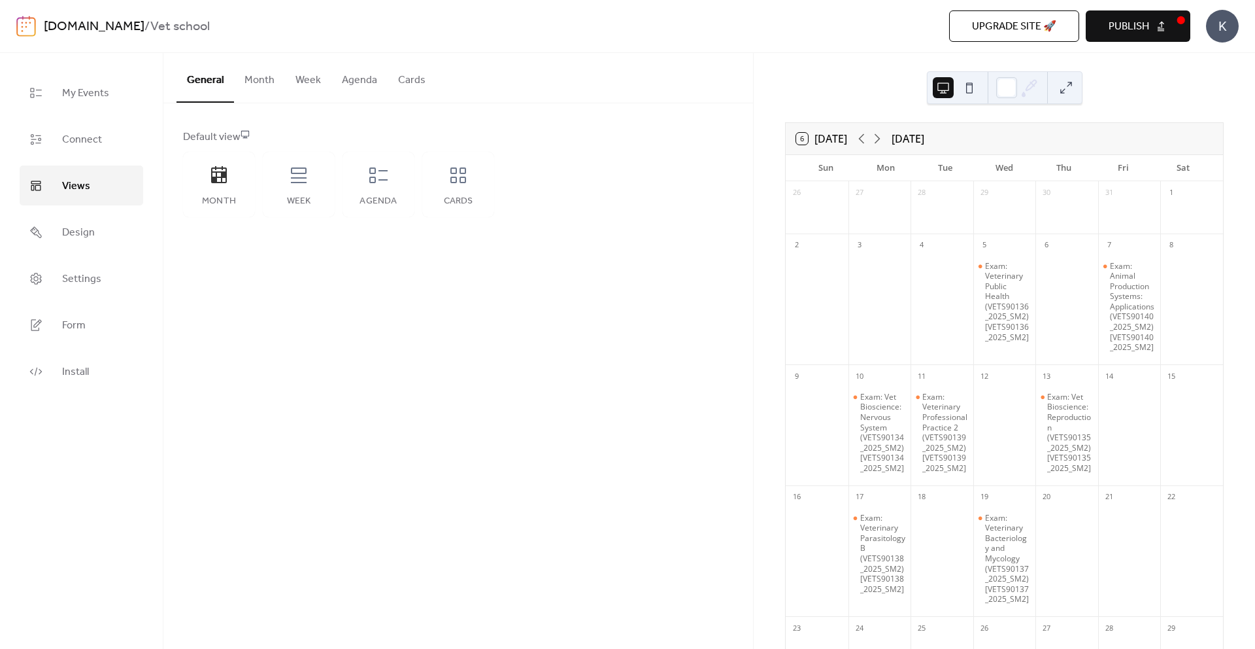
click at [88, 155] on ul "My Events Connect Views Design Settings Form Install" at bounding box center [82, 232] width 124 height 318
click at [92, 141] on span "Connect" at bounding box center [82, 139] width 40 height 20
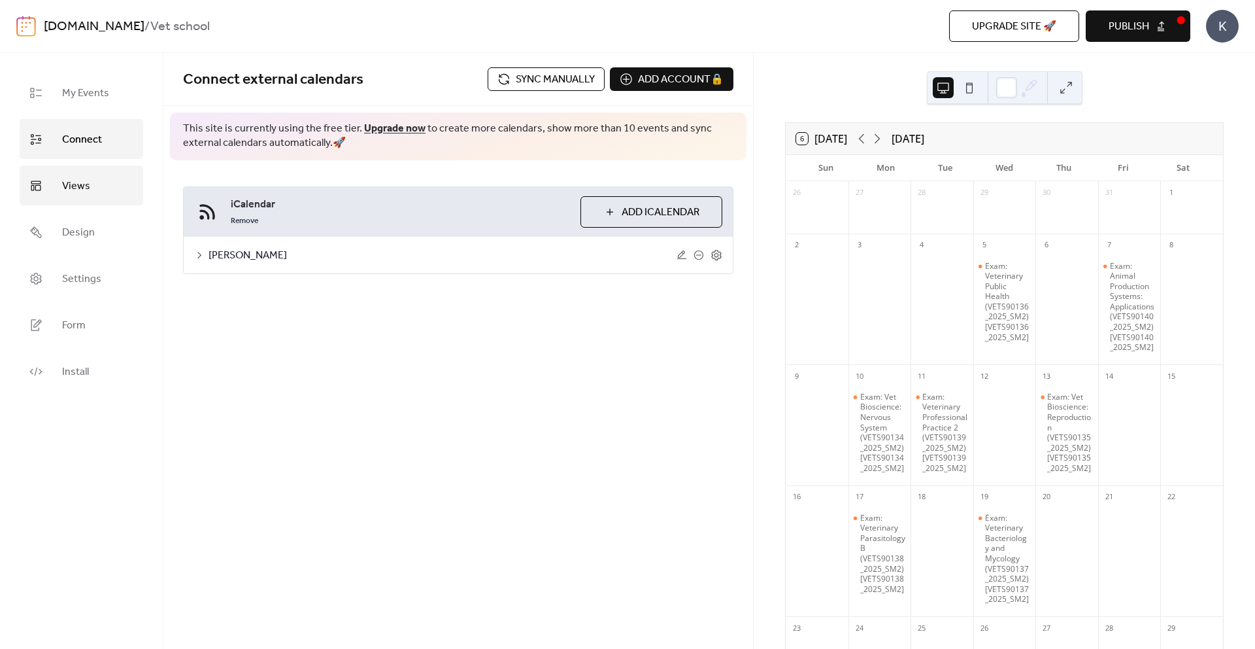
click at [95, 175] on link "Views" at bounding box center [82, 185] width 124 height 40
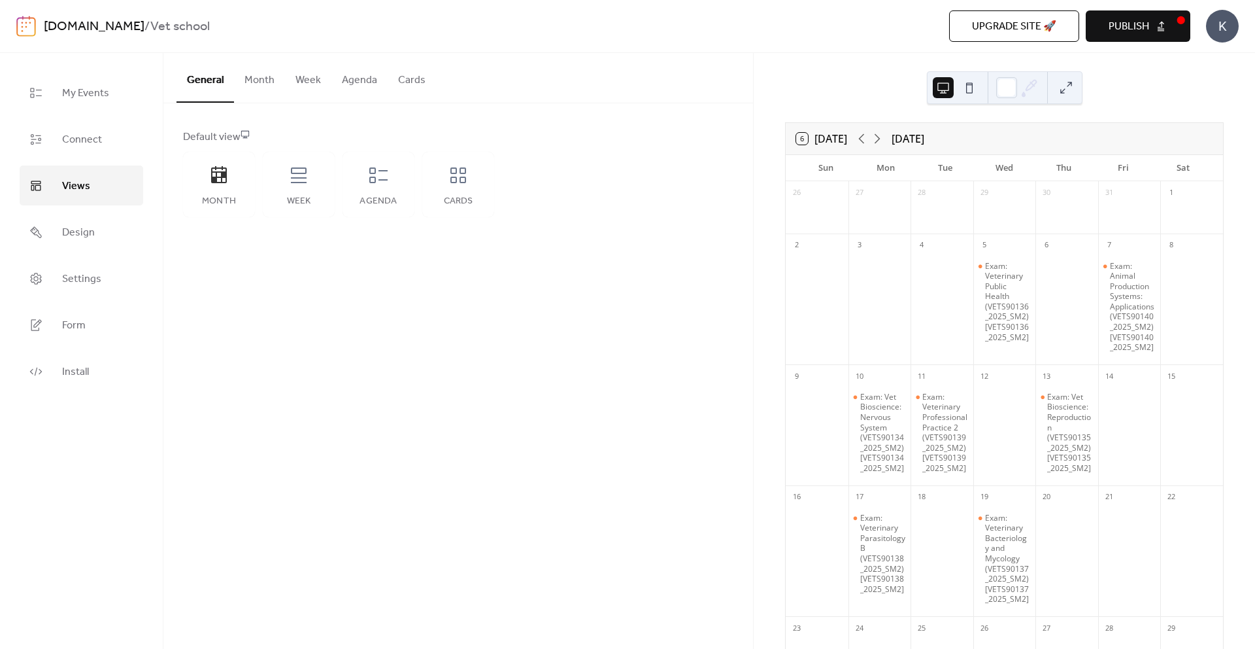
click at [331, 90] on button "Agenda" at bounding box center [359, 77] width 56 height 48
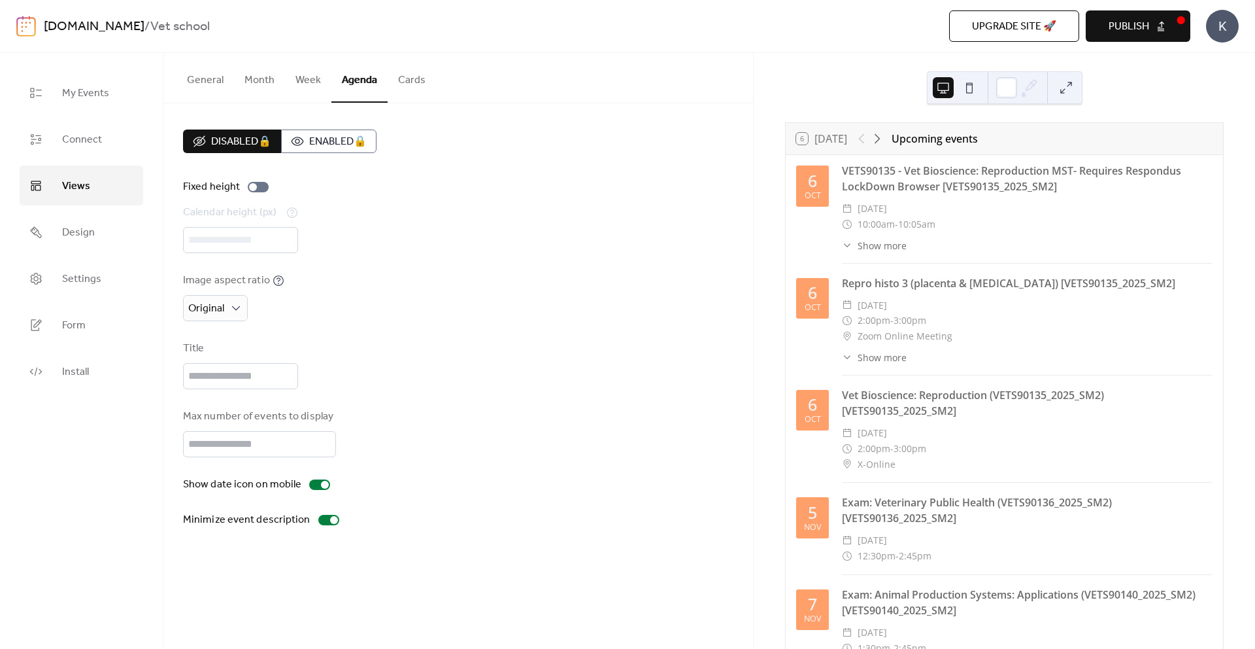
click at [317, 78] on button "Week" at bounding box center [308, 77] width 46 height 48
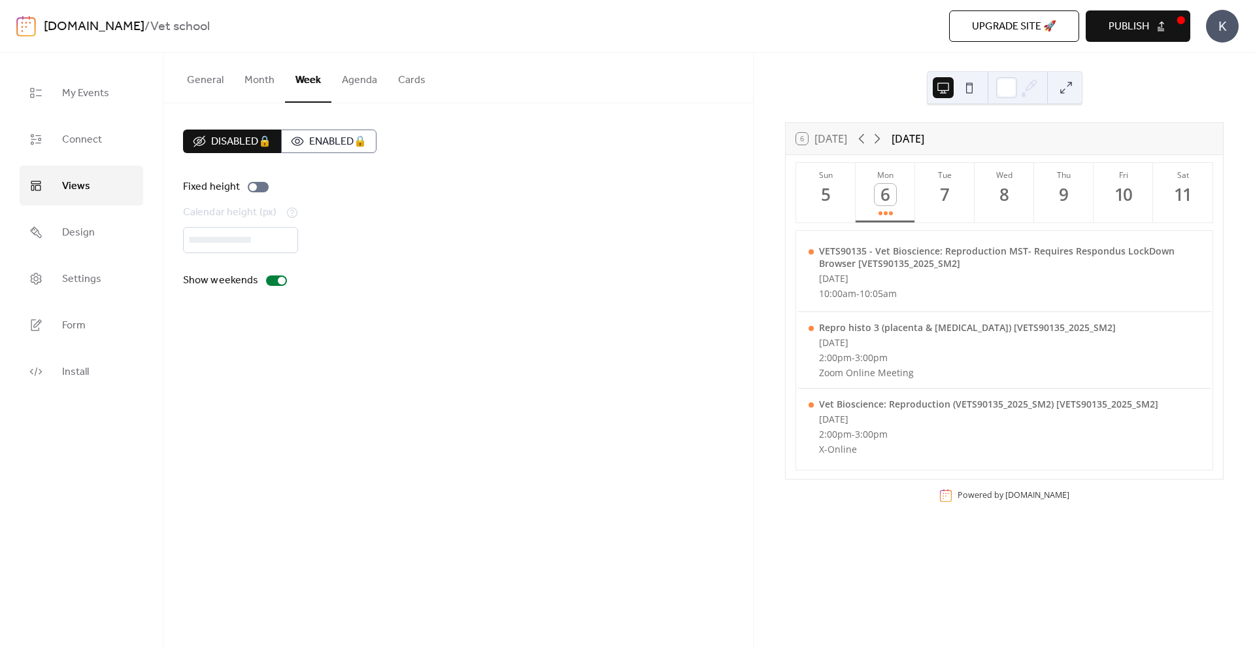
click at [280, 80] on button "Month" at bounding box center [259, 77] width 51 height 48
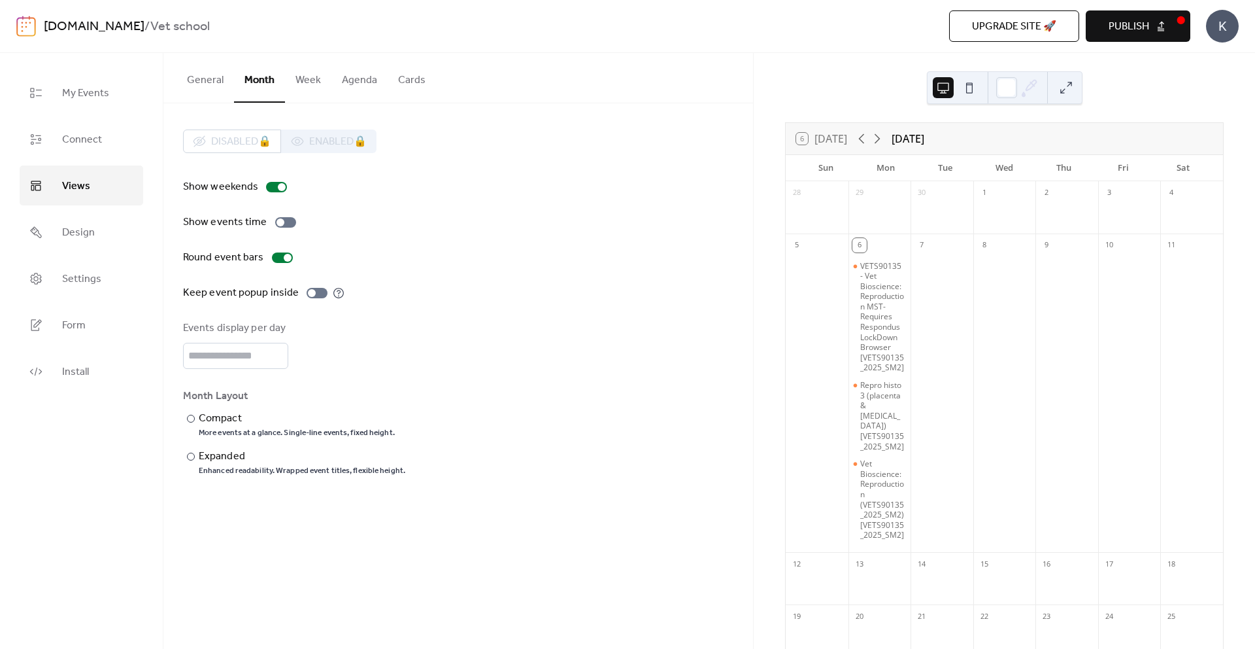
click at [214, 80] on button "General" at bounding box center [206, 77] width 58 height 48
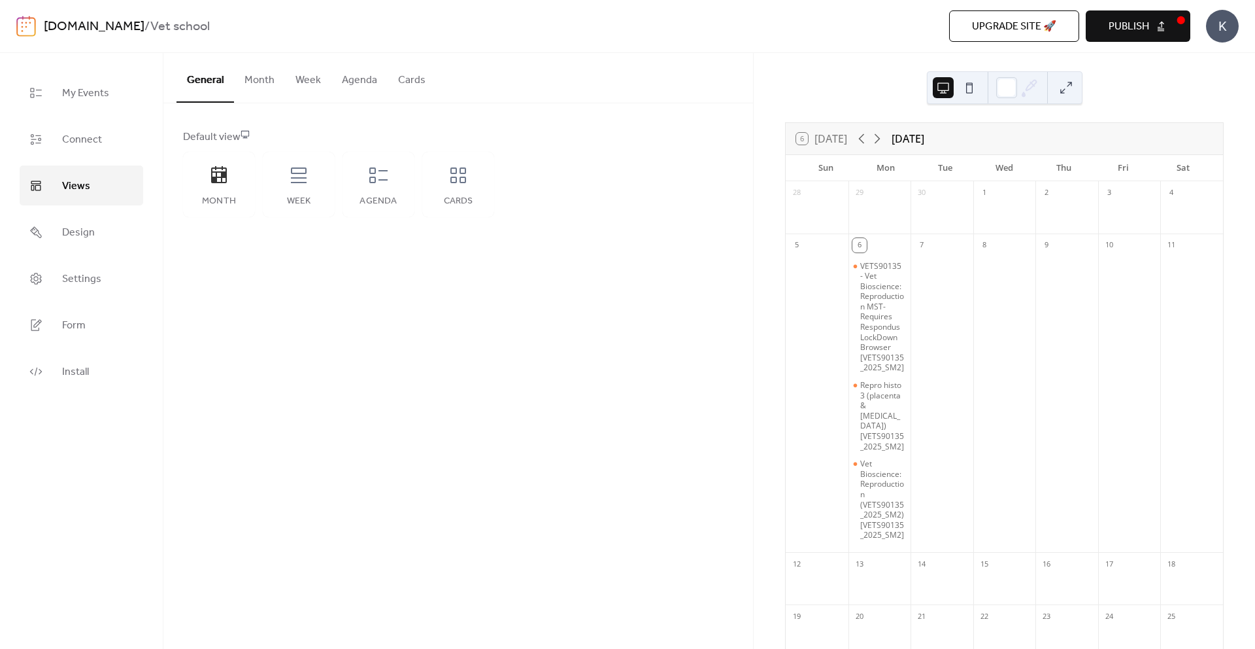
click at [248, 81] on button "Month" at bounding box center [259, 77] width 51 height 48
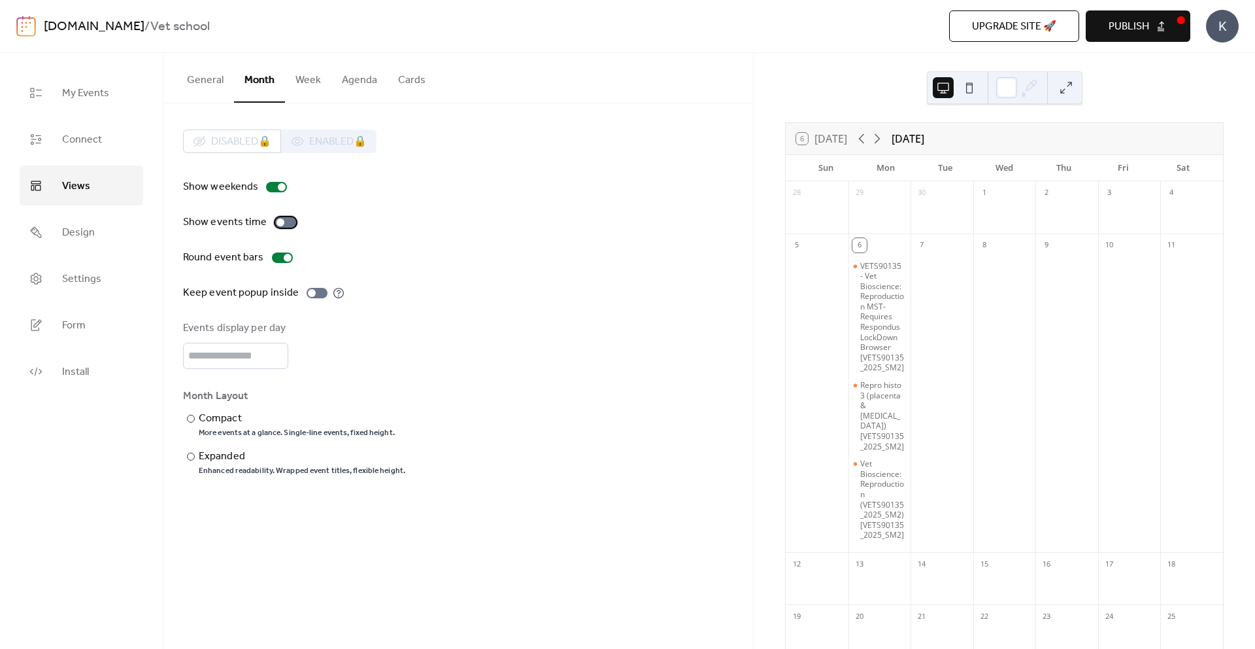
click at [291, 224] on div at bounding box center [285, 222] width 21 height 10
click at [311, 290] on div at bounding box center [317, 293] width 21 height 10
click at [228, 416] on div "Compact" at bounding box center [296, 419] width 194 height 16
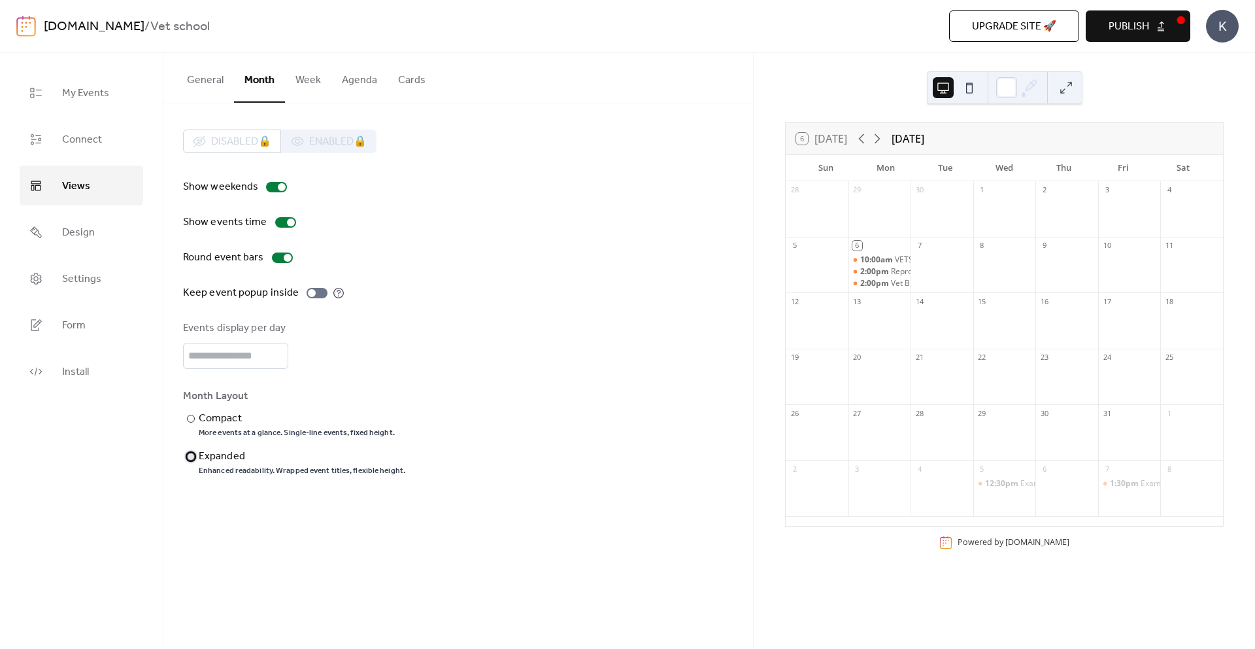
click at [228, 454] on div "Expanded" at bounding box center [301, 457] width 204 height 16
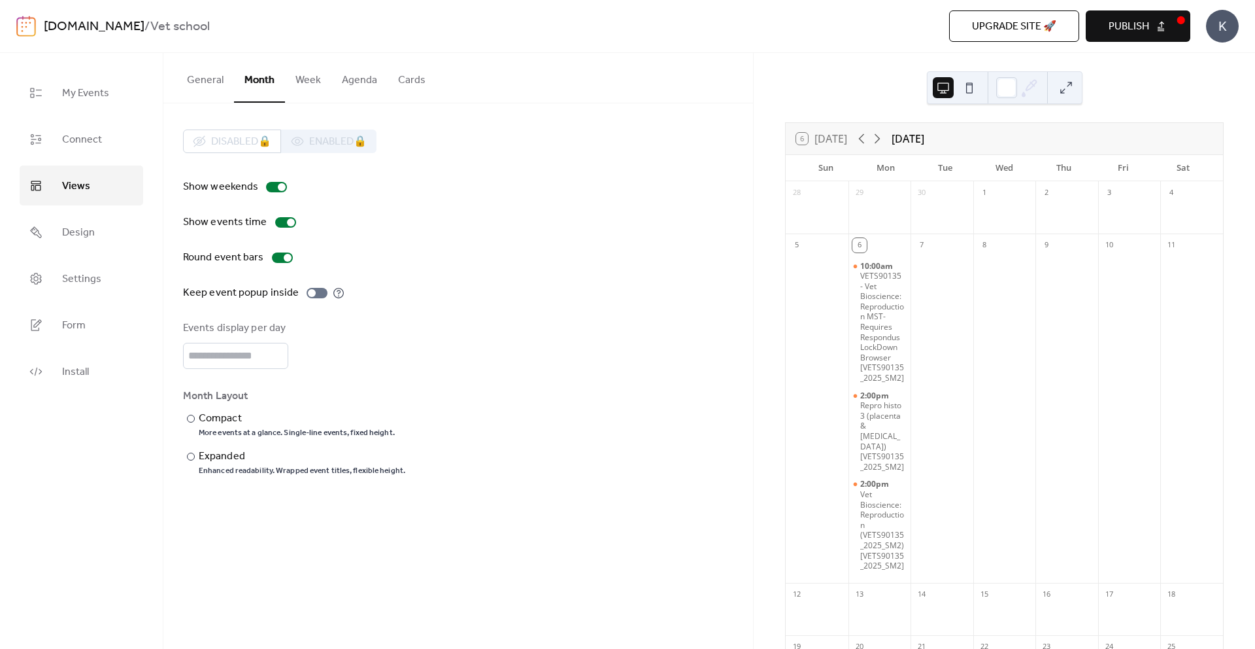
click at [220, 71] on button "General" at bounding box center [206, 77] width 58 height 48
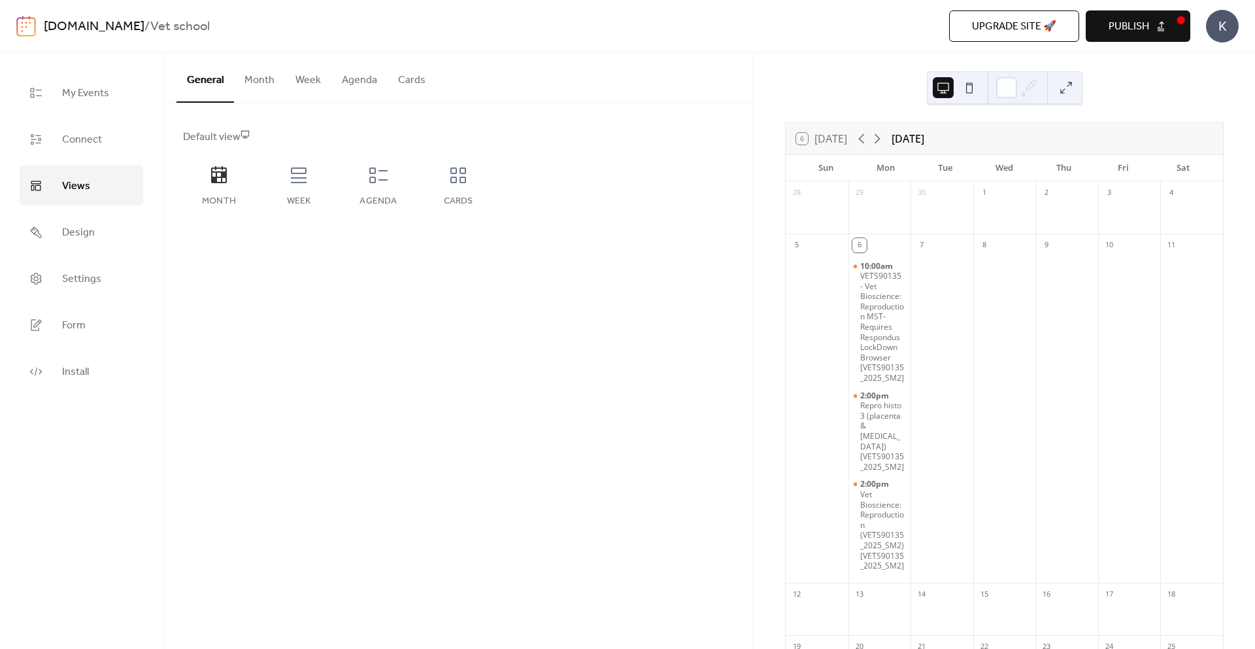
click at [305, 86] on button "Week" at bounding box center [308, 77] width 46 height 48
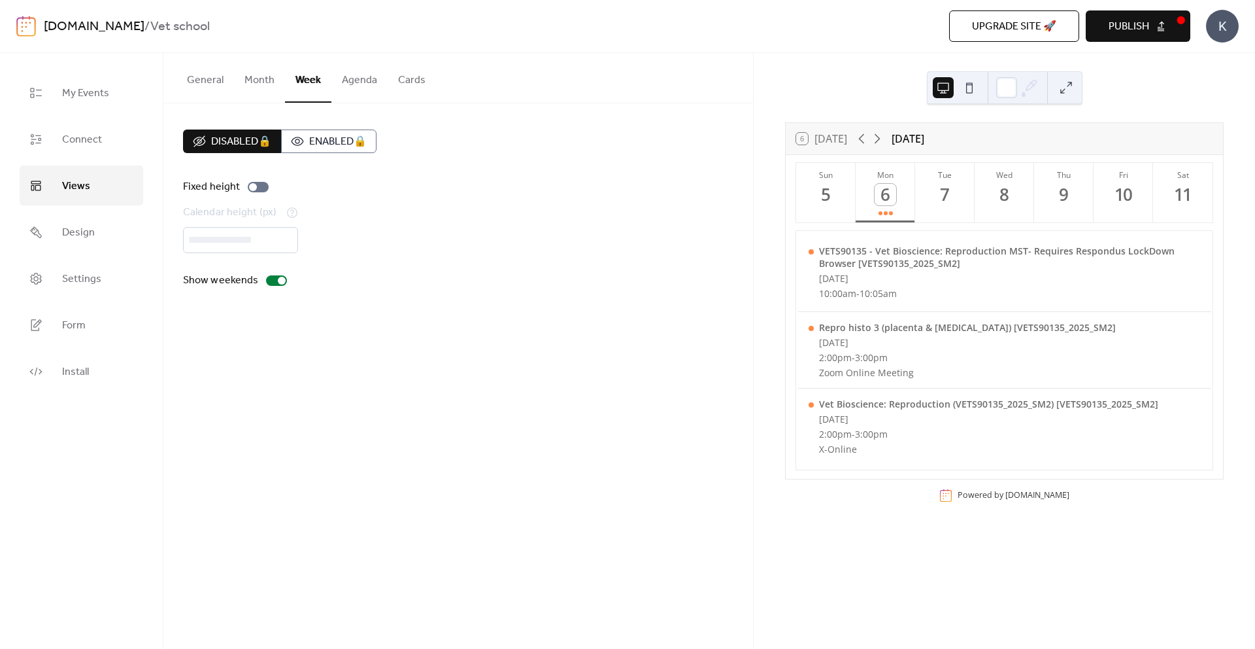
click at [354, 81] on button "Agenda" at bounding box center [359, 77] width 56 height 48
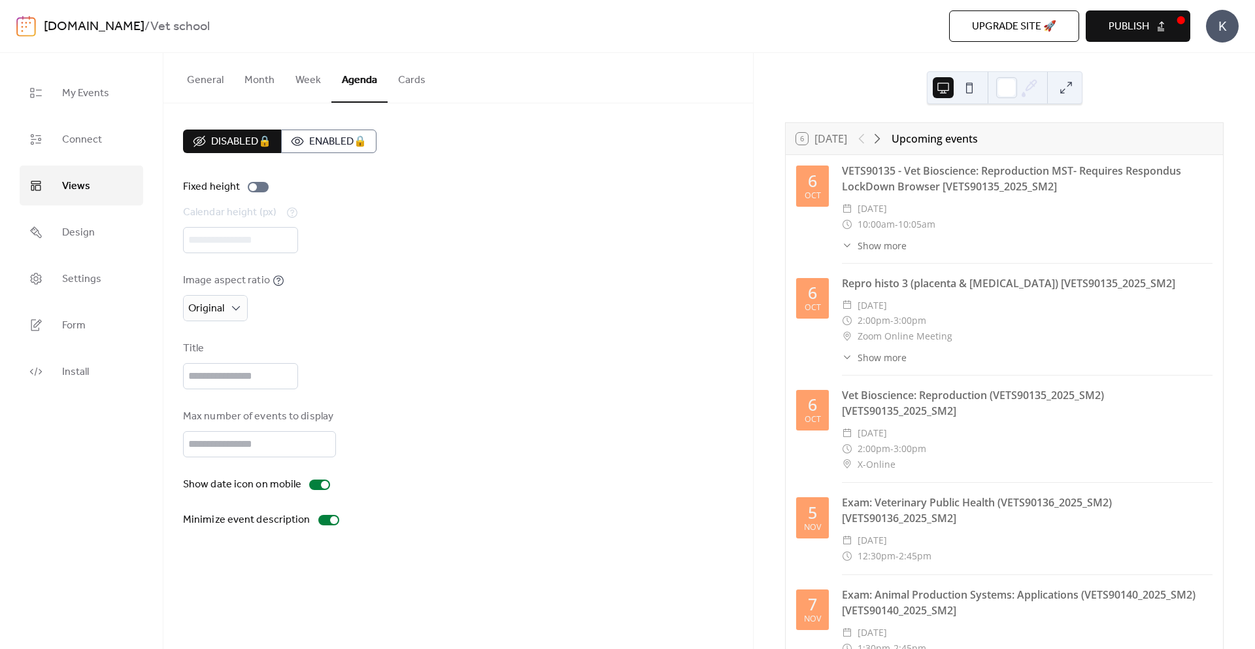
click at [383, 81] on button "Agenda" at bounding box center [359, 78] width 56 height 50
click at [389, 81] on button "Cards" at bounding box center [412, 77] width 48 height 48
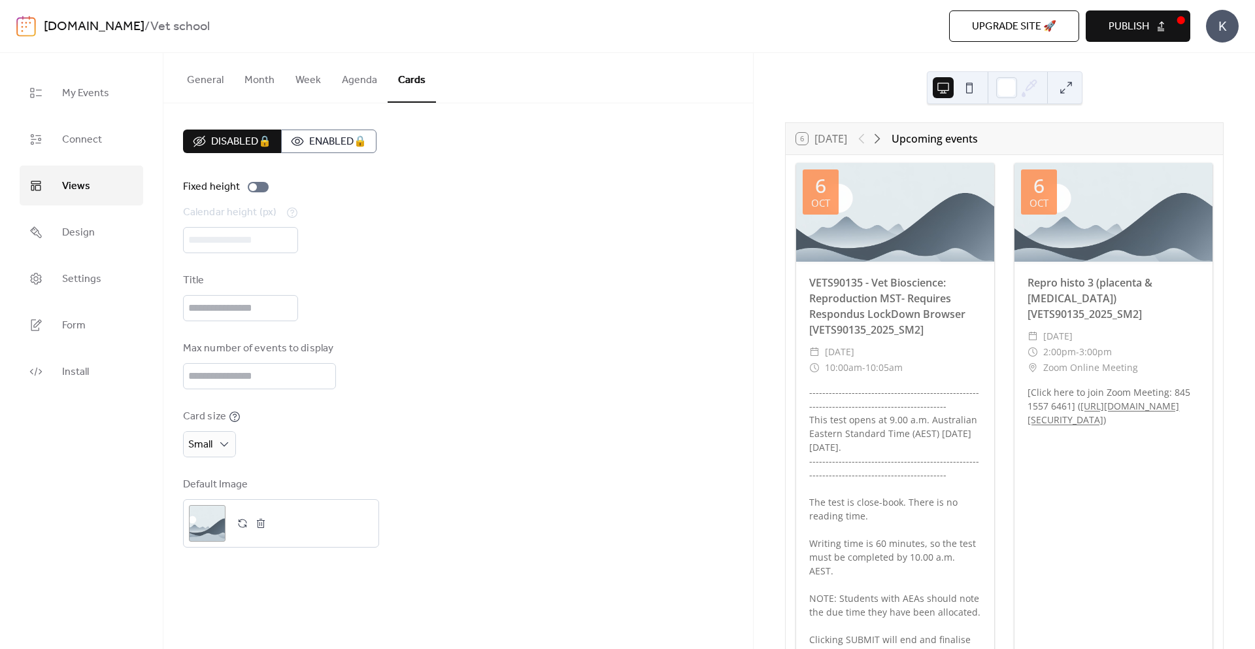
click at [314, 82] on button "Week" at bounding box center [308, 77] width 46 height 48
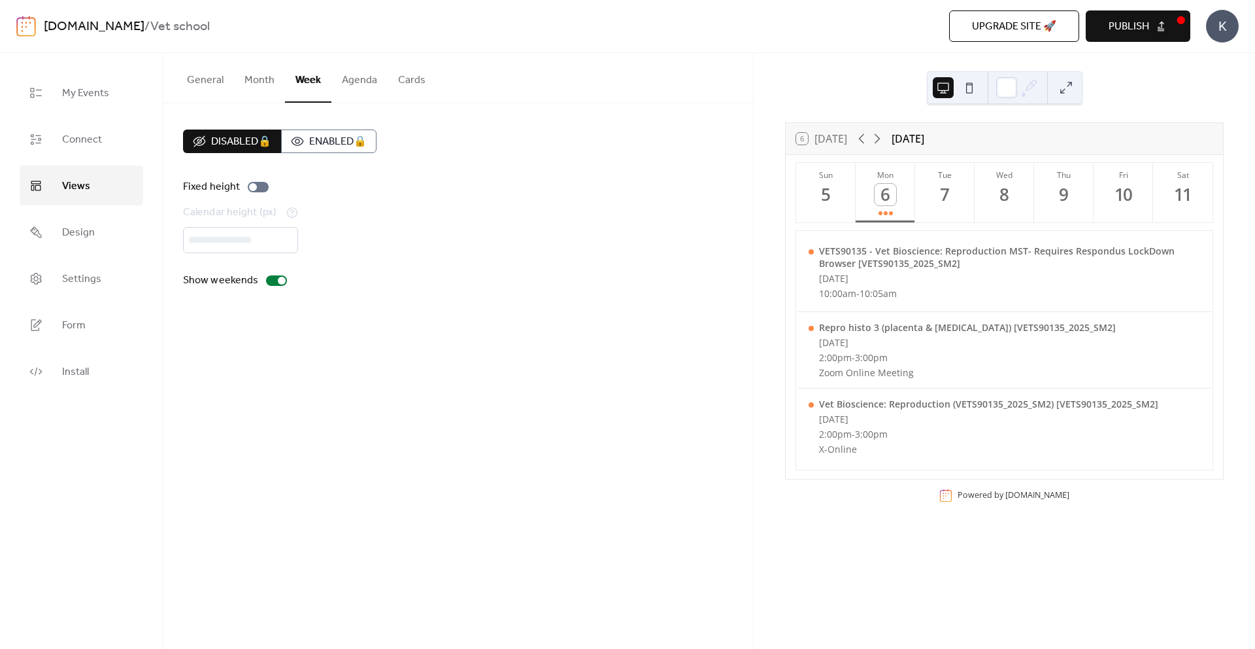
click at [287, 79] on button "Week" at bounding box center [308, 78] width 46 height 50
click at [275, 78] on button "Month" at bounding box center [259, 77] width 51 height 48
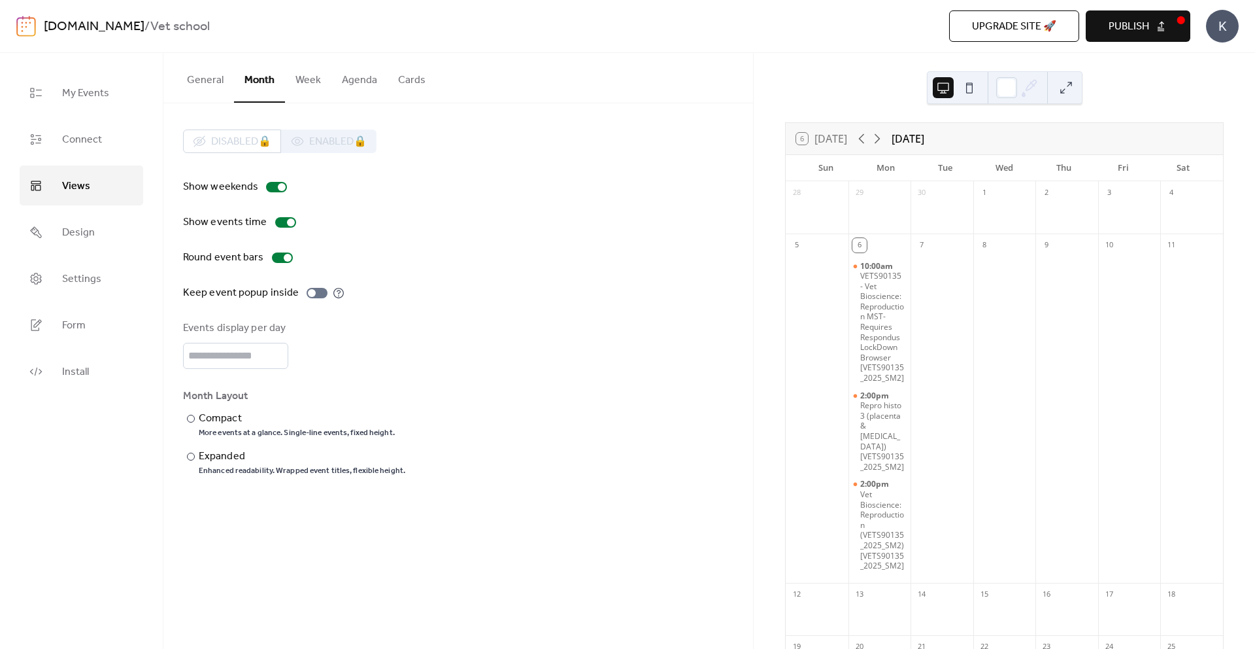
click at [1110, 37] on button "Publish" at bounding box center [1138, 25] width 105 height 31
